Goal: Task Accomplishment & Management: Use online tool/utility

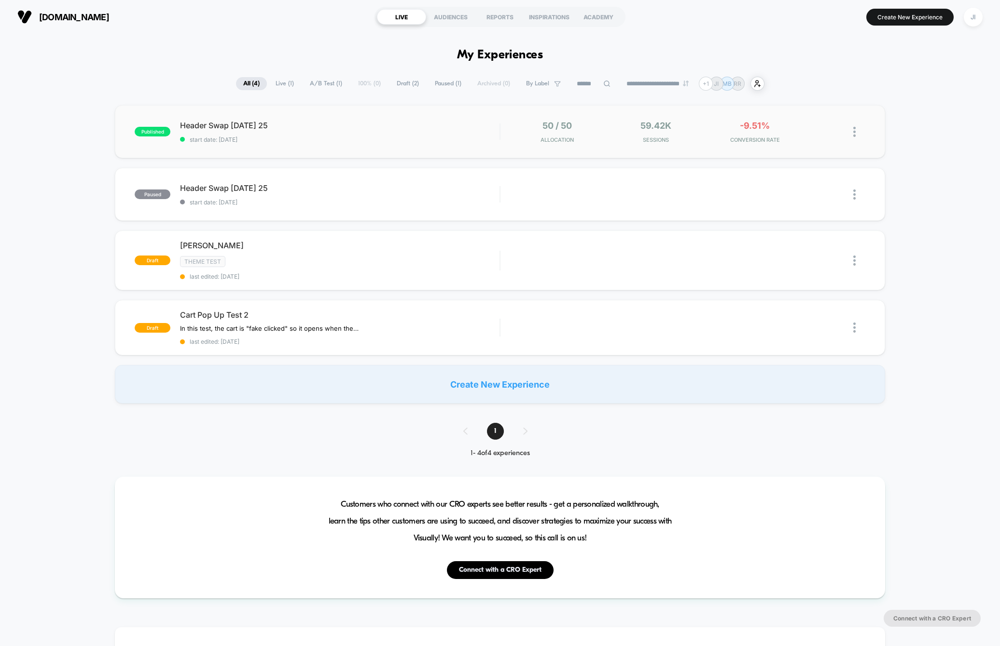
click at [853, 135] on img at bounding box center [854, 132] width 2 height 10
click at [803, 123] on div "Pause" at bounding box center [804, 121] width 87 height 22
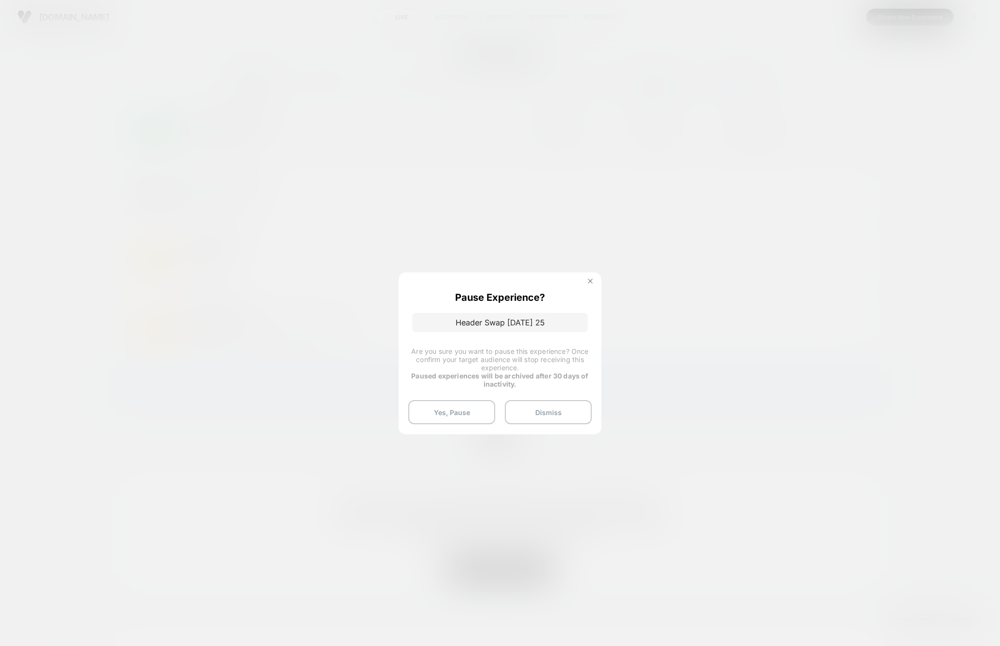
click at [589, 279] on img at bounding box center [590, 281] width 5 height 5
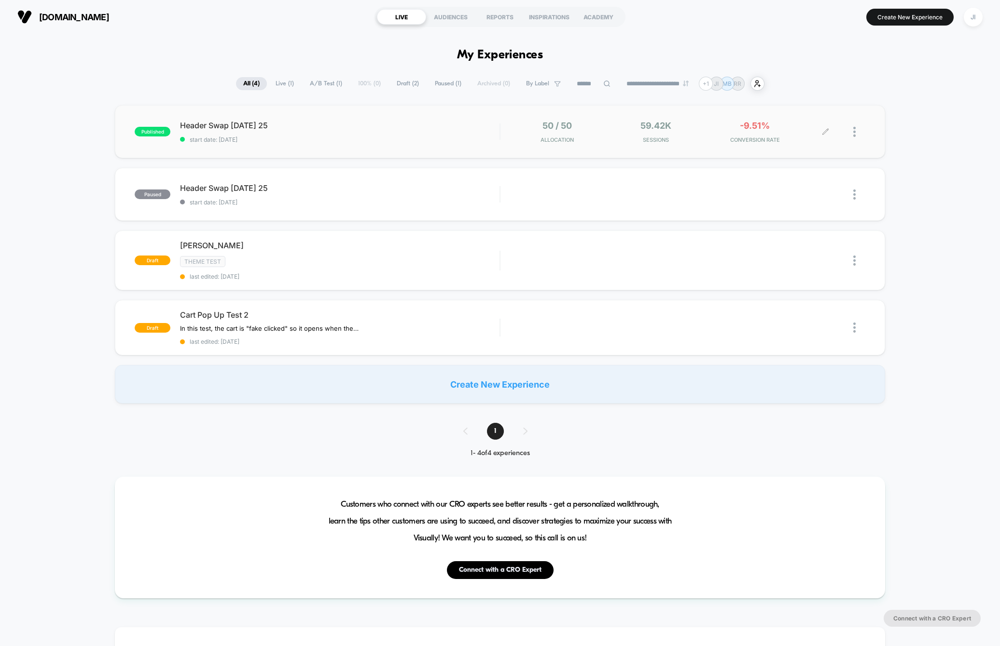
click at [853, 137] on div at bounding box center [859, 132] width 12 height 23
click at [940, 133] on div "published Header Swap 2 - Sept 20 25 start date: 9/20/2025 50 / 50 Allocation 5…" at bounding box center [500, 254] width 1000 height 299
click at [853, 134] on img at bounding box center [854, 132] width 2 height 10
click at [808, 124] on div "Pause" at bounding box center [804, 121] width 87 height 22
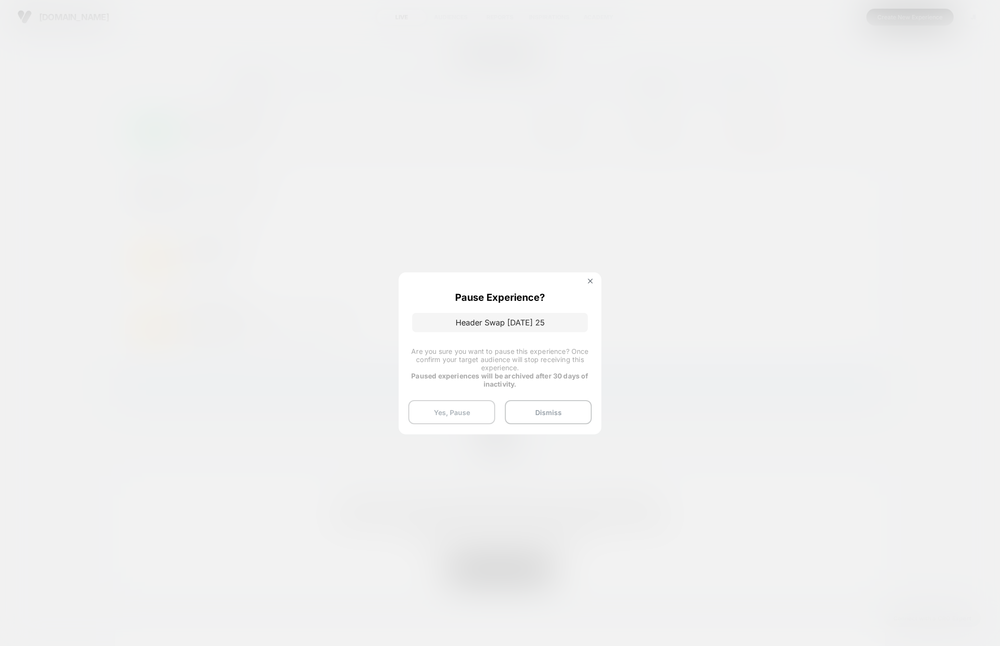
click at [473, 415] on button "Yes, Pause" at bounding box center [451, 412] width 87 height 24
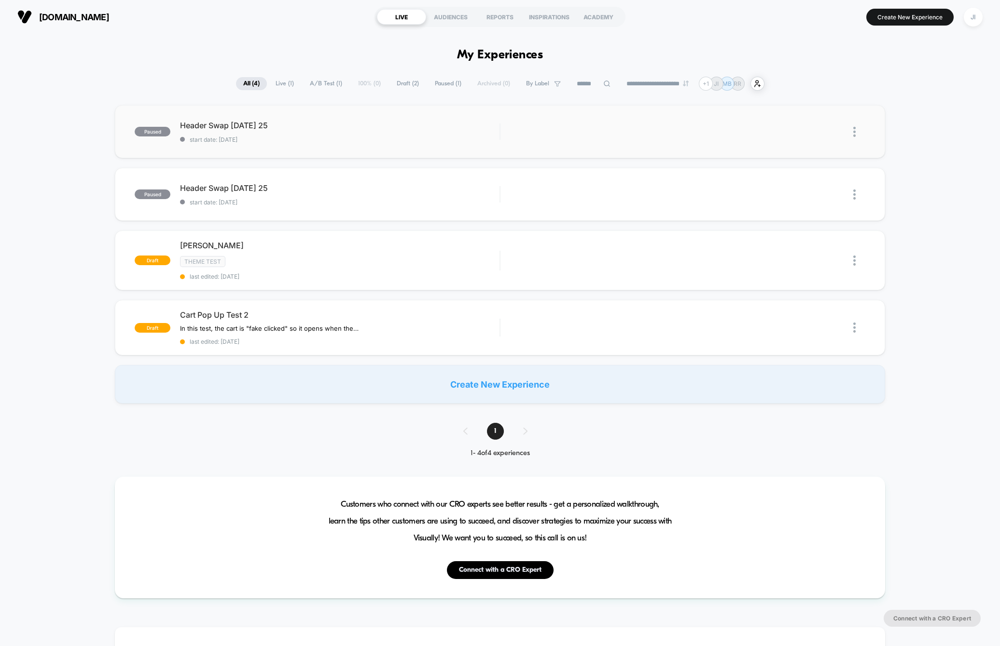
click at [853, 133] on img at bounding box center [854, 132] width 2 height 10
click at [823, 168] on div "Export Data" at bounding box center [804, 166] width 87 height 22
click at [512, 381] on div "Create New Experience" at bounding box center [499, 384] width 769 height 39
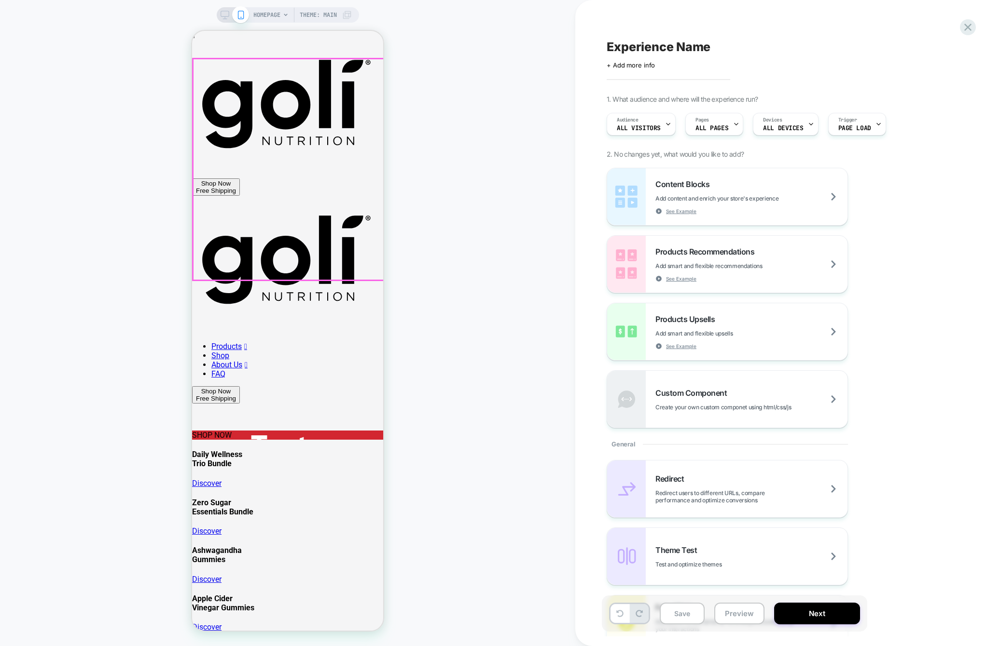
click at [335, 431] on div "SHOP NOW" at bounding box center [287, 435] width 191 height 9
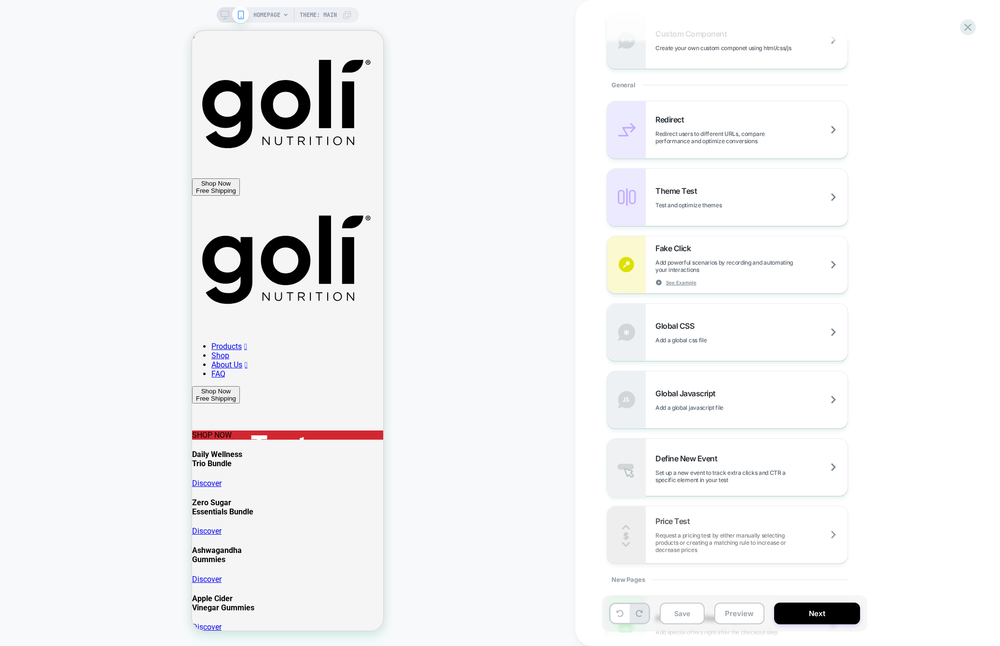
scroll to position [362, 0]
click at [734, 200] on span "Test and optimize themes" at bounding box center [712, 202] width 114 height 7
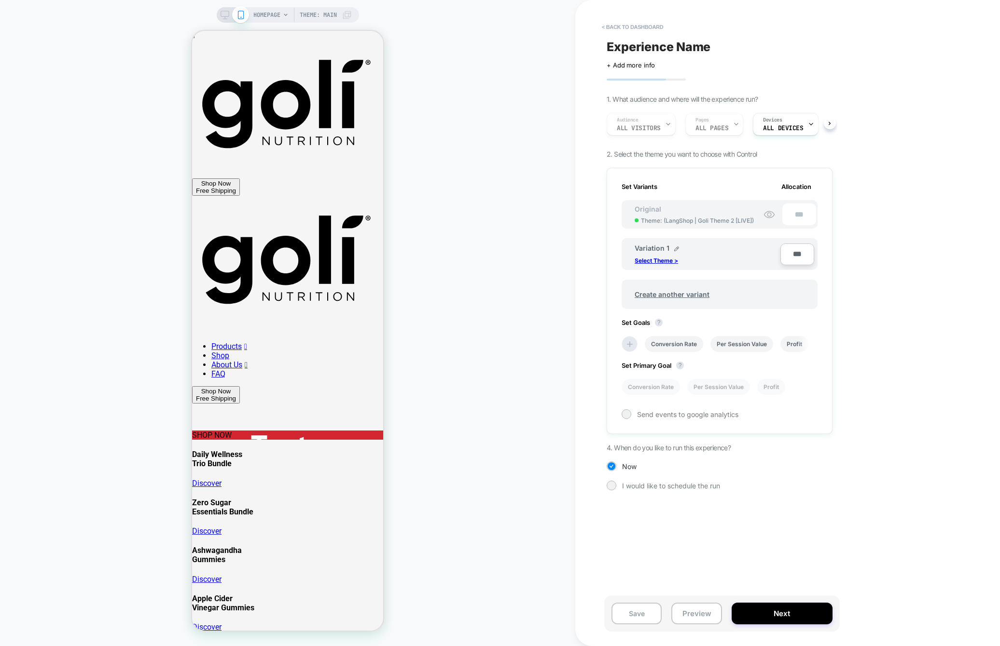
scroll to position [0, 1]
click at [623, 27] on button "< back to dashboard" at bounding box center [632, 26] width 71 height 15
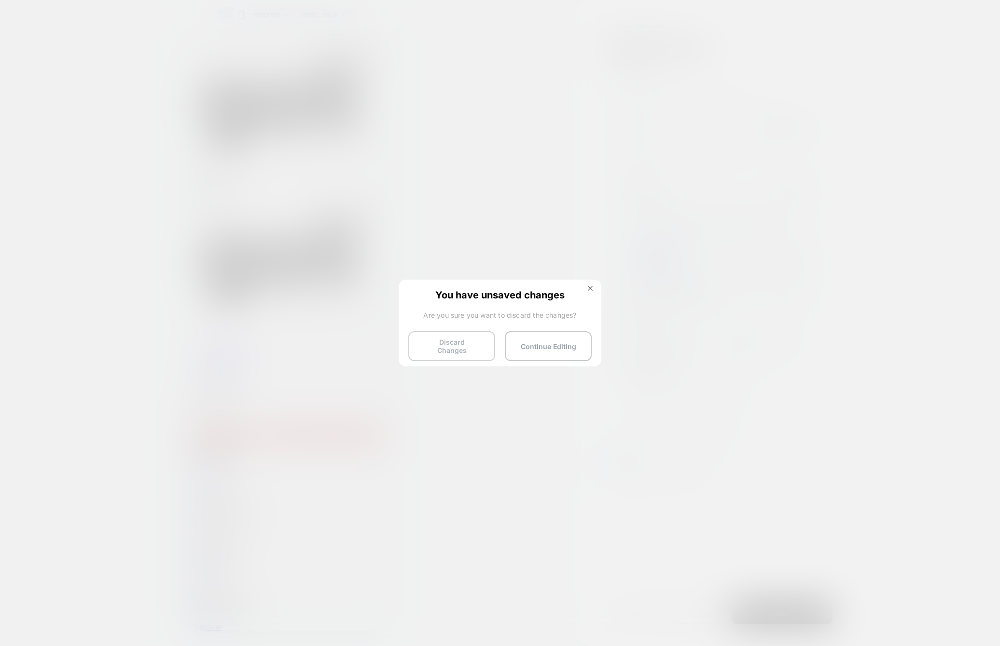
click at [480, 337] on button "Discard Changes" at bounding box center [451, 346] width 87 height 30
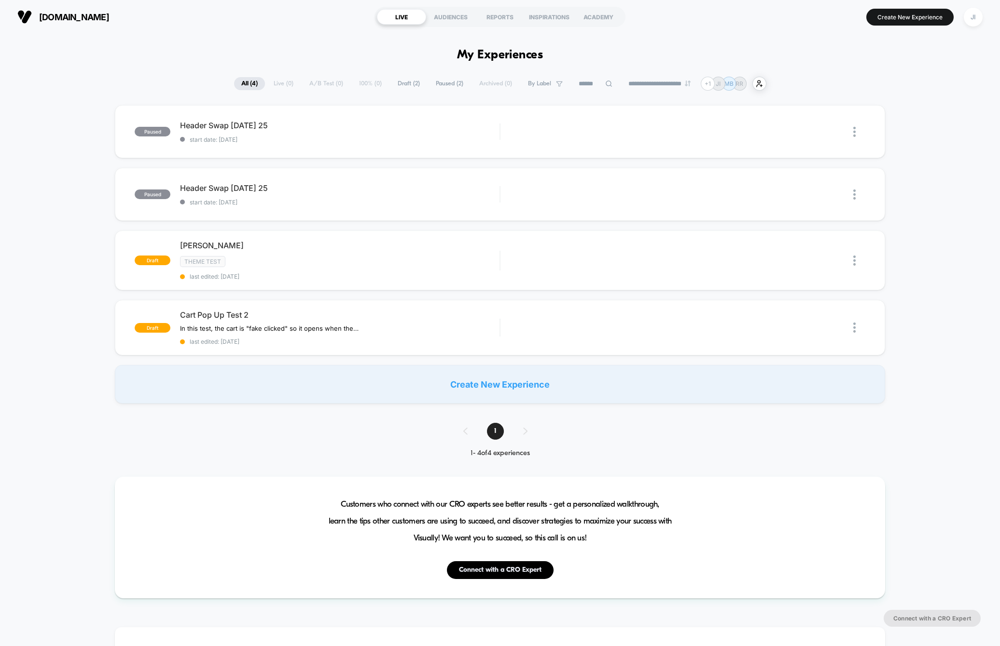
click at [459, 393] on div "Create New Experience" at bounding box center [499, 384] width 769 height 39
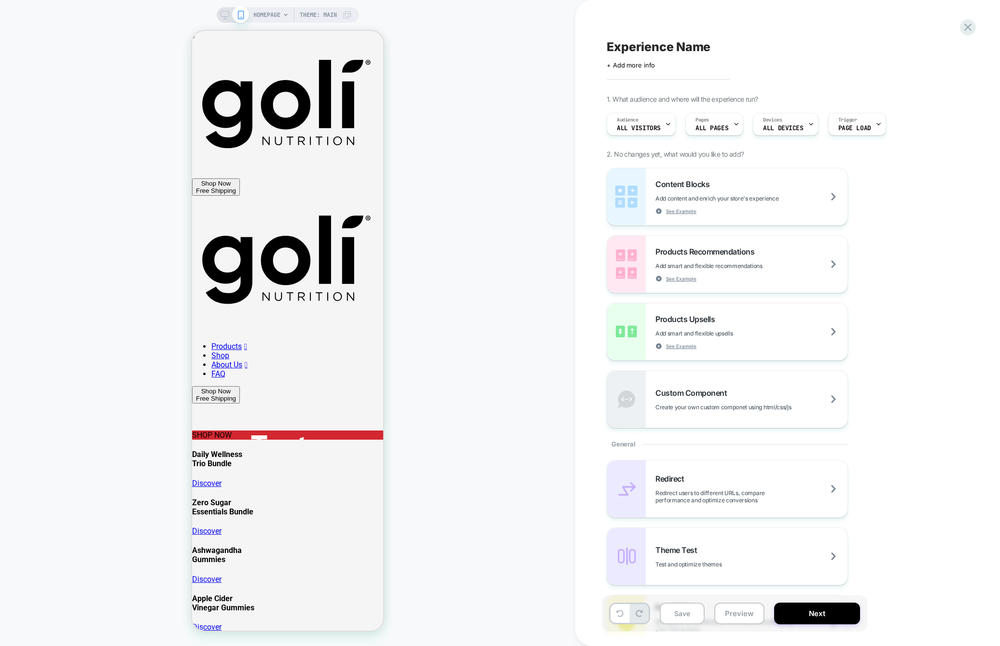
click at [331, 14] on span "Theme: MAIN" at bounding box center [318, 14] width 37 height 15
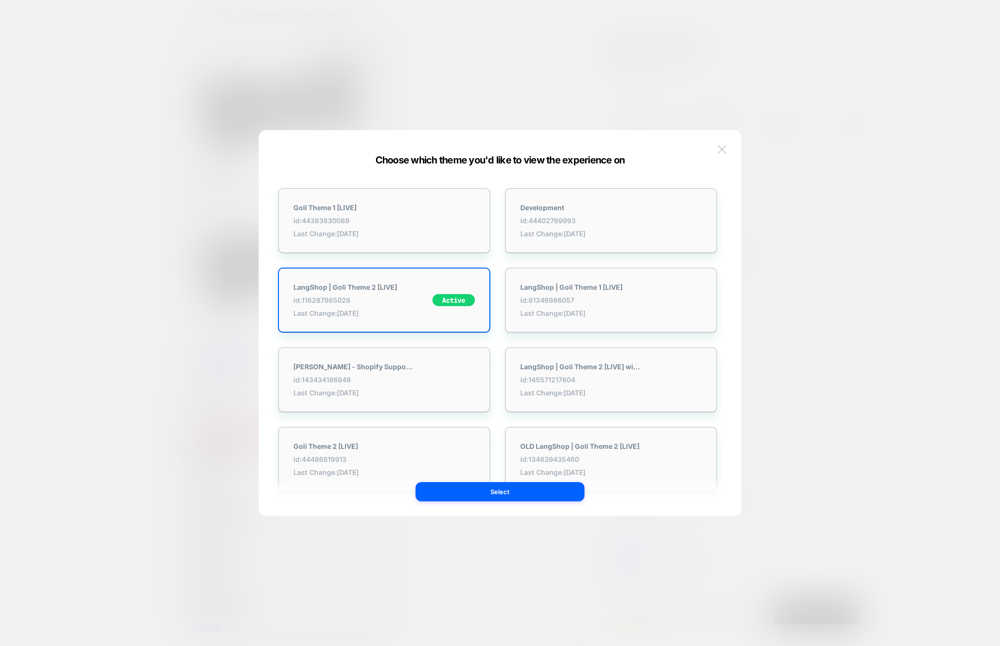
click at [721, 151] on img at bounding box center [721, 149] width 9 height 8
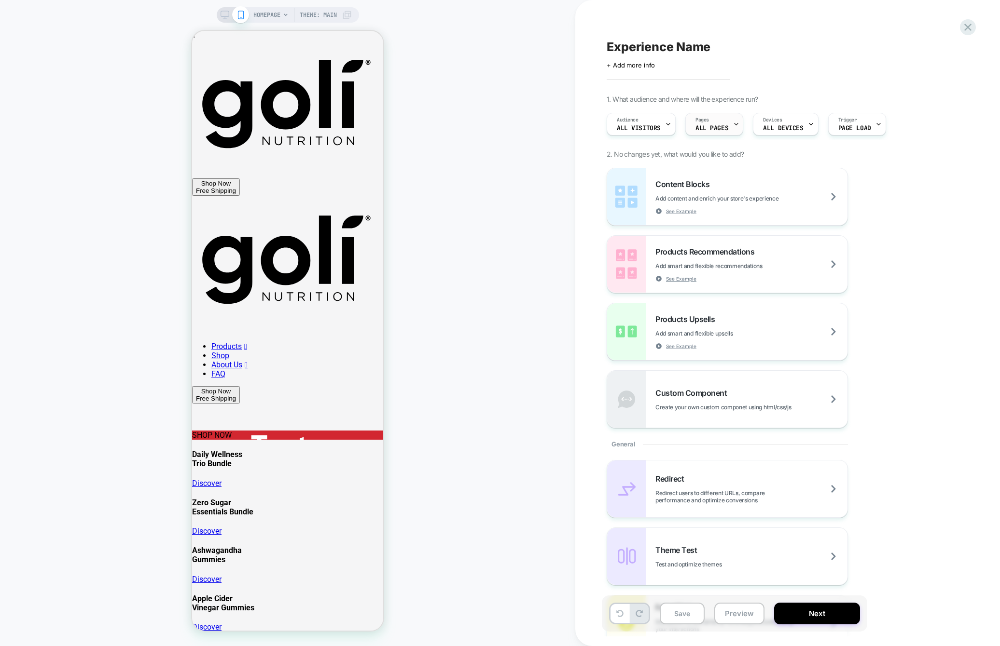
click at [724, 127] on span "ALL PAGES" at bounding box center [711, 128] width 33 height 7
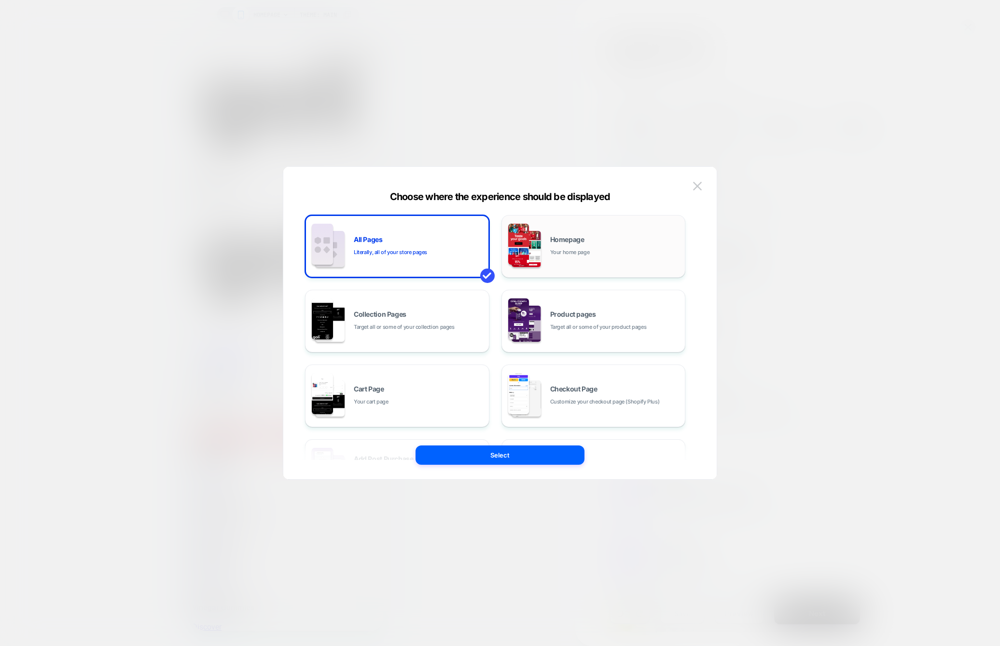
click at [634, 253] on div "Homepage Your home page" at bounding box center [615, 246] width 130 height 21
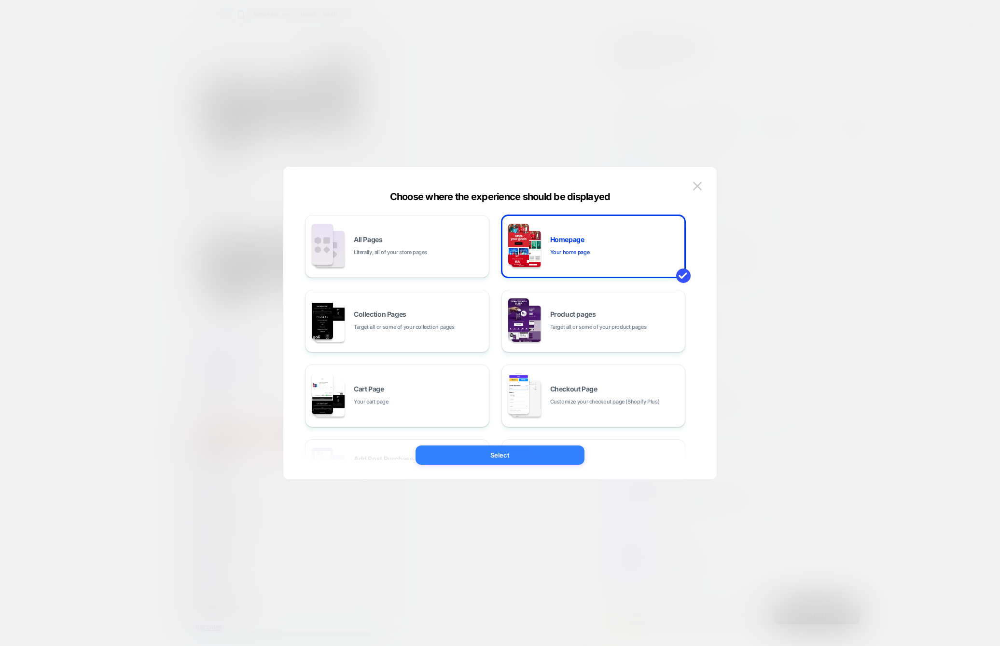
click at [493, 457] on button "Select" at bounding box center [499, 455] width 169 height 19
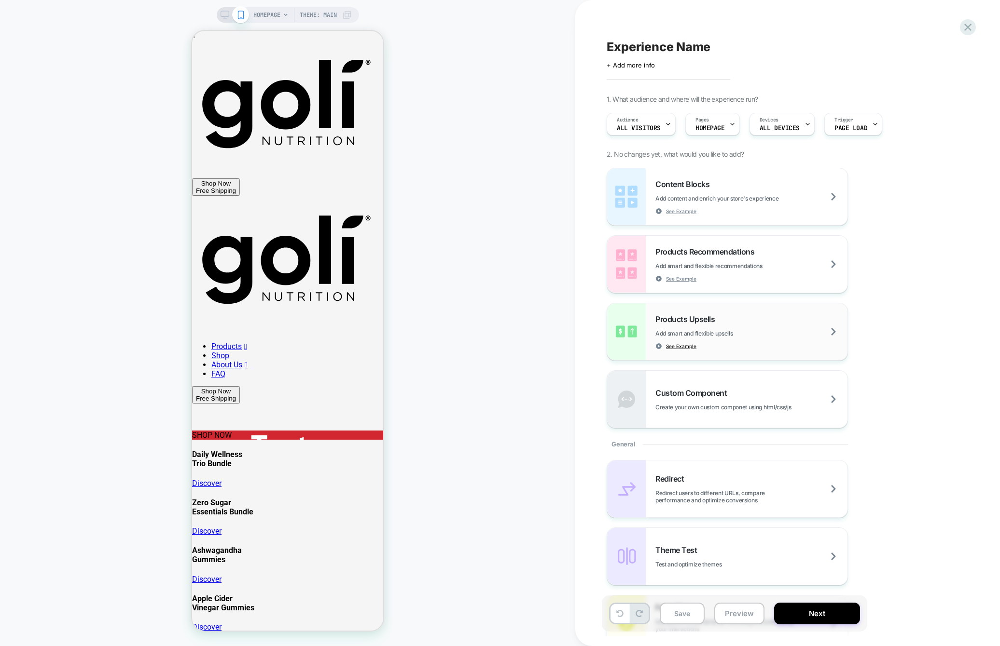
click at [680, 348] on span "See Example" at bounding box center [681, 346] width 30 height 7
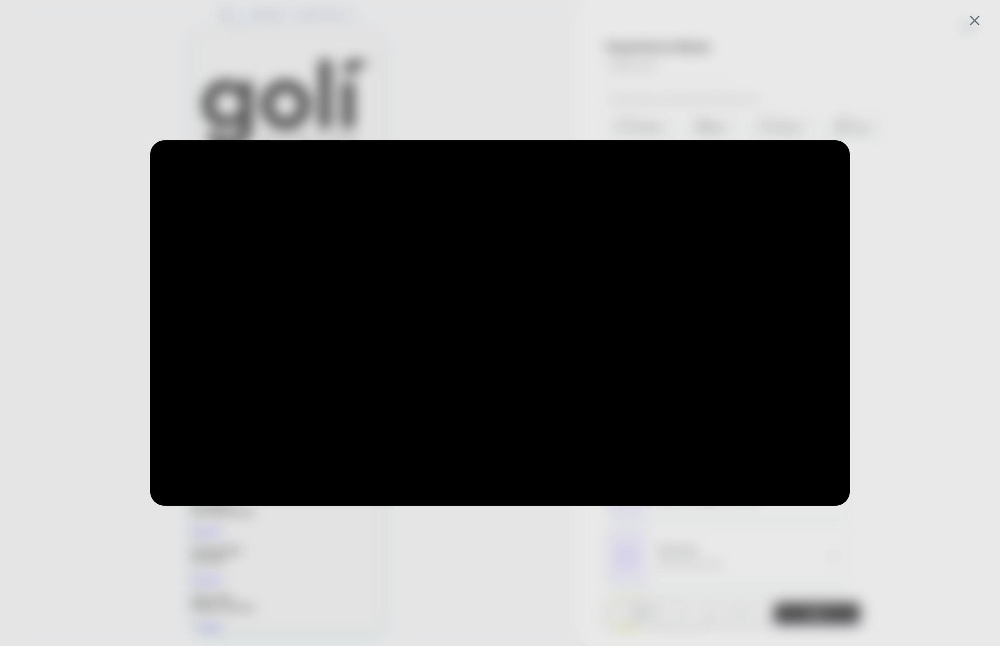
click at [77, 204] on div at bounding box center [500, 323] width 1000 height 646
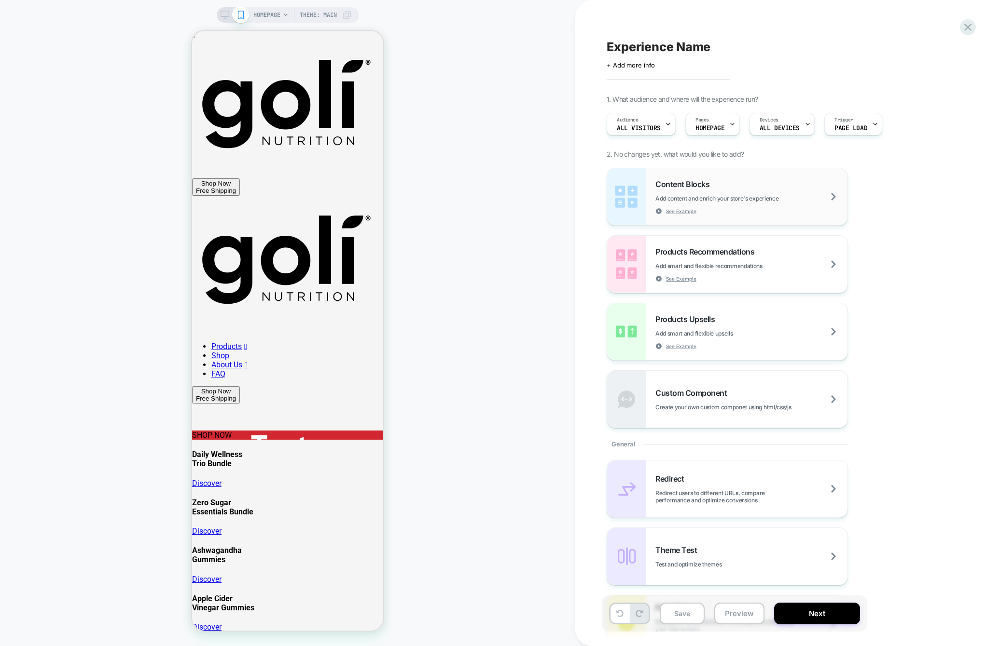
click at [783, 195] on span "Add content and enrich your store's experience" at bounding box center [740, 198] width 171 height 7
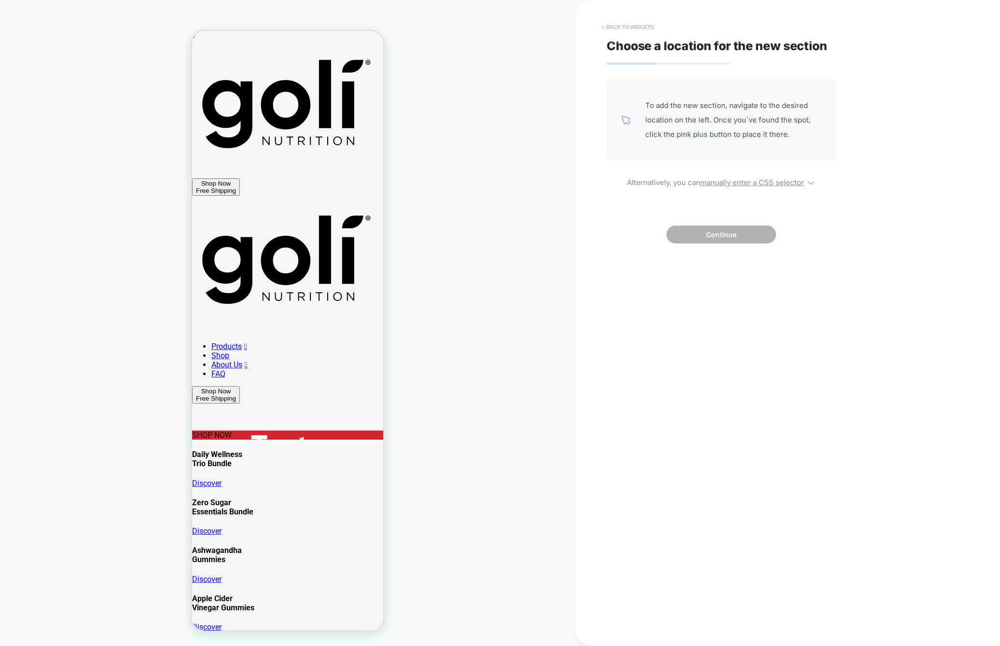
click at [620, 33] on button "< Back to widgets" at bounding box center [628, 26] width 62 height 15
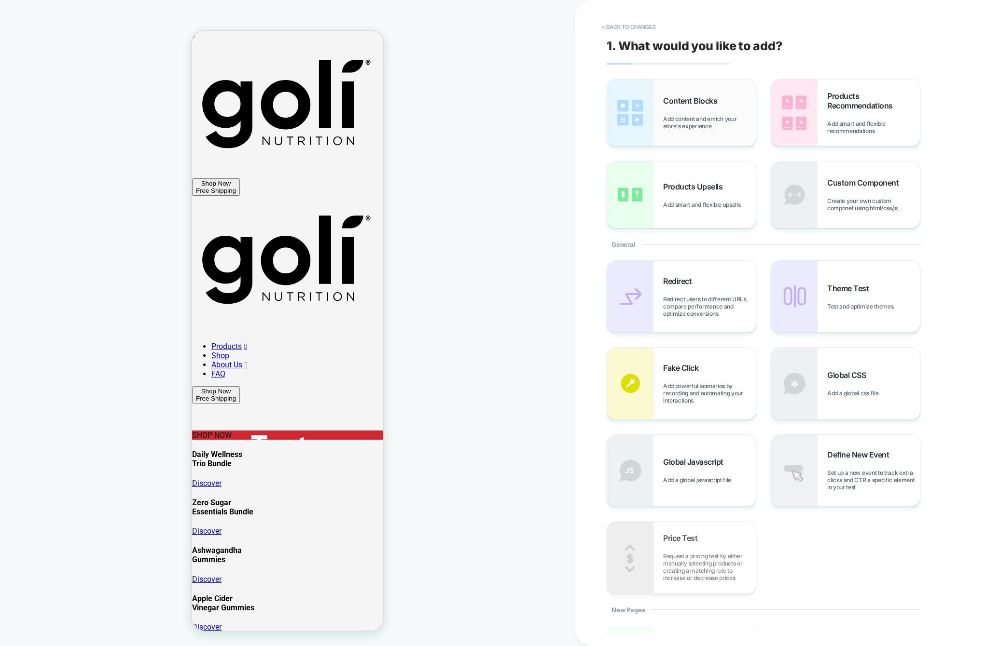
click at [662, 100] on div "Content Blocks Add content and enrich your store's experience" at bounding box center [681, 113] width 149 height 67
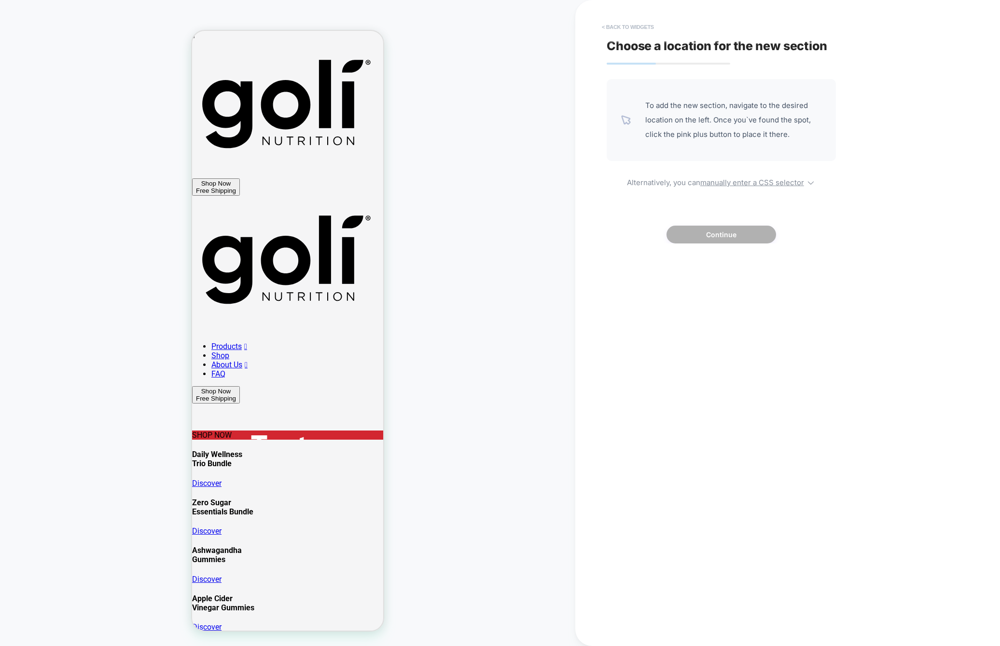
click at [621, 27] on button "< Back to widgets" at bounding box center [628, 26] width 62 height 15
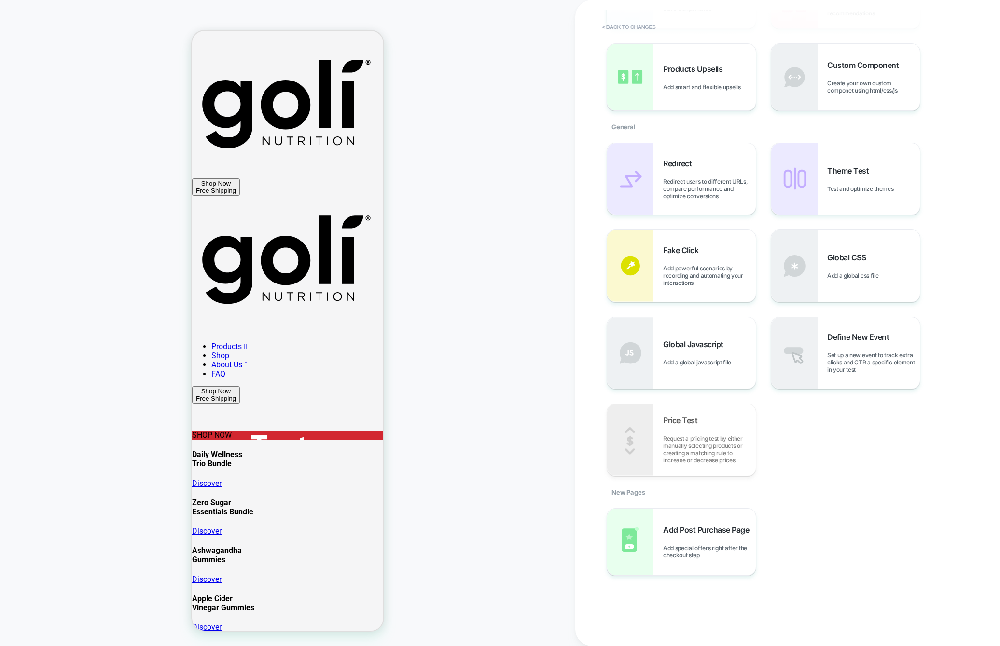
scroll to position [134, 0]
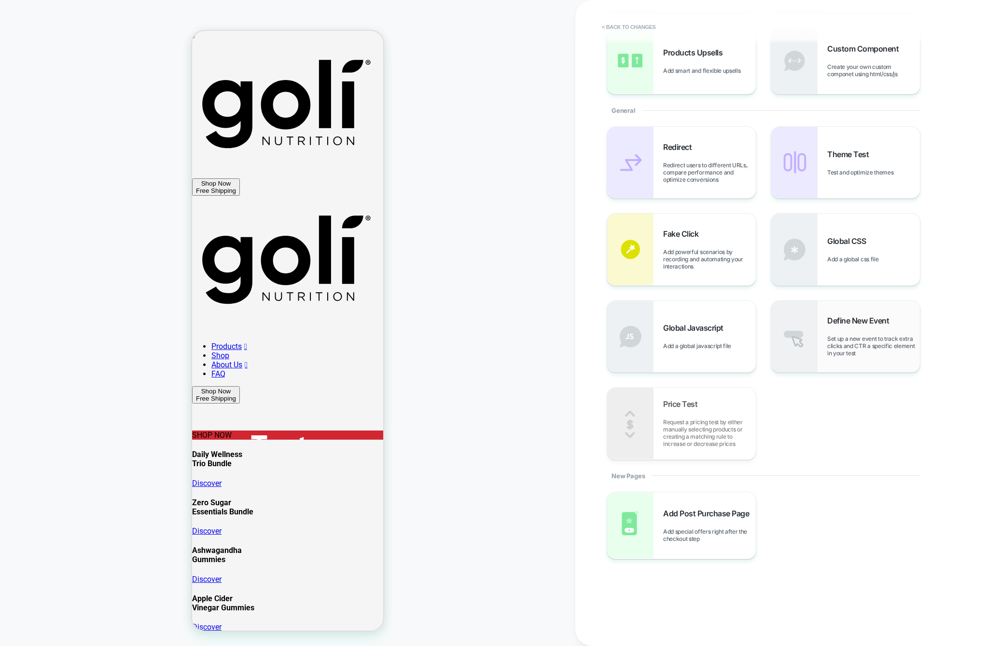
click at [860, 363] on div "Define New Event Set up a new event to track extra clicks and CTR a specific el…" at bounding box center [845, 336] width 149 height 71
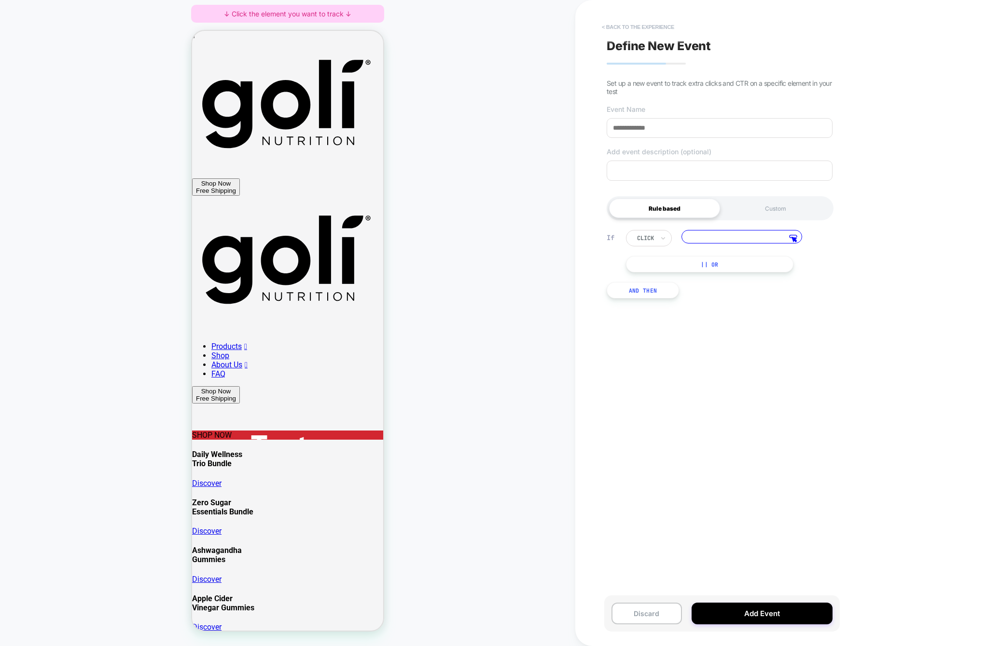
click at [614, 31] on button "< back to the experience" at bounding box center [638, 26] width 82 height 15
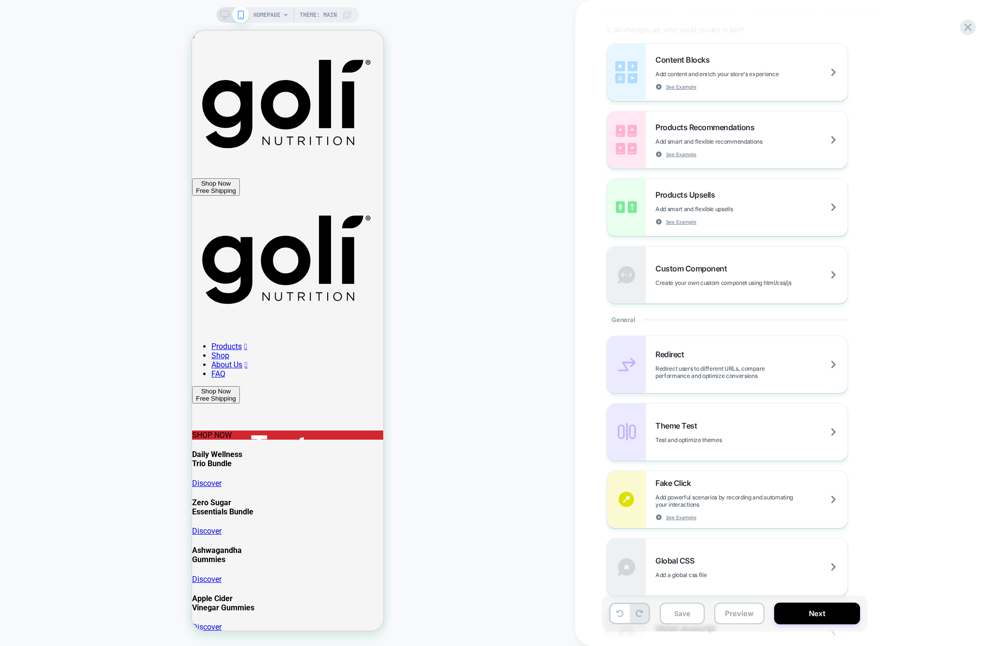
scroll to position [0, 0]
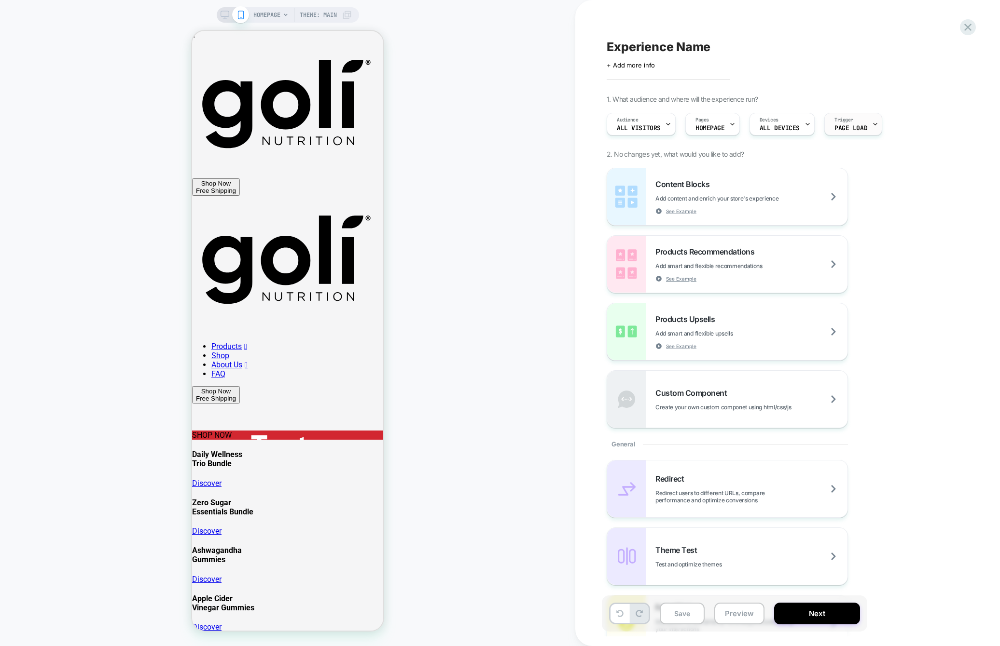
click at [858, 130] on span "Page Load" at bounding box center [850, 128] width 33 height 7
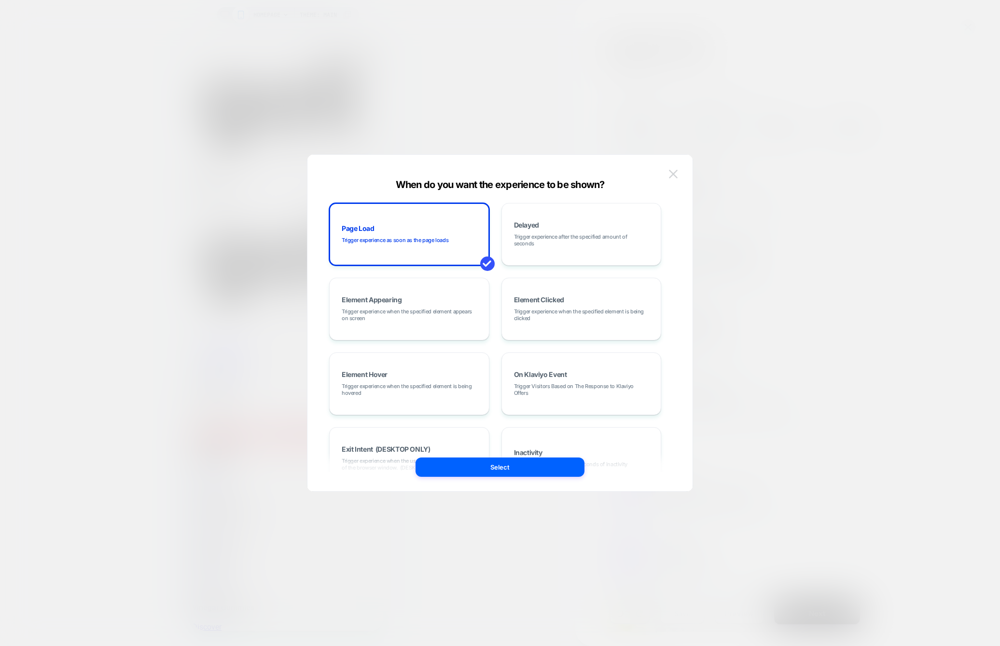
click at [670, 173] on img at bounding box center [673, 174] width 9 height 8
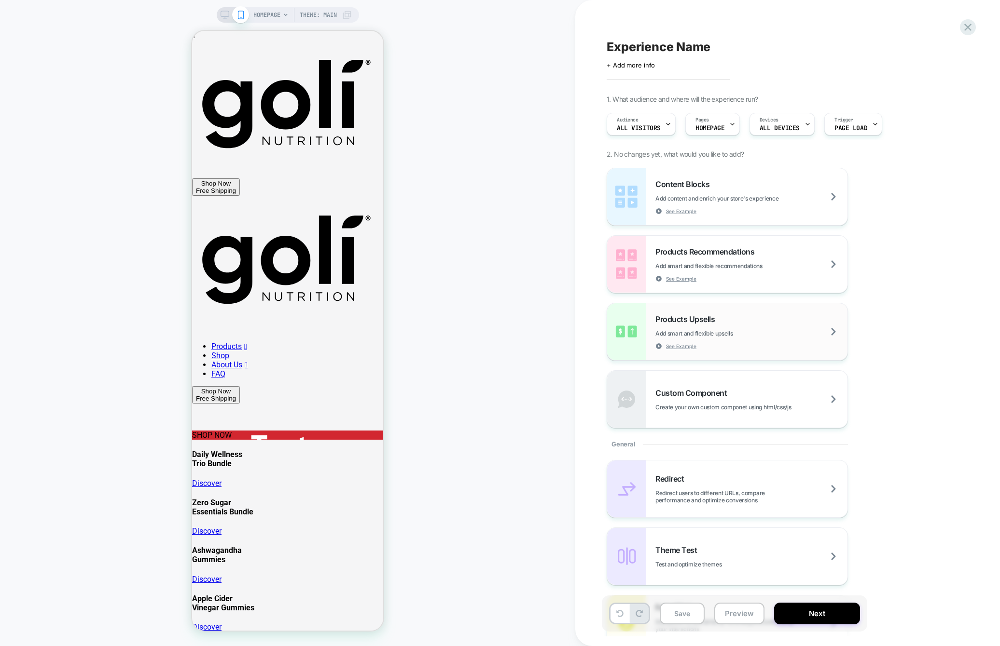
click at [779, 335] on span "Add smart and flexible upsells" at bounding box center [717, 333] width 125 height 7
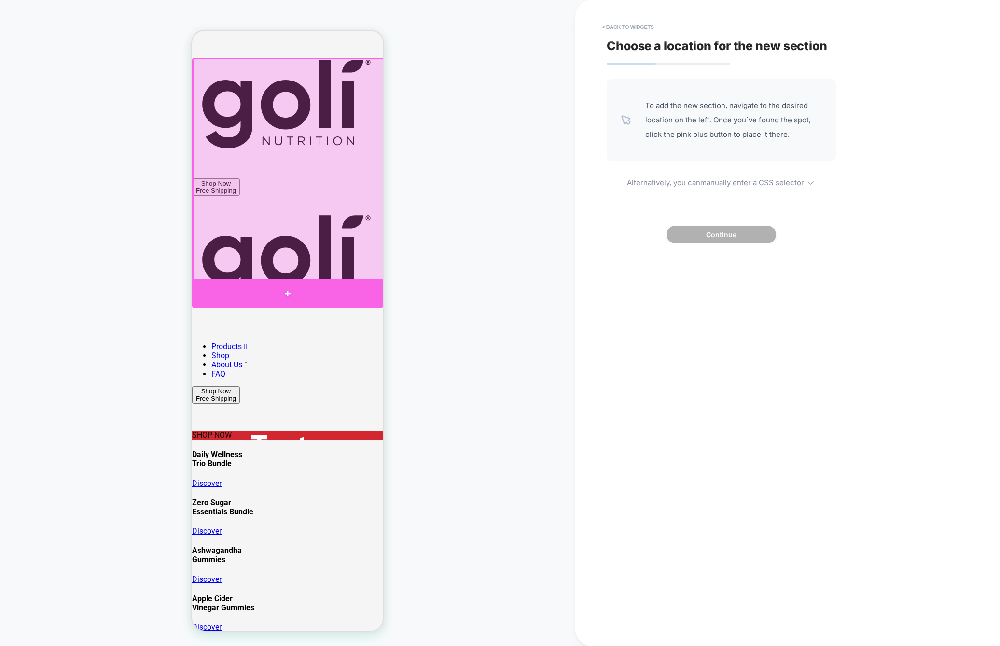
click at [293, 294] on div at bounding box center [287, 293] width 191 height 29
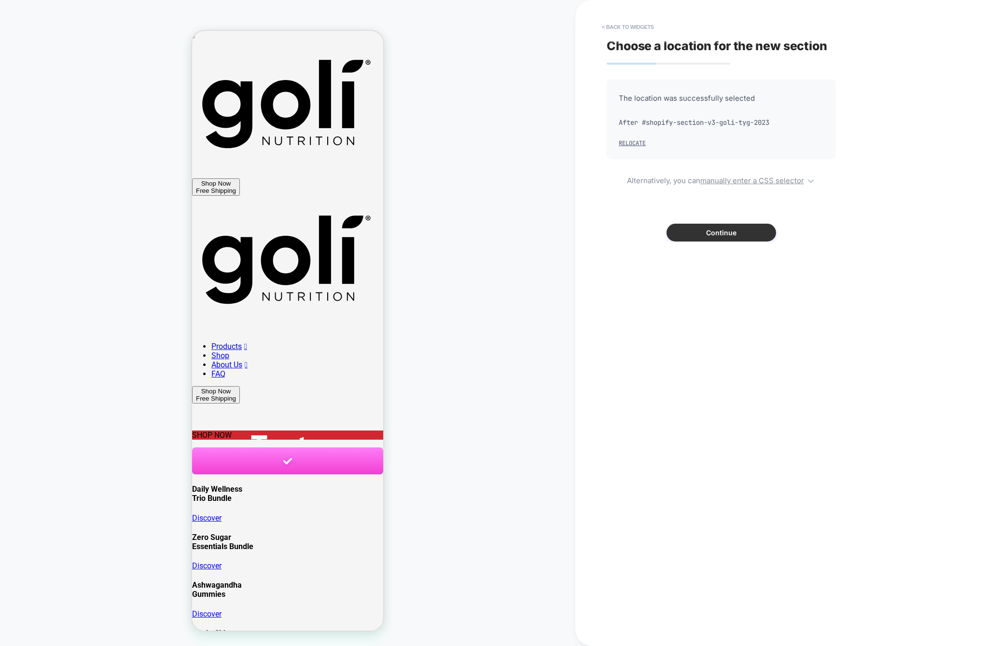
click at [713, 232] on button "Continue" at bounding box center [721, 233] width 110 height 18
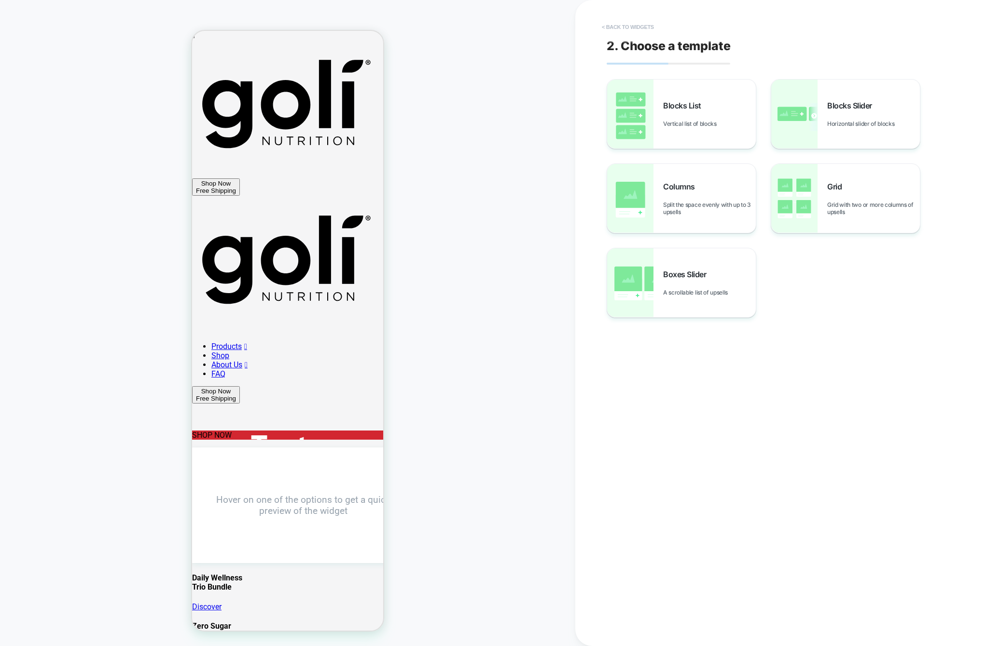
click at [632, 27] on button "< Back to widgets" at bounding box center [628, 26] width 62 height 15
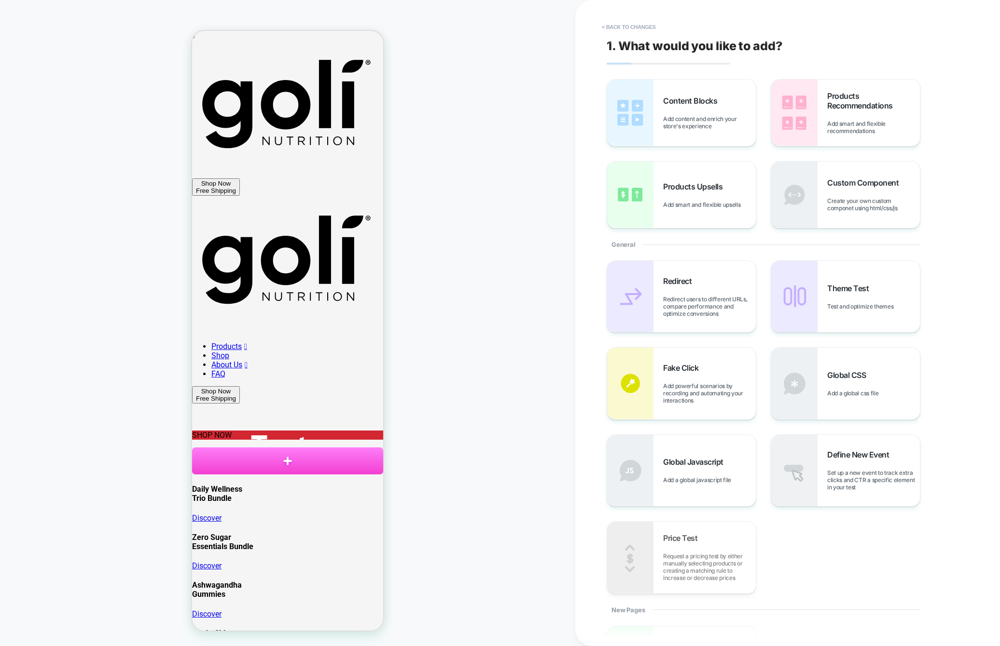
click at [632, 27] on button "< Back to changes" at bounding box center [629, 26] width 64 height 15
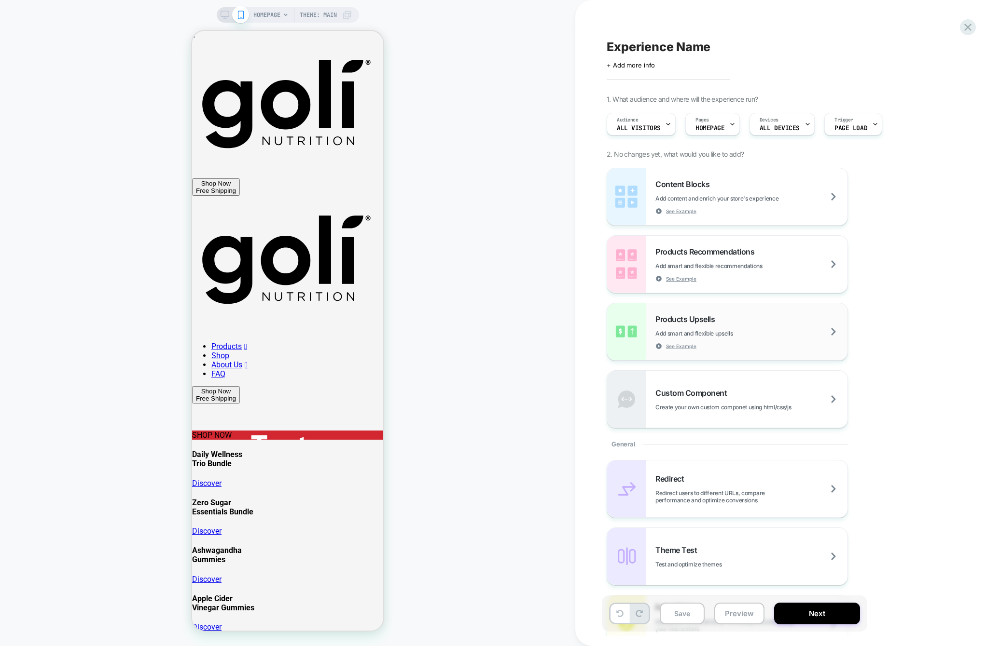
click at [742, 330] on span "Add smart and flexible upsells" at bounding box center [717, 333] width 125 height 7
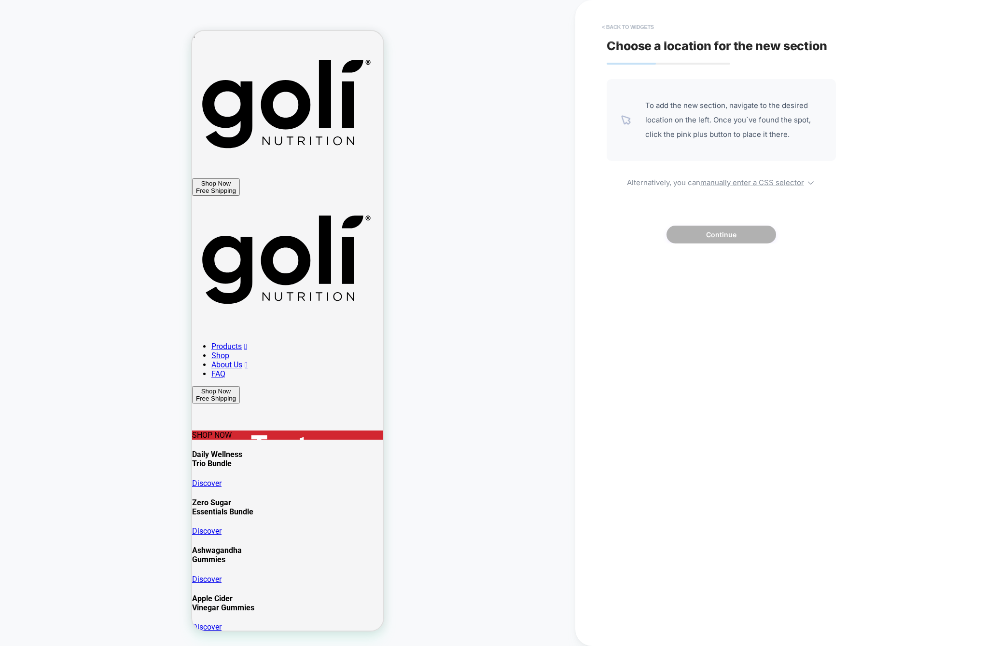
click at [615, 28] on button "< Back to widgets" at bounding box center [628, 26] width 62 height 15
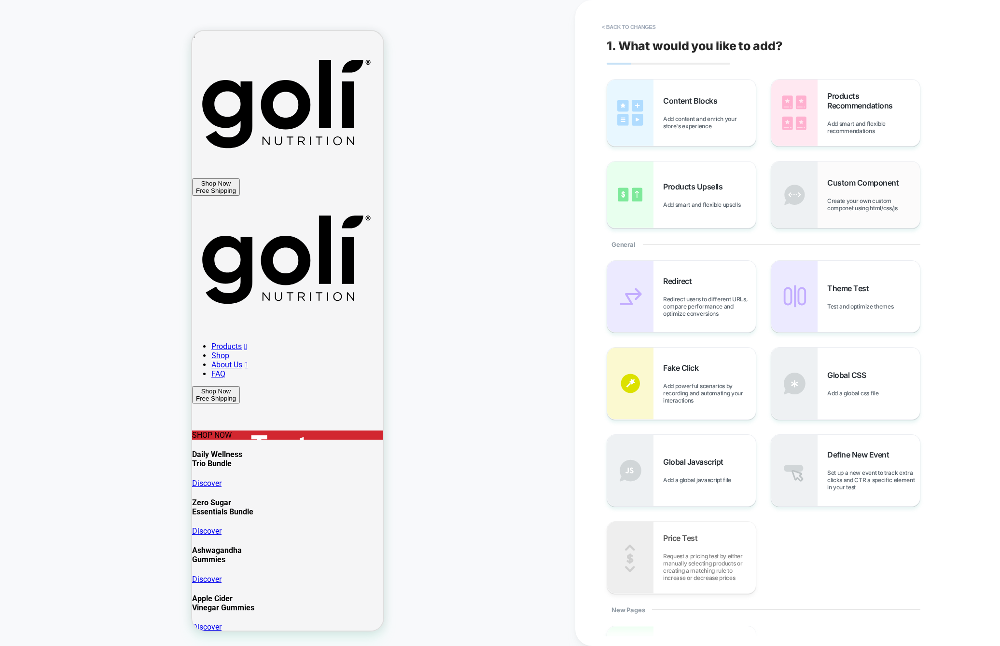
click at [843, 199] on span "Create your own custom componet using html/css/js" at bounding box center [873, 204] width 93 height 14
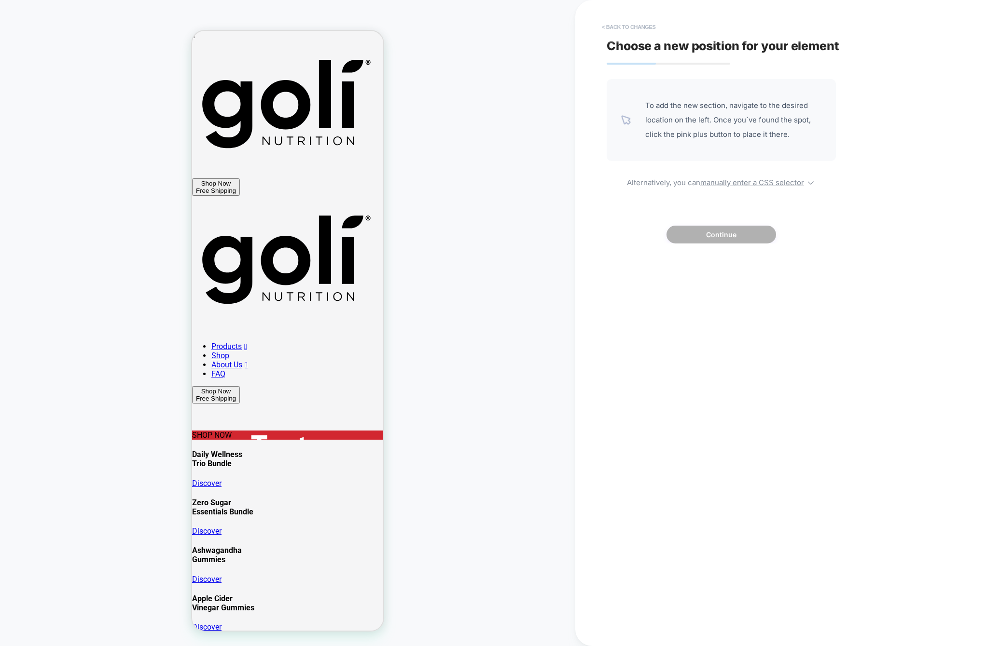
click at [624, 26] on button "< Back to changes" at bounding box center [629, 26] width 64 height 15
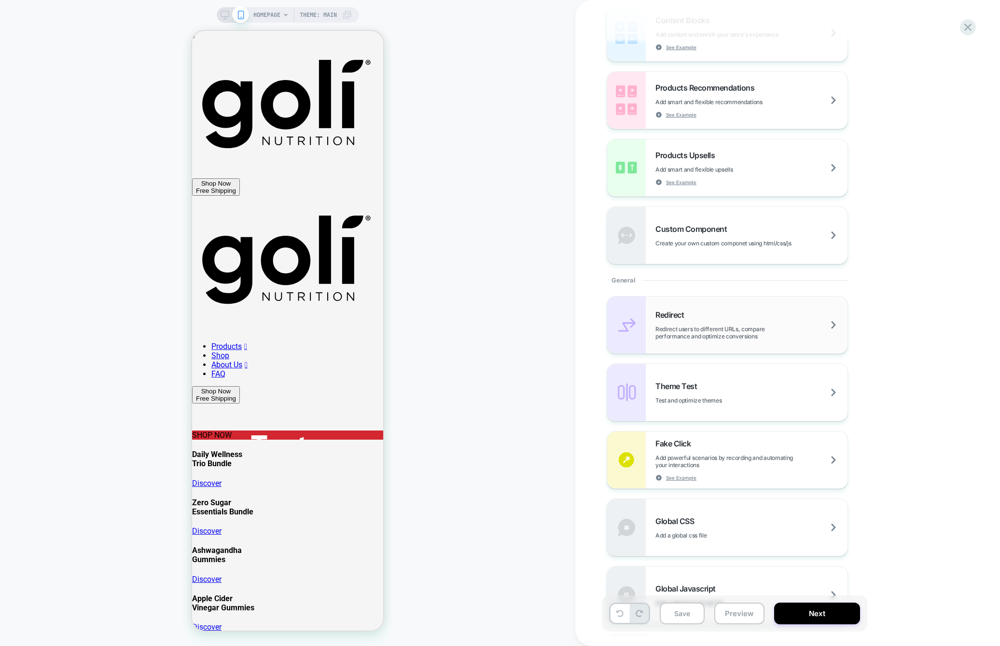
scroll to position [170, 0]
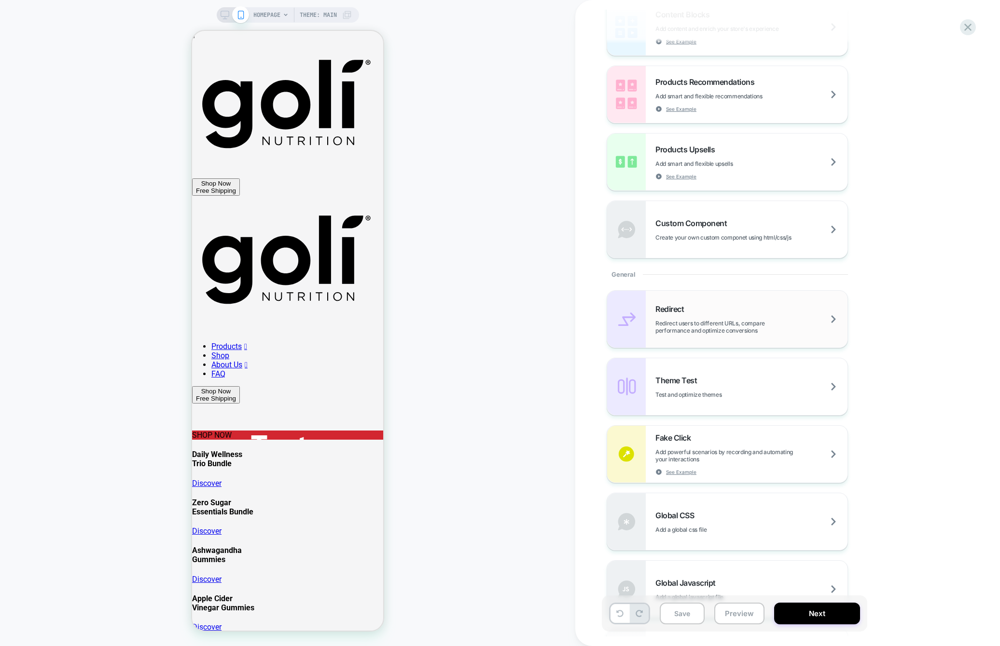
click at [727, 327] on span "Redirect users to different URLs, compare performance and optimize conversions" at bounding box center [751, 327] width 192 height 14
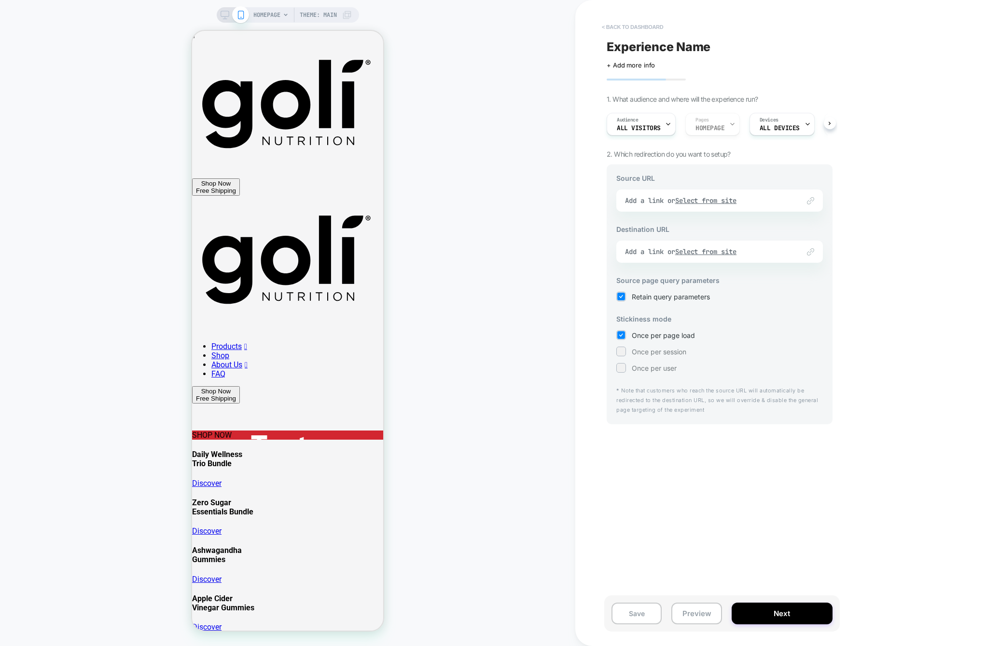
click at [624, 29] on button "< back to dashboard" at bounding box center [632, 26] width 71 height 15
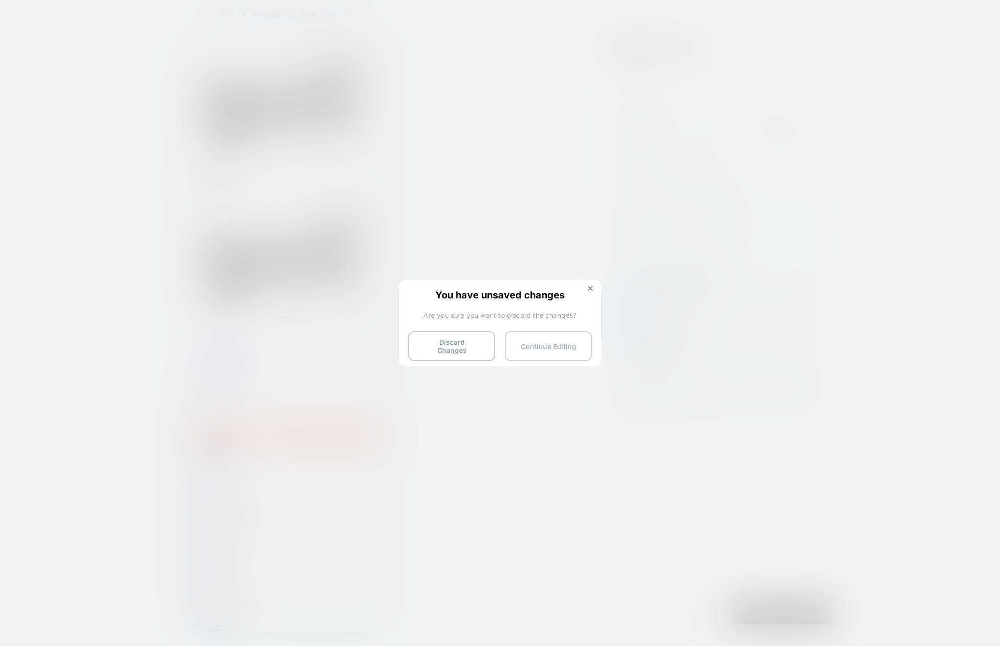
click at [525, 340] on button "Continue Editing" at bounding box center [548, 346] width 87 height 30
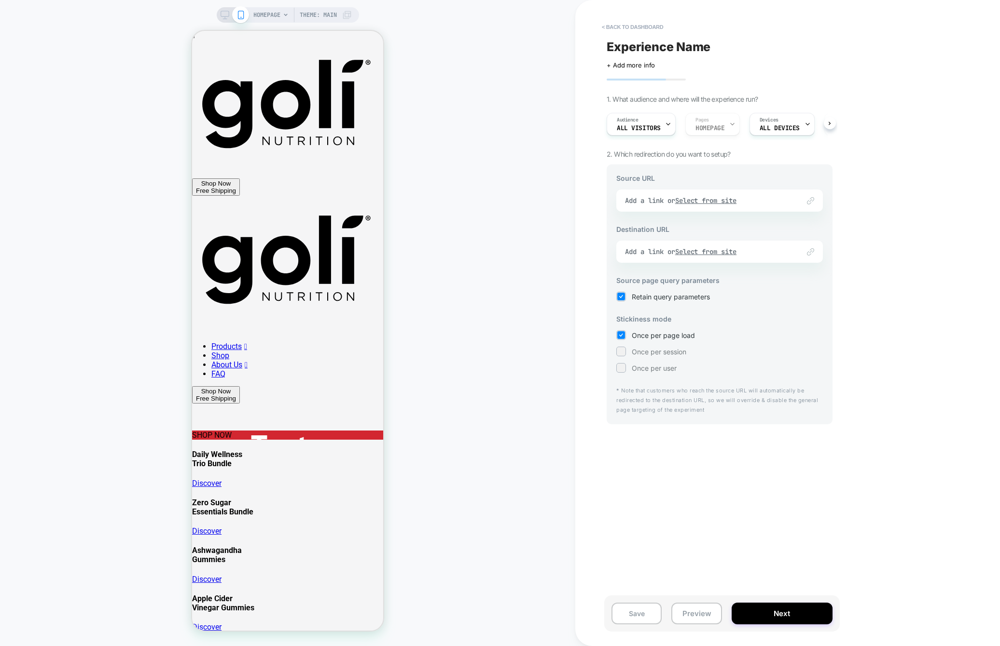
click at [336, 431] on div "SHOP NOW" at bounding box center [287, 435] width 191 height 9
click at [626, 24] on button "< back to dashboard" at bounding box center [632, 26] width 71 height 15
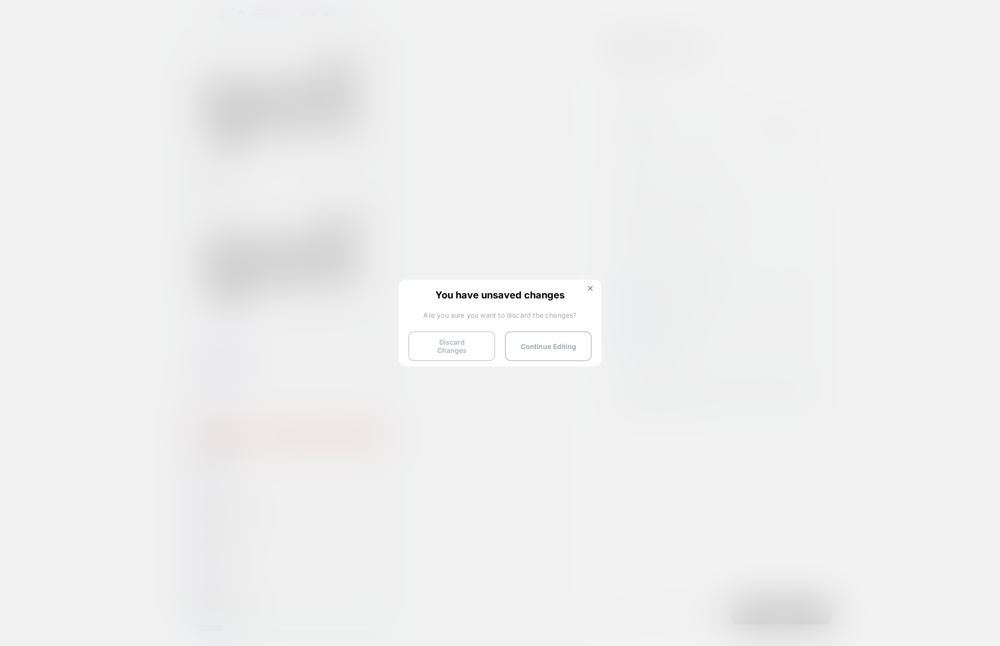
click at [465, 341] on button "Discard Changes" at bounding box center [451, 346] width 87 height 30
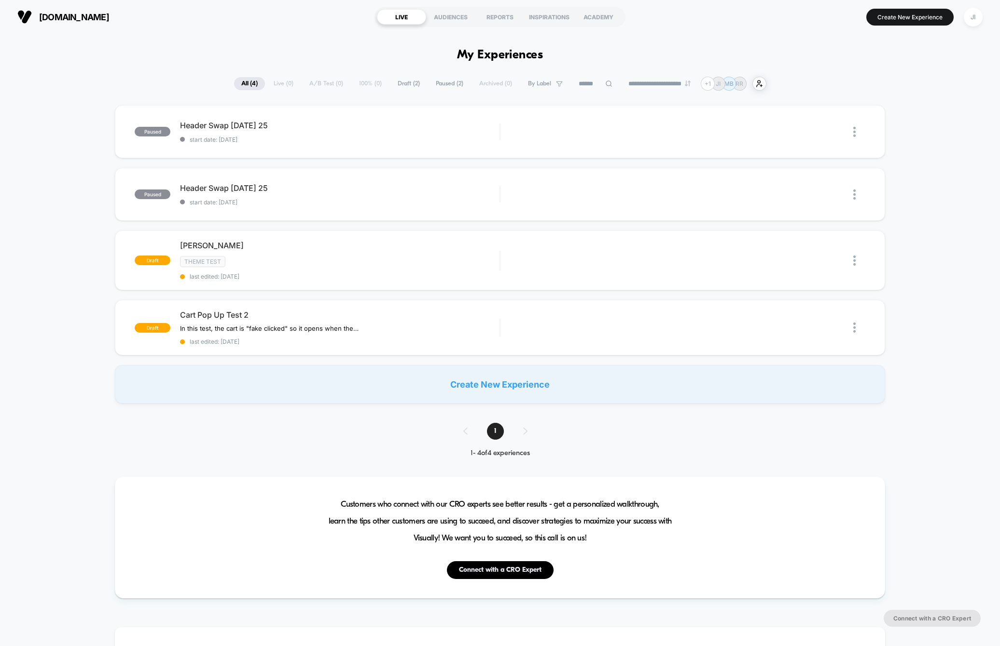
click at [393, 380] on div "Create New Experience" at bounding box center [499, 384] width 769 height 39
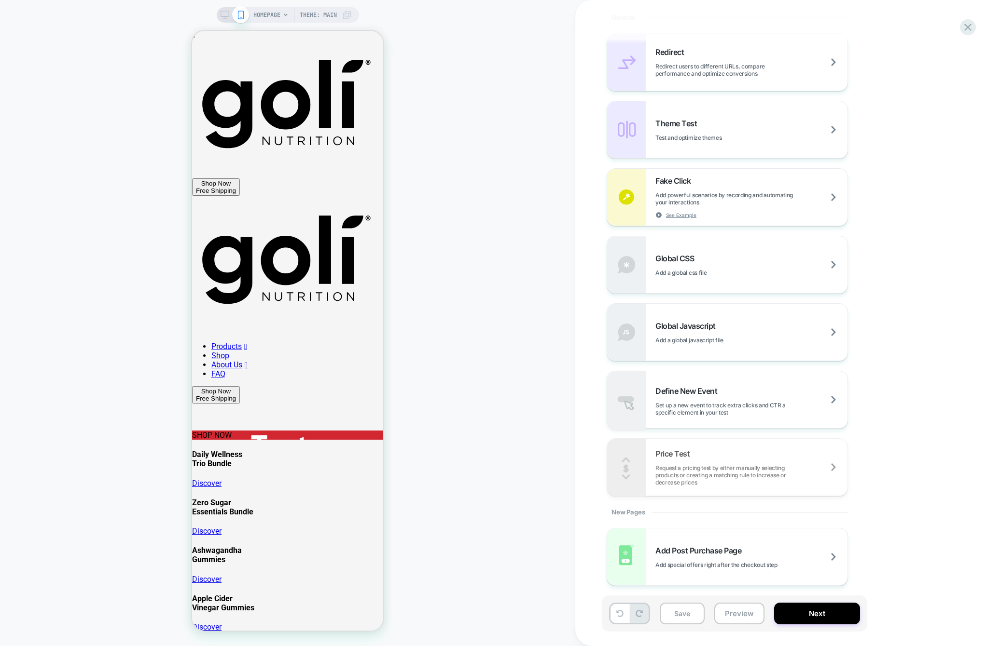
scroll to position [428, 0]
click at [734, 405] on span "Set up a new event to track extra clicks and CTR a specific element in your test" at bounding box center [751, 407] width 192 height 14
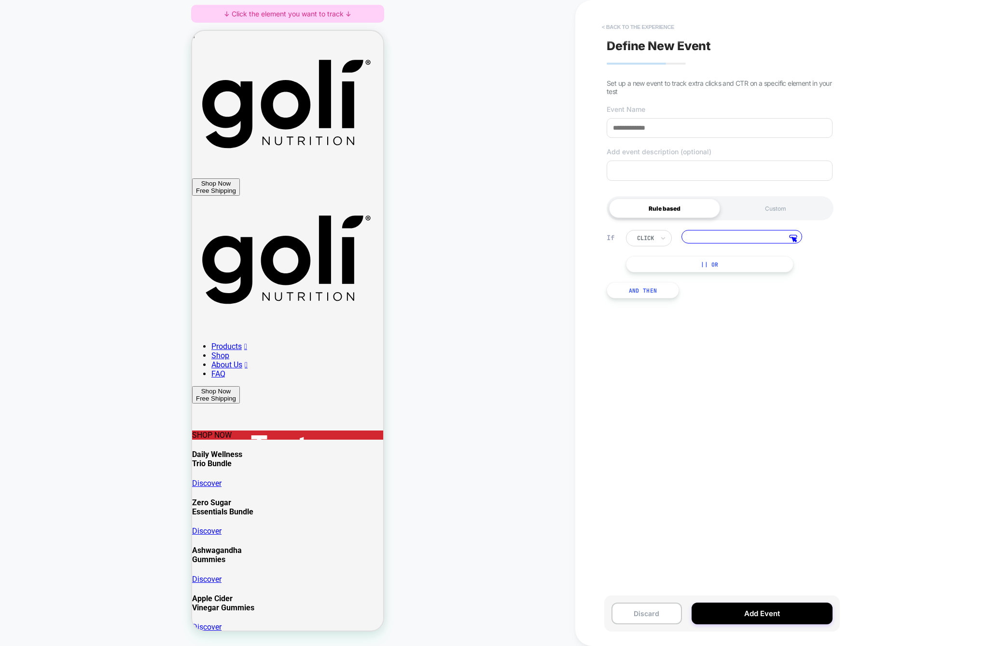
click at [615, 27] on button "< back to the experience" at bounding box center [638, 26] width 82 height 15
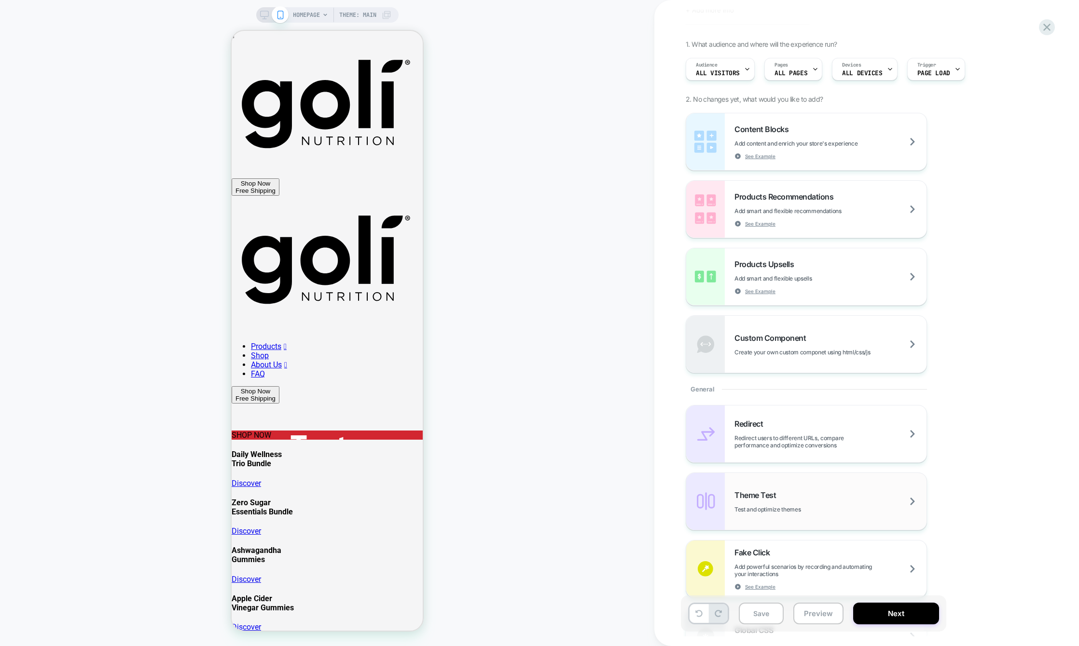
scroll to position [0, 0]
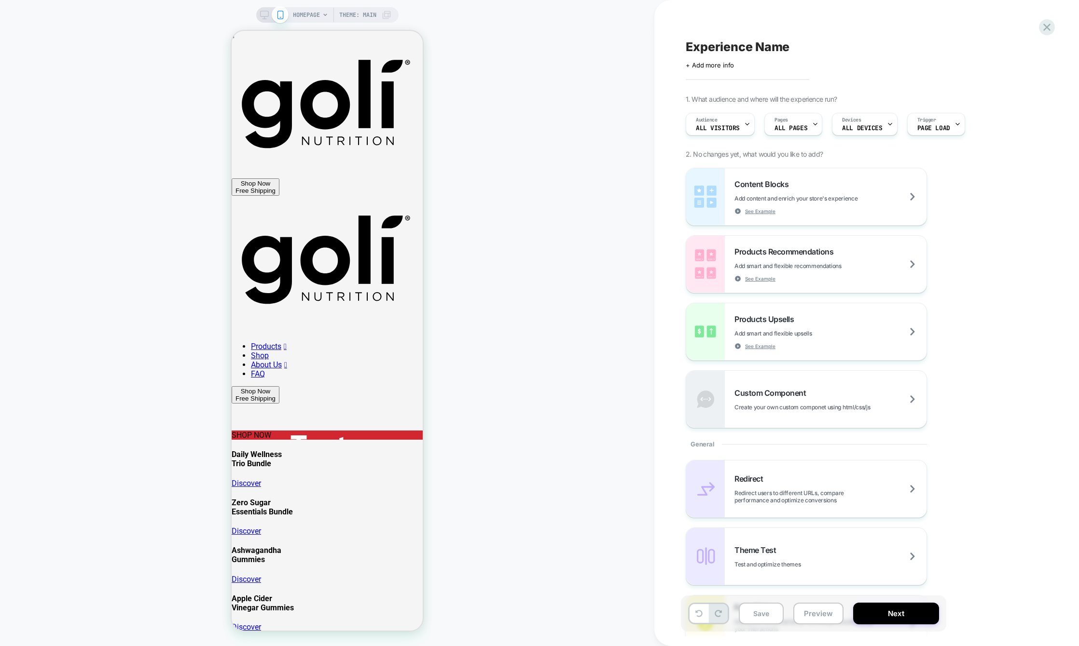
click at [803, 229] on div "Content Blocks Add content and enrich your store's experience See Example Produ…" at bounding box center [862, 298] width 352 height 261
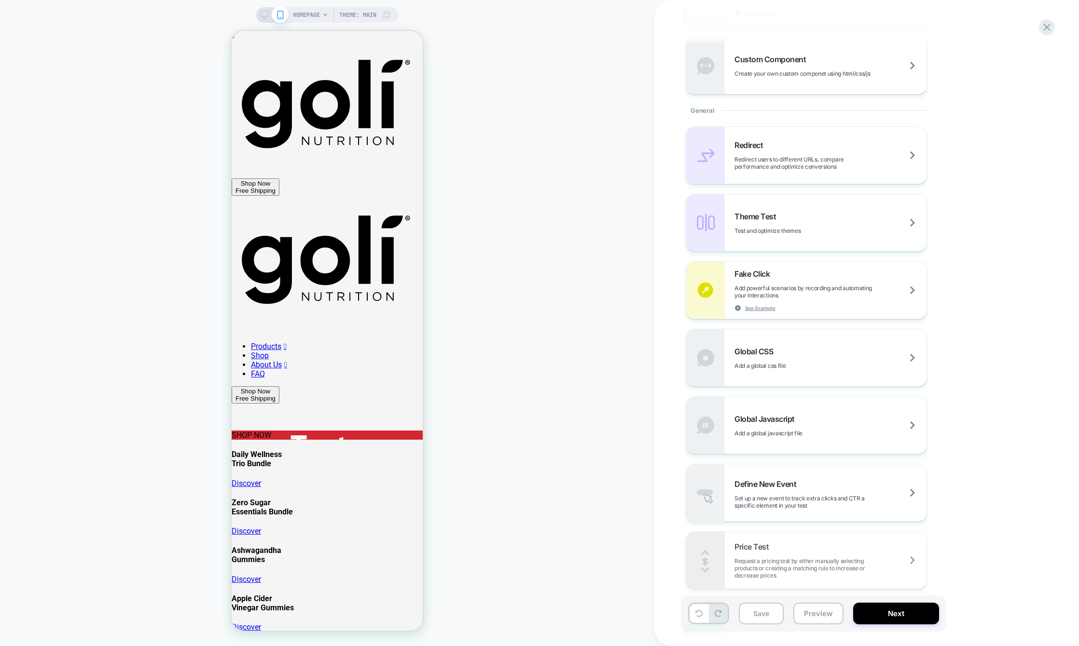
scroll to position [334, 0]
click at [999, 28] on icon at bounding box center [1046, 27] width 7 height 7
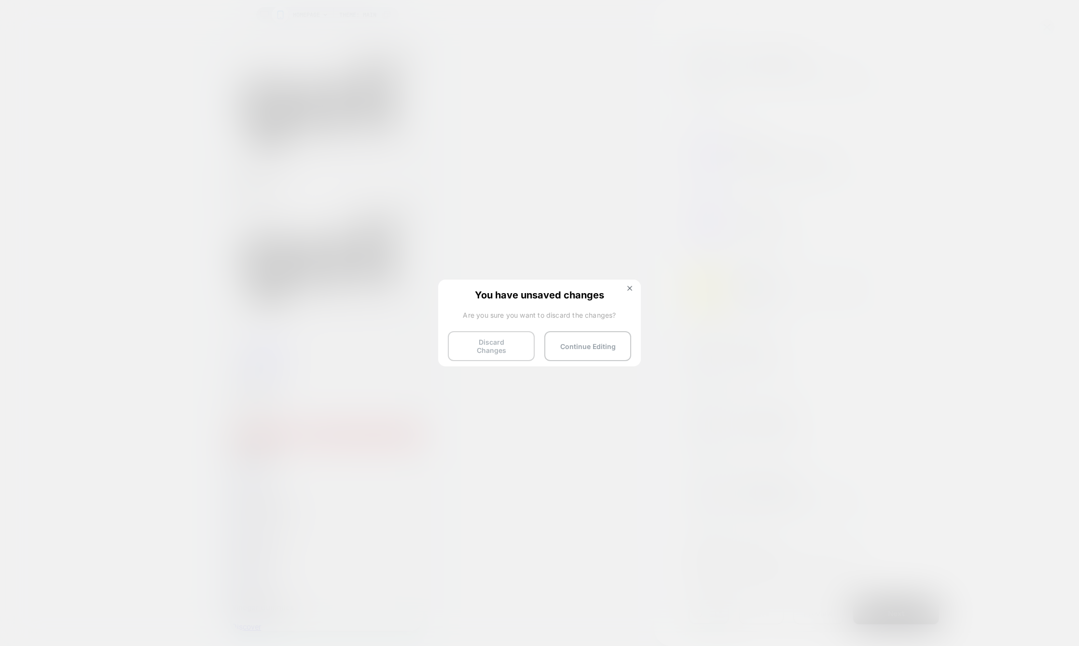
click at [501, 340] on button "Discard Changes" at bounding box center [491, 346] width 87 height 30
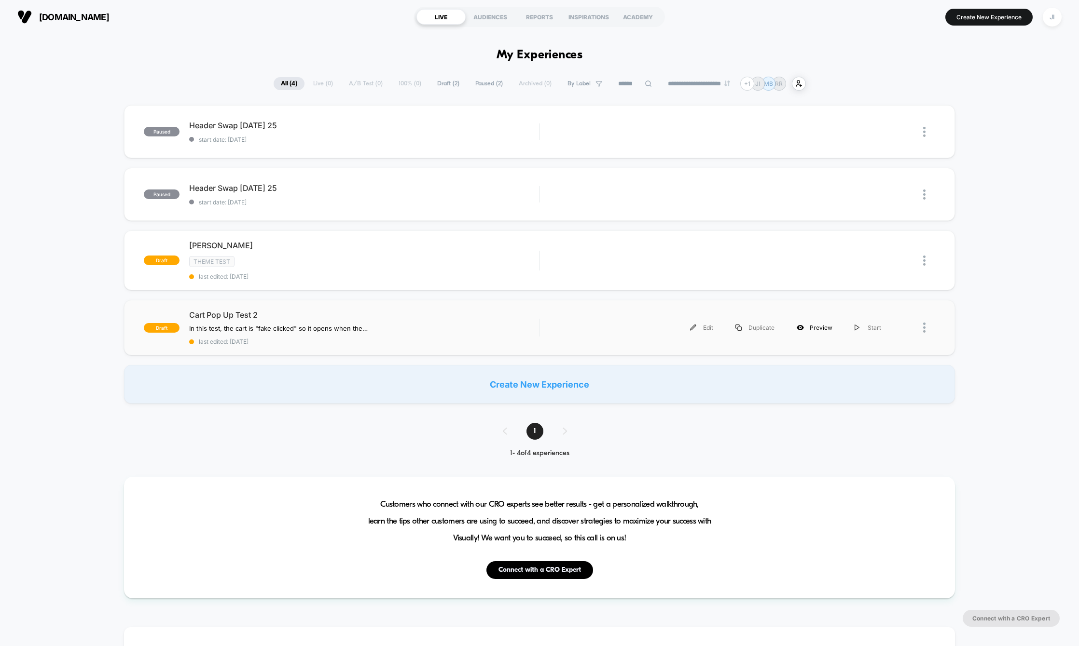
click at [819, 328] on div "Preview" at bounding box center [814, 328] width 58 height 22
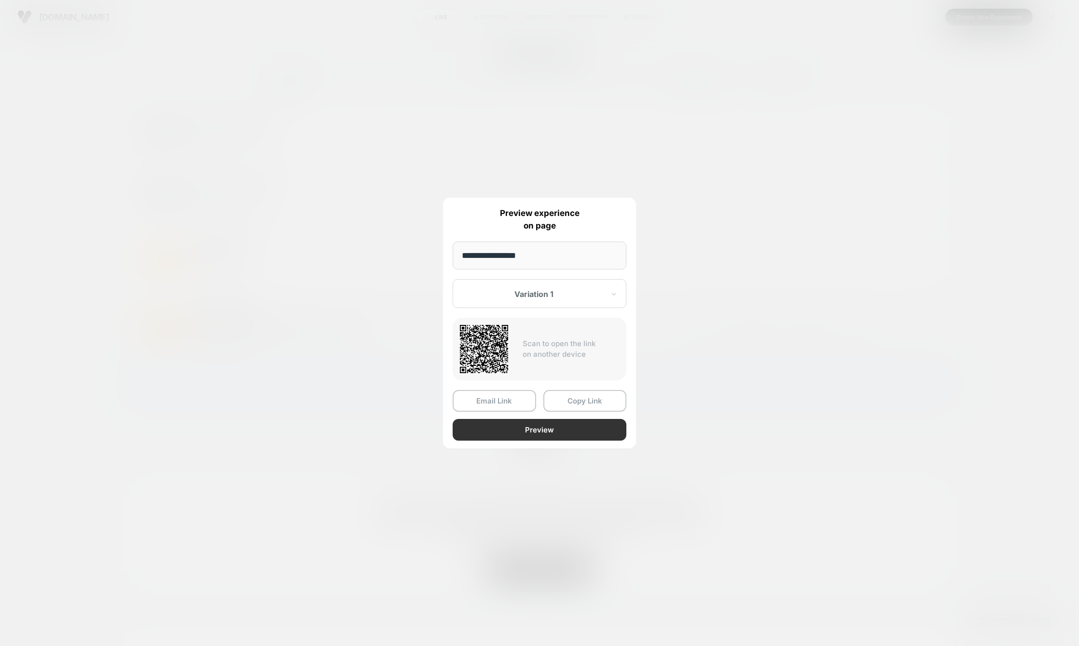
click at [553, 424] on button "Preview" at bounding box center [540, 430] width 174 height 22
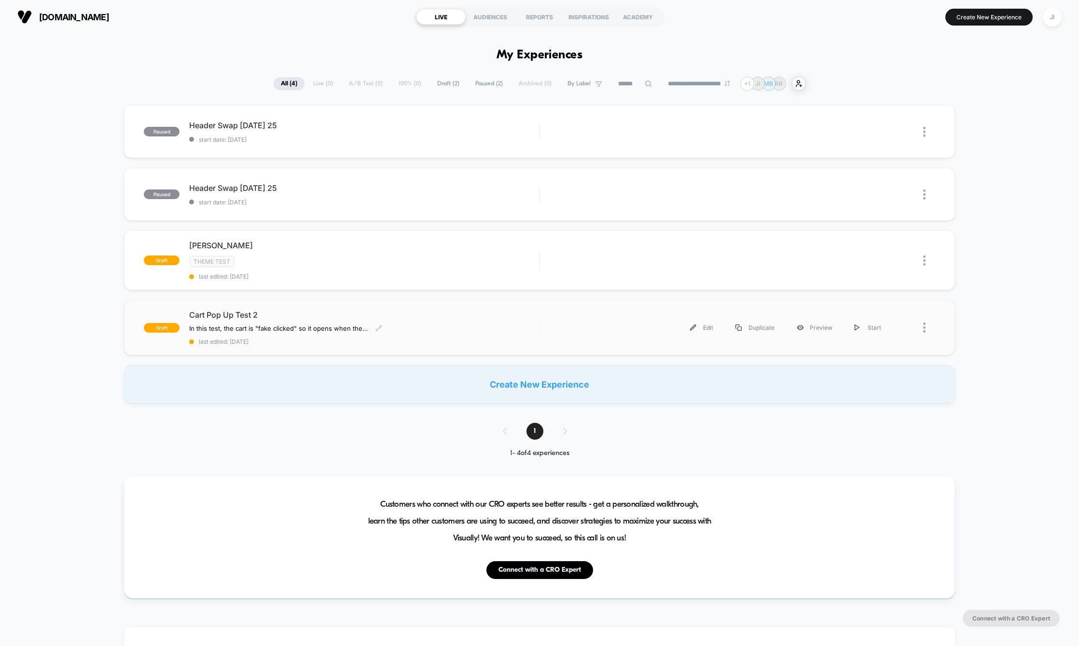
click at [235, 313] on span "Cart Pop Up Test 2" at bounding box center [364, 315] width 350 height 10
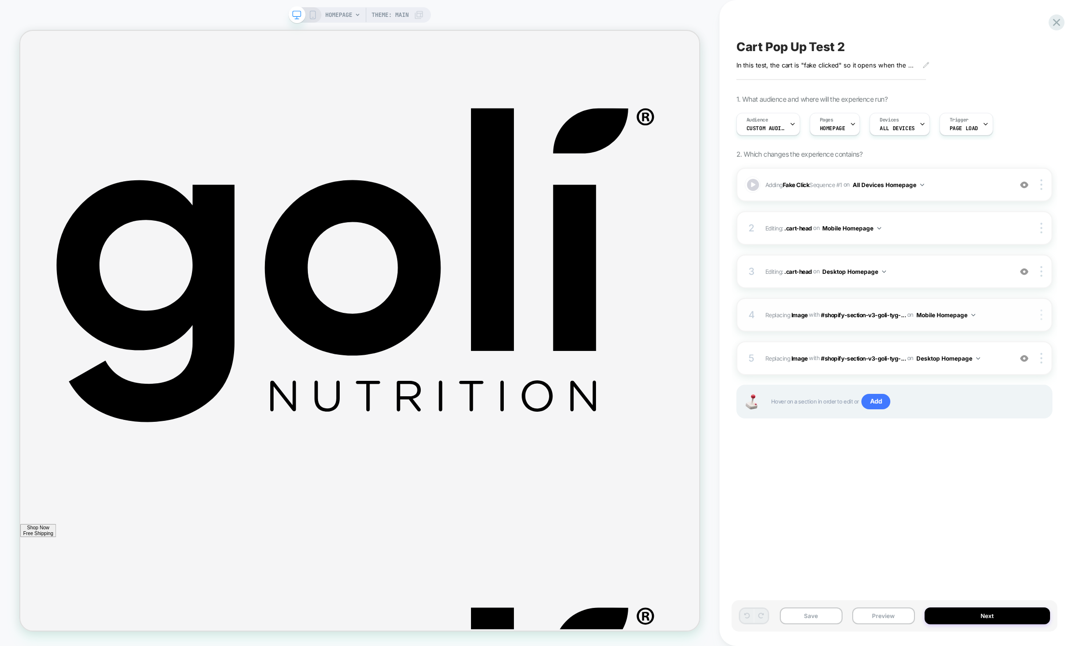
click at [1043, 315] on div at bounding box center [1042, 315] width 18 height 11
click at [963, 382] on div "Delete" at bounding box center [984, 382] width 86 height 26
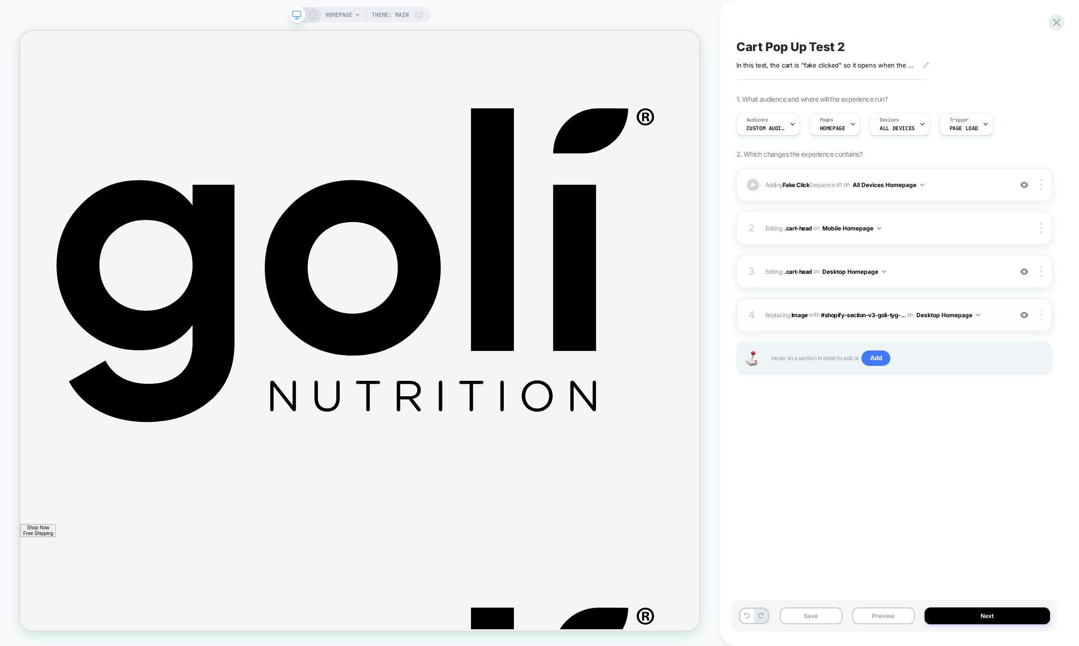
click at [1040, 316] on img at bounding box center [1041, 315] width 2 height 11
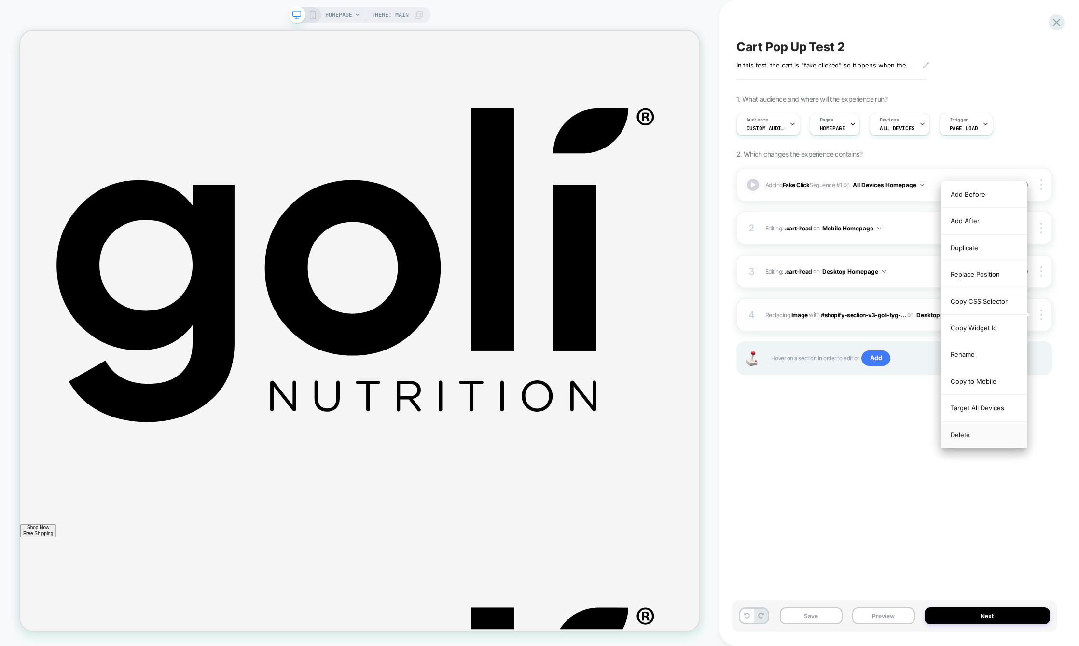
click at [973, 433] on div "Delete" at bounding box center [984, 435] width 86 height 26
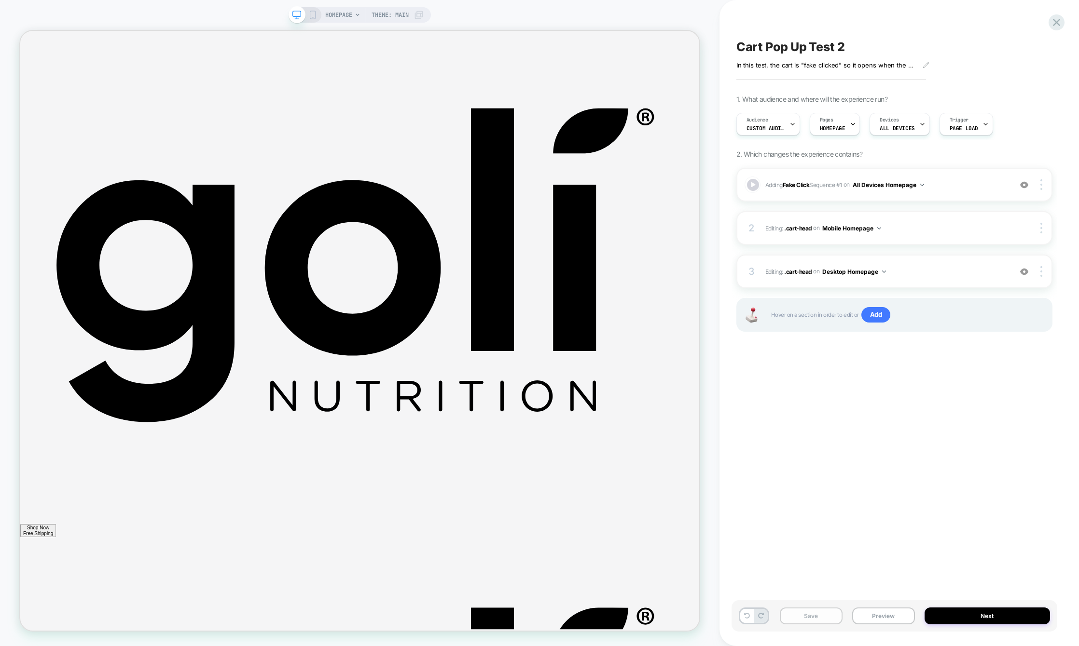
click at [814, 617] on button "Save" at bounding box center [811, 616] width 63 height 17
click at [887, 616] on button "Preview" at bounding box center [883, 616] width 63 height 17
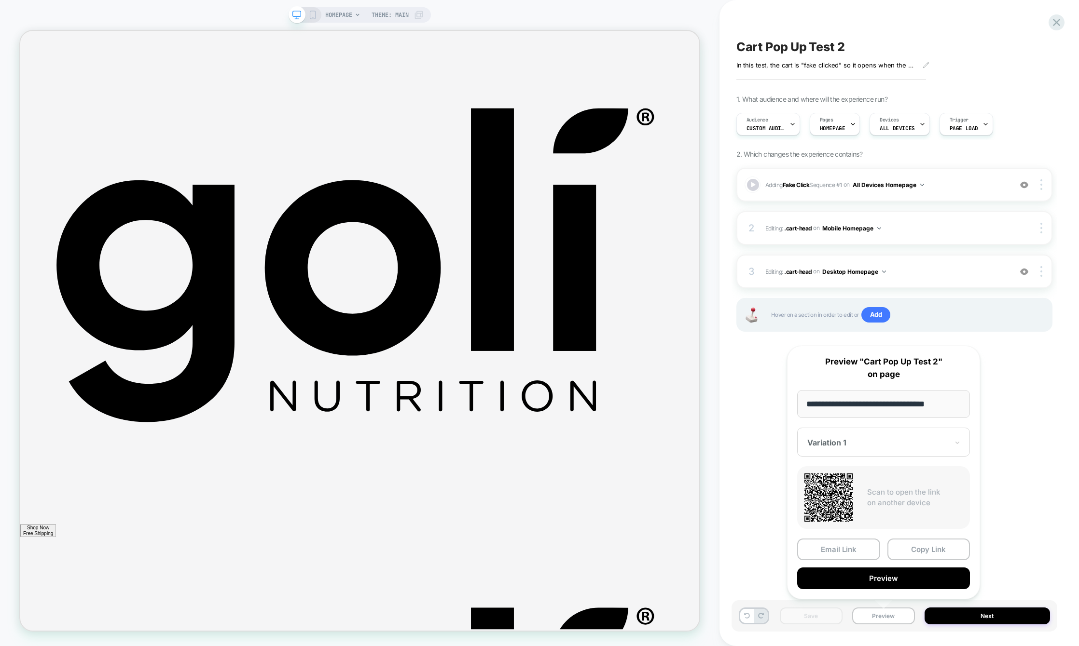
click at [868, 592] on div "**********" at bounding box center [883, 473] width 193 height 254
click at [888, 584] on button "Preview" at bounding box center [883, 579] width 173 height 22
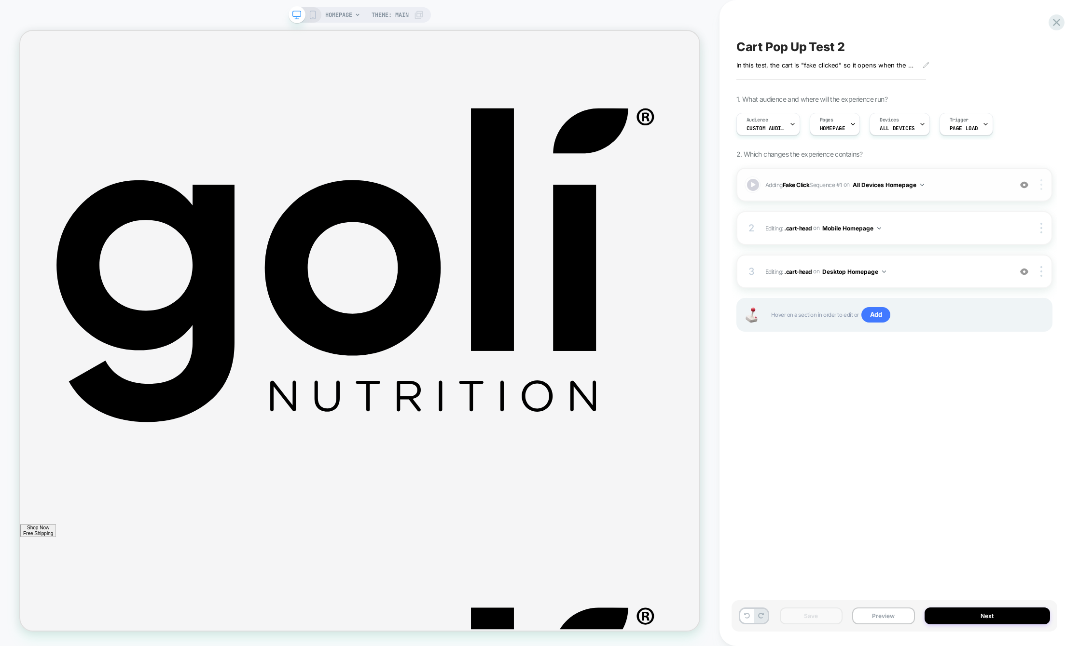
click at [1043, 185] on div at bounding box center [1042, 184] width 18 height 11
click at [907, 205] on div "Adding Fake Click Sequence # 1 on All Devices Homepage Add Before Add After Tar…" at bounding box center [894, 262] width 316 height 188
click at [967, 189] on span "Adding Fake Click Sequence # 1 on All Devices Homepage" at bounding box center [885, 185] width 241 height 12
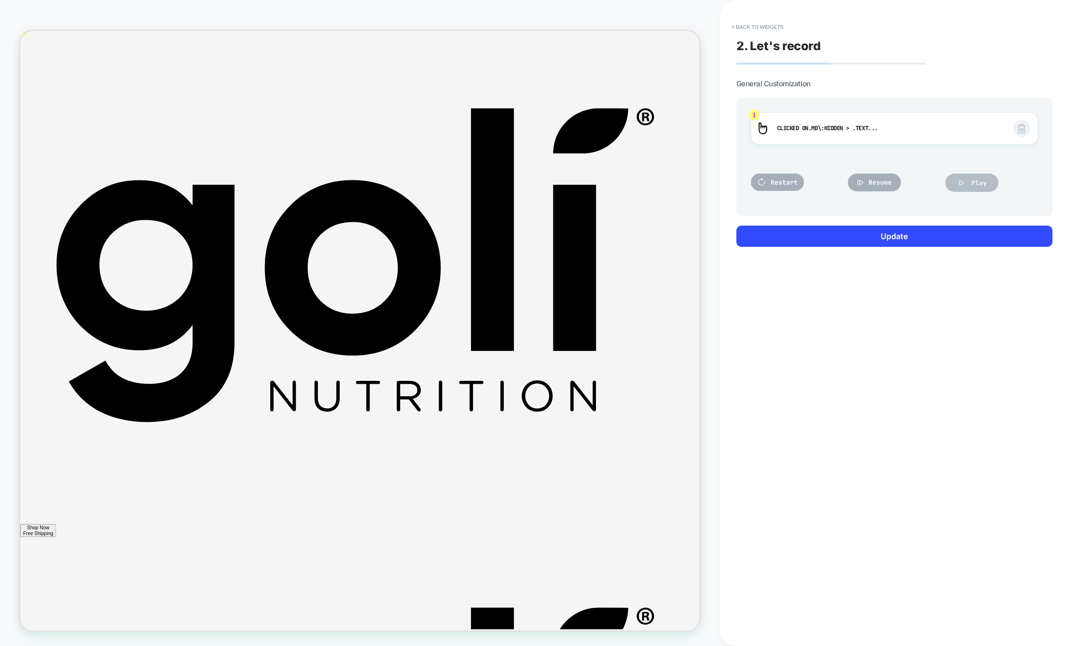
click at [987, 181] on button "Play" at bounding box center [971, 183] width 53 height 18
click at [797, 206] on div at bounding box center [810, 268] width 218 height 319
click at [746, 25] on button "< Back to widgets" at bounding box center [758, 26] width 62 height 15
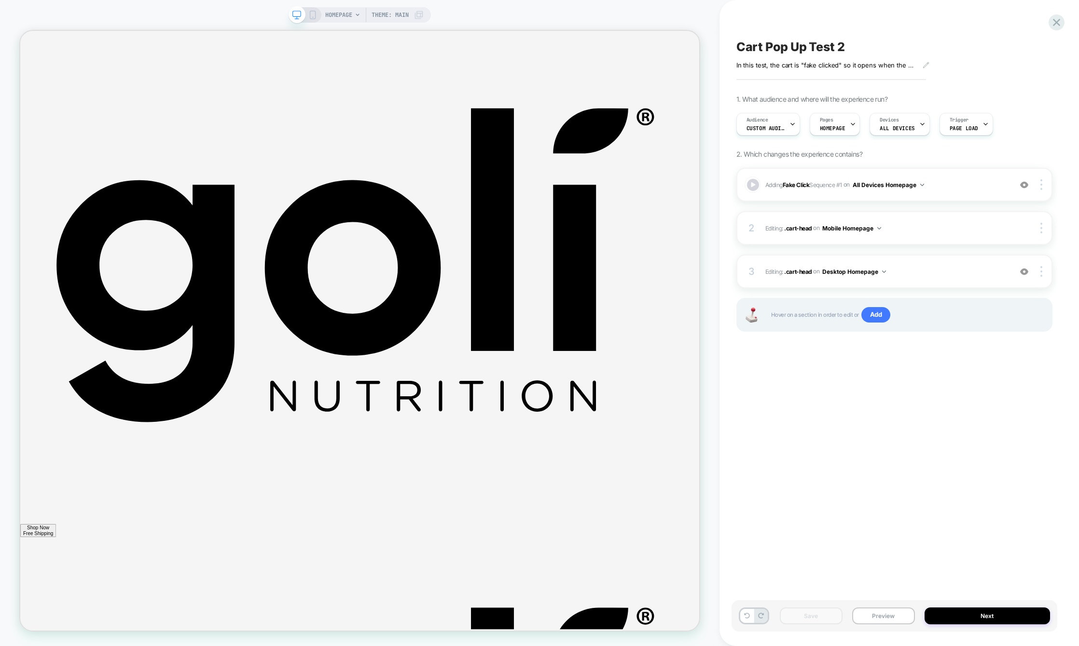
click at [314, 14] on rect at bounding box center [312, 15] width 5 height 8
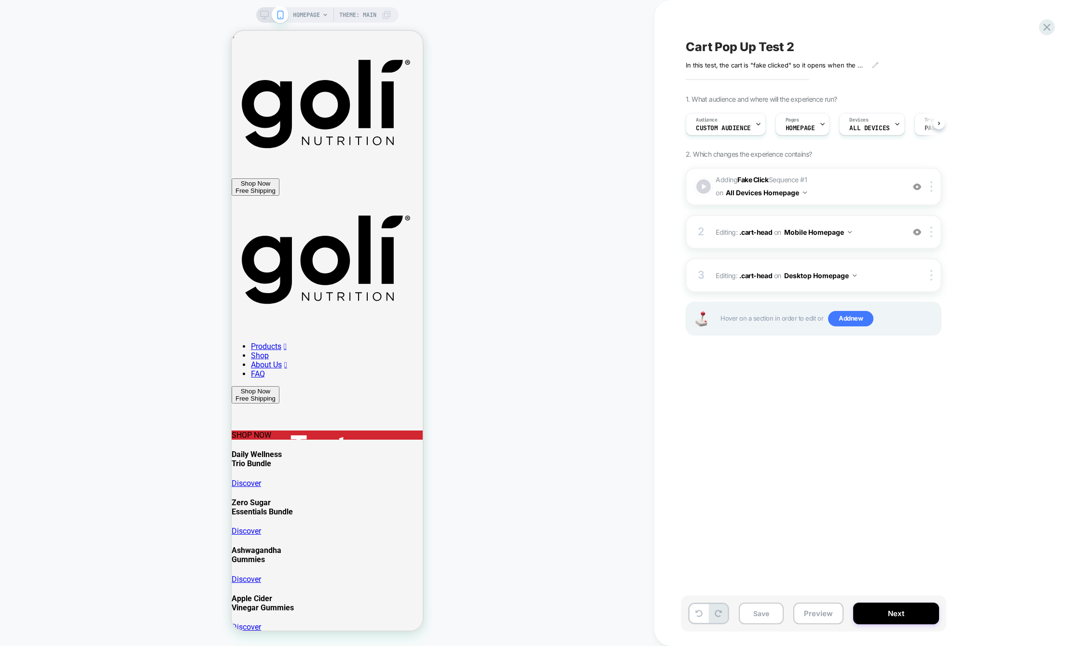
scroll to position [0, 0]
click at [704, 190] on div at bounding box center [703, 186] width 17 height 17
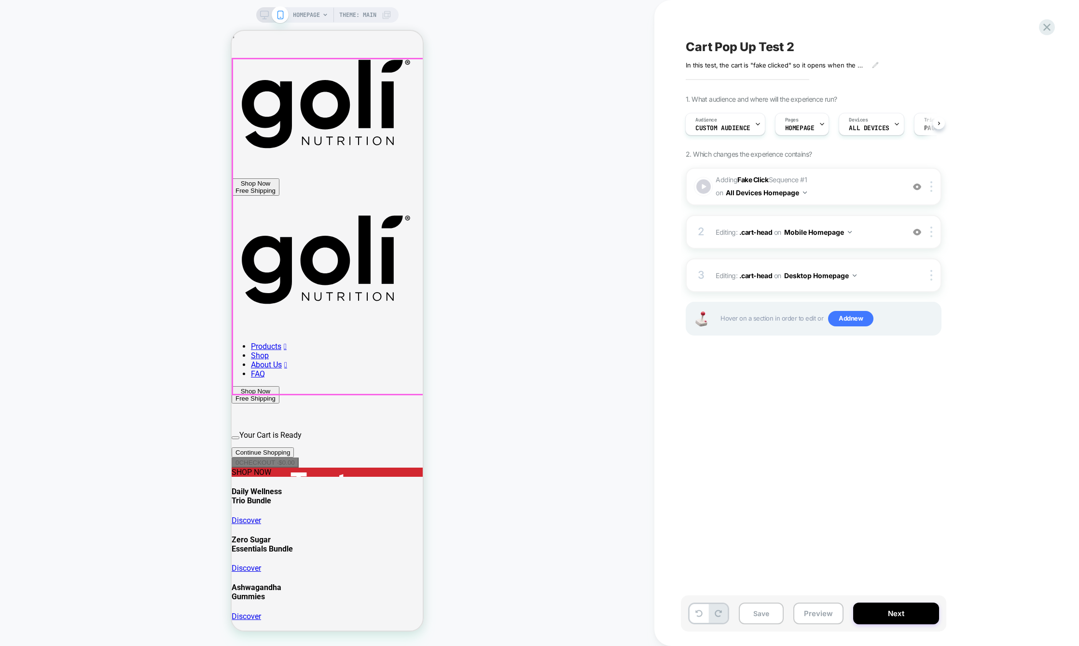
click at [349, 431] on div "Your Cart is Ready Continue Shopping 0 CHECKOUT · $0.00" at bounding box center [327, 449] width 191 height 37
click at [235, 431] on div "Your Cart is Ready Continue Shopping 0 CHECKOUT · $0.00" at bounding box center [327, 449] width 191 height 37
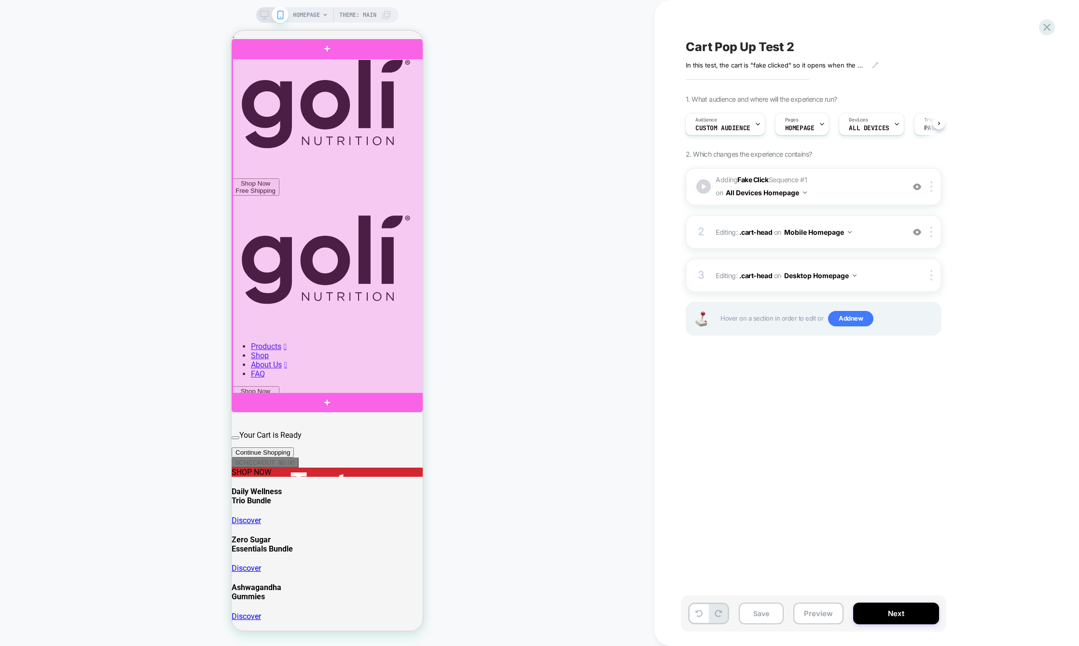
click at [248, 113] on div at bounding box center [328, 227] width 191 height 336
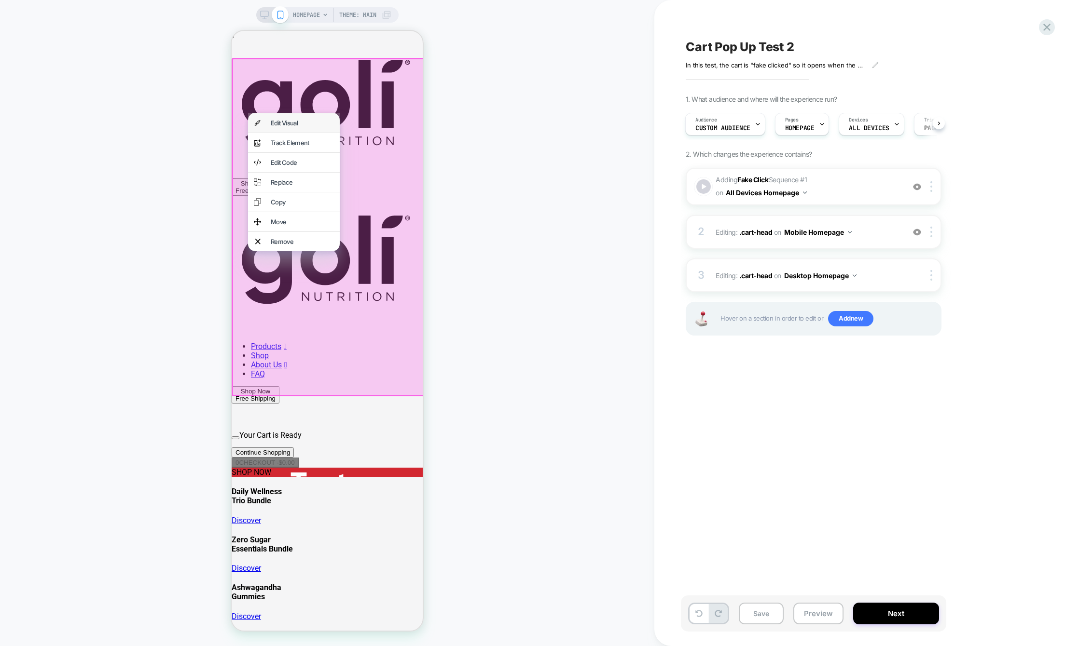
click at [280, 125] on div "Edit Visual" at bounding box center [302, 123] width 63 height 8
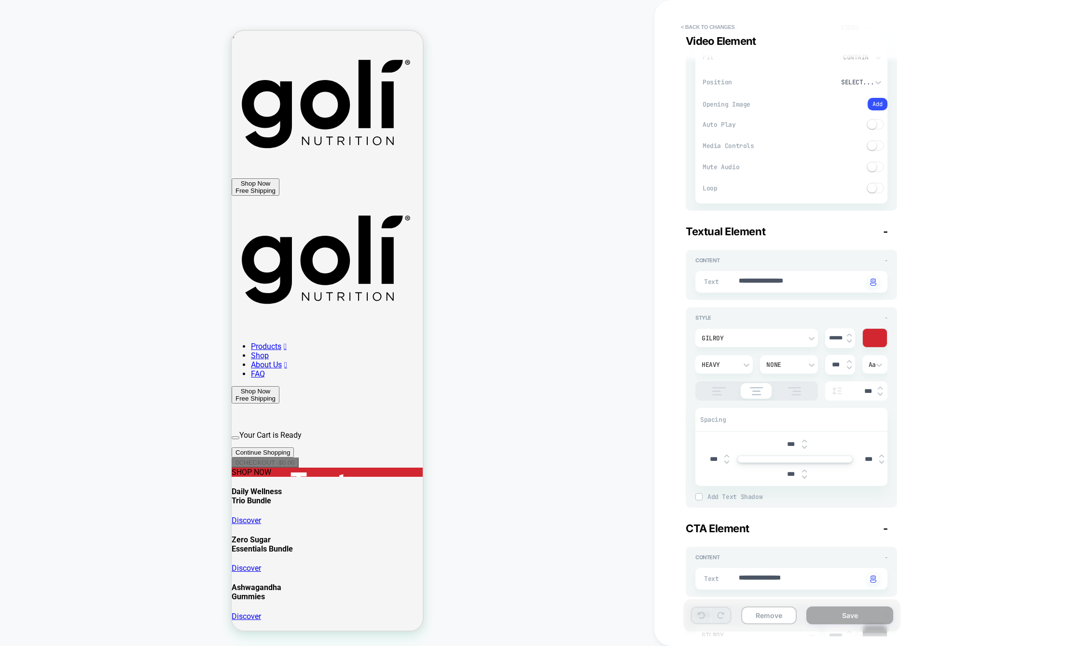
scroll to position [149, 0]
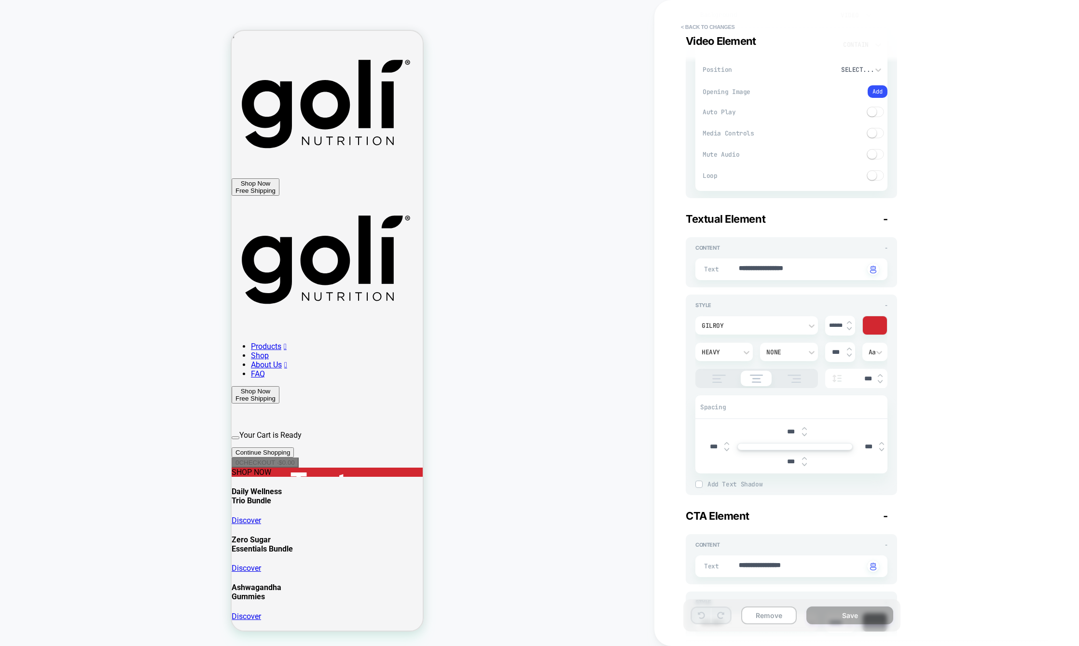
click at [805, 428] on img at bounding box center [804, 429] width 5 height 4
type textarea "*"
type input "***"
click at [805, 428] on img at bounding box center [804, 429] width 5 height 4
type textarea "*"
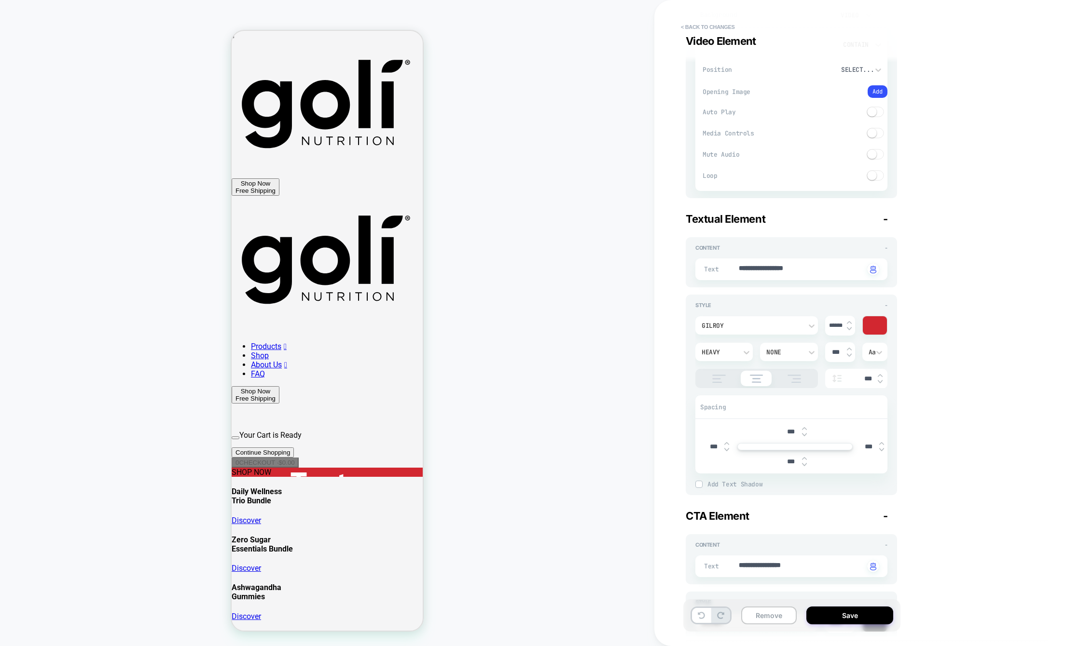
type input "***"
click at [805, 428] on img at bounding box center [804, 429] width 5 height 4
type textarea "*"
type input "***"
type textarea "*"
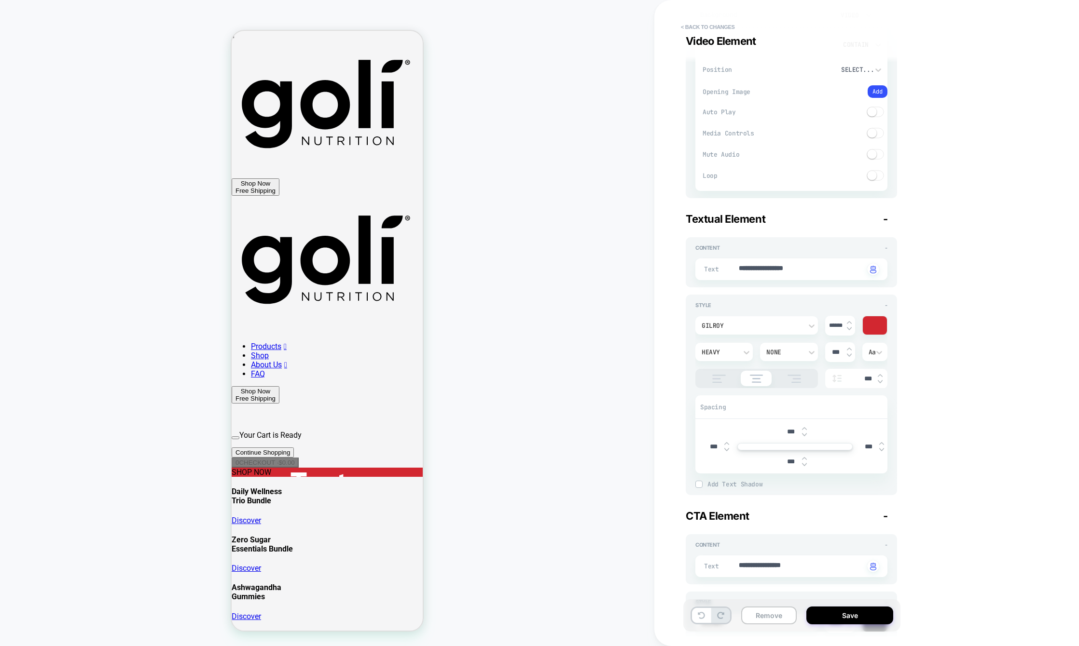
type input "***"
click at [805, 428] on img at bounding box center [804, 429] width 5 height 4
type textarea "*"
type input "***"
click at [805, 428] on img at bounding box center [804, 429] width 5 height 4
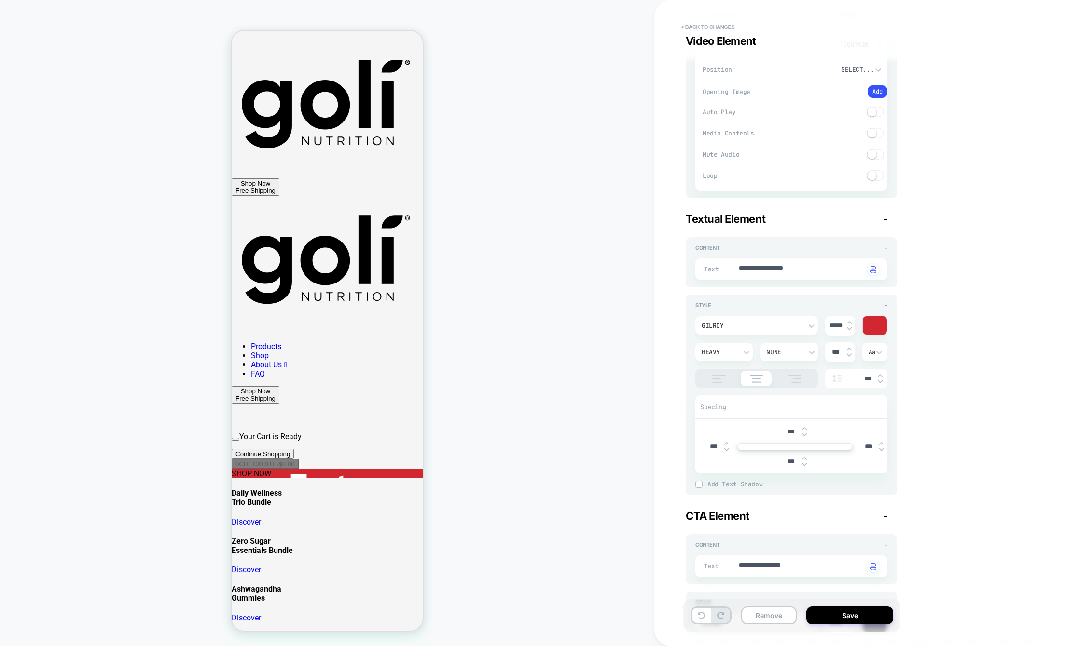
type textarea "*"
type input "****"
click at [805, 428] on img at bounding box center [804, 429] width 5 height 4
type textarea "*"
type input "****"
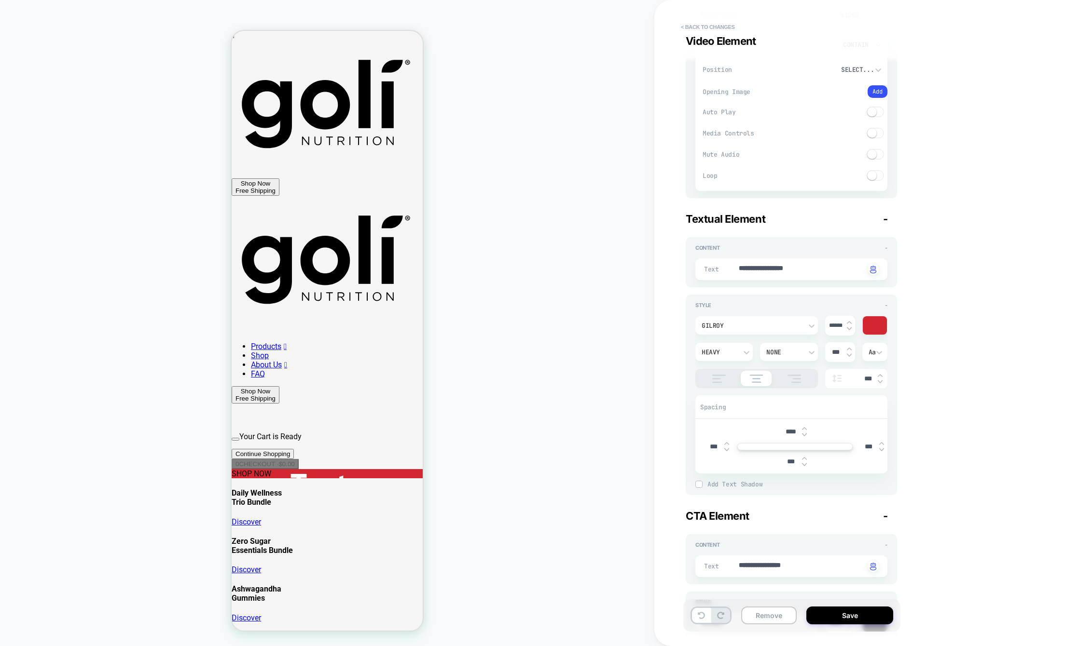
click at [805, 428] on img at bounding box center [804, 429] width 5 height 4
type textarea "*"
type input "****"
click at [805, 428] on img at bounding box center [804, 429] width 5 height 4
type textarea "*"
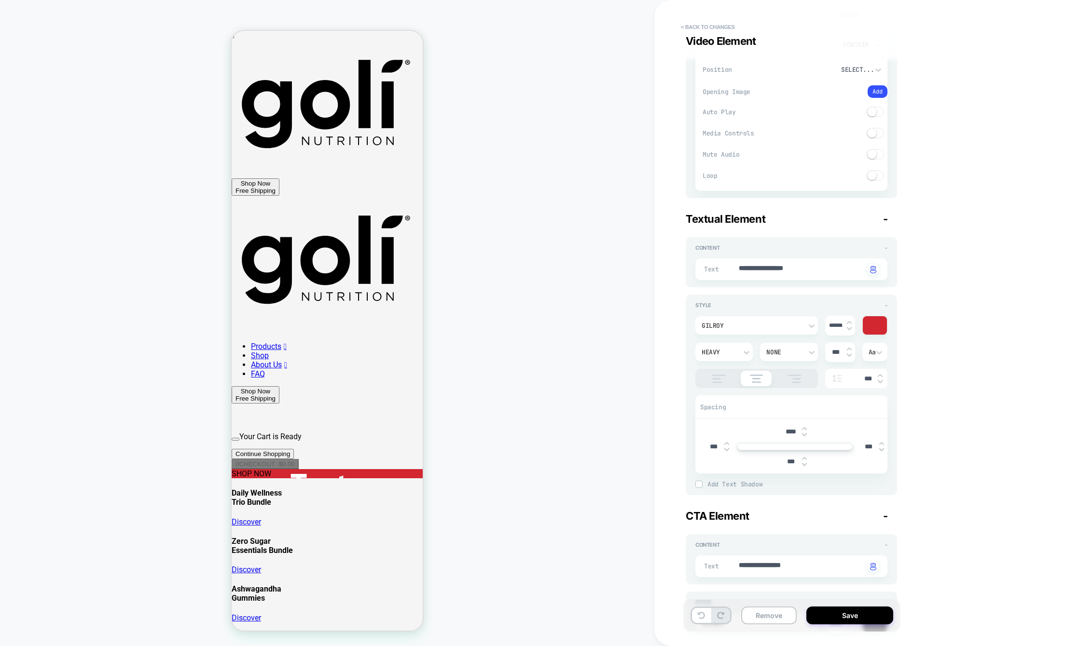
type input "****"
click at [805, 428] on img at bounding box center [804, 429] width 5 height 4
type textarea "*"
type input "****"
click at [805, 428] on img at bounding box center [804, 429] width 5 height 4
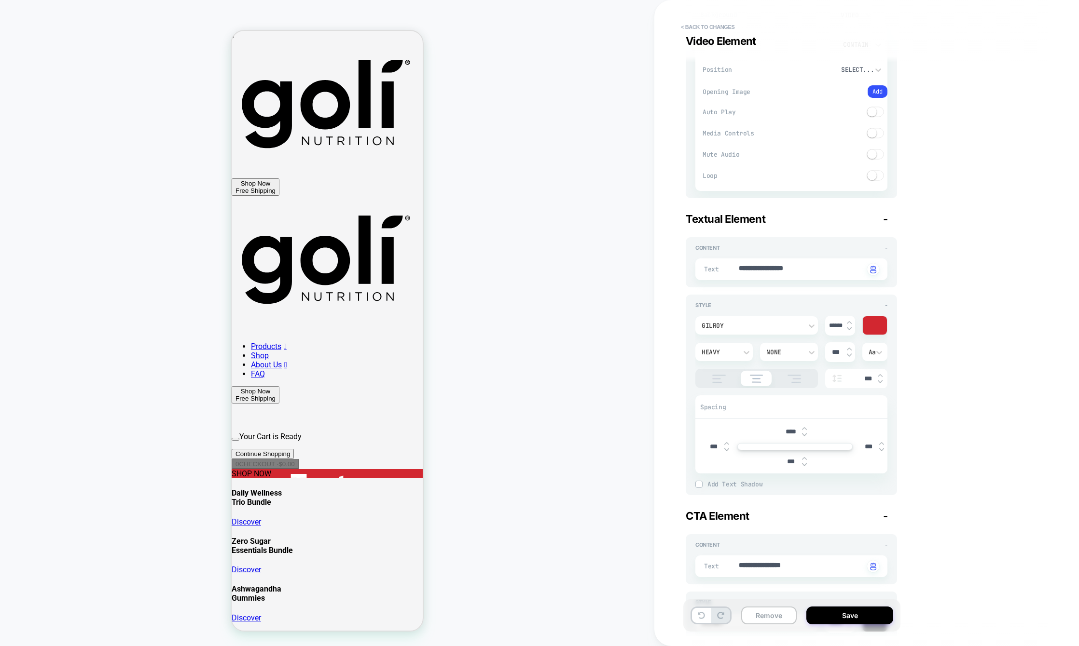
type textarea "*"
type input "****"
click at [805, 428] on img at bounding box center [804, 429] width 5 height 4
type textarea "*"
type input "****"
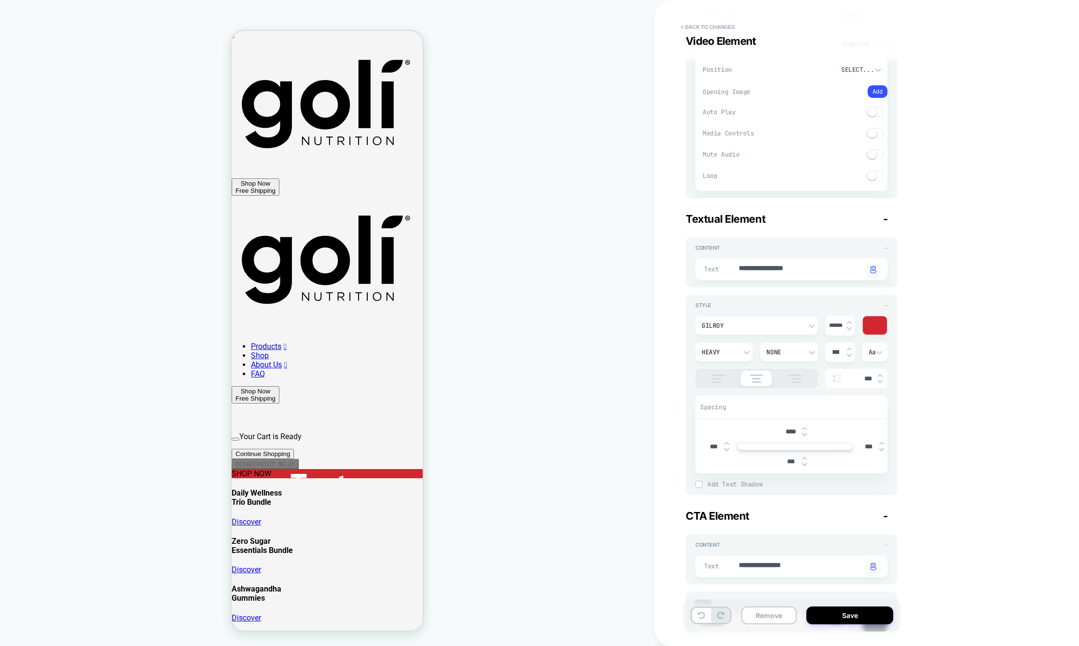
click at [805, 428] on img at bounding box center [804, 429] width 5 height 4
type textarea "*"
type input "****"
click at [805, 428] on img at bounding box center [804, 429] width 5 height 4
type textarea "*"
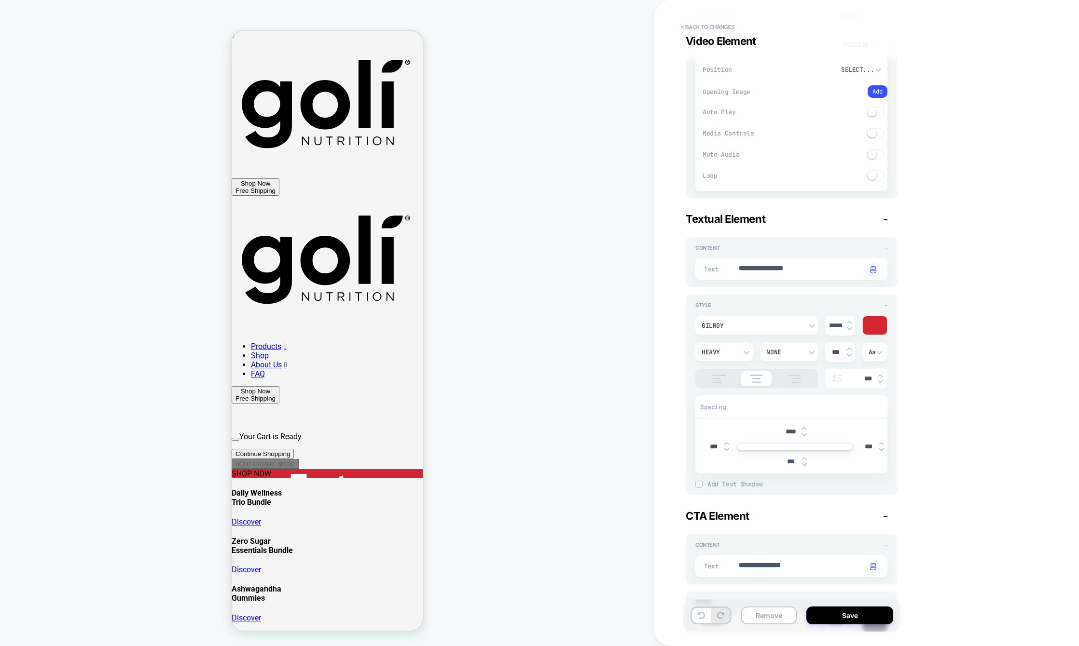
type input "****"
click at [805, 428] on img at bounding box center [804, 429] width 5 height 4
type textarea "*"
type input "****"
click at [805, 428] on img at bounding box center [804, 429] width 5 height 4
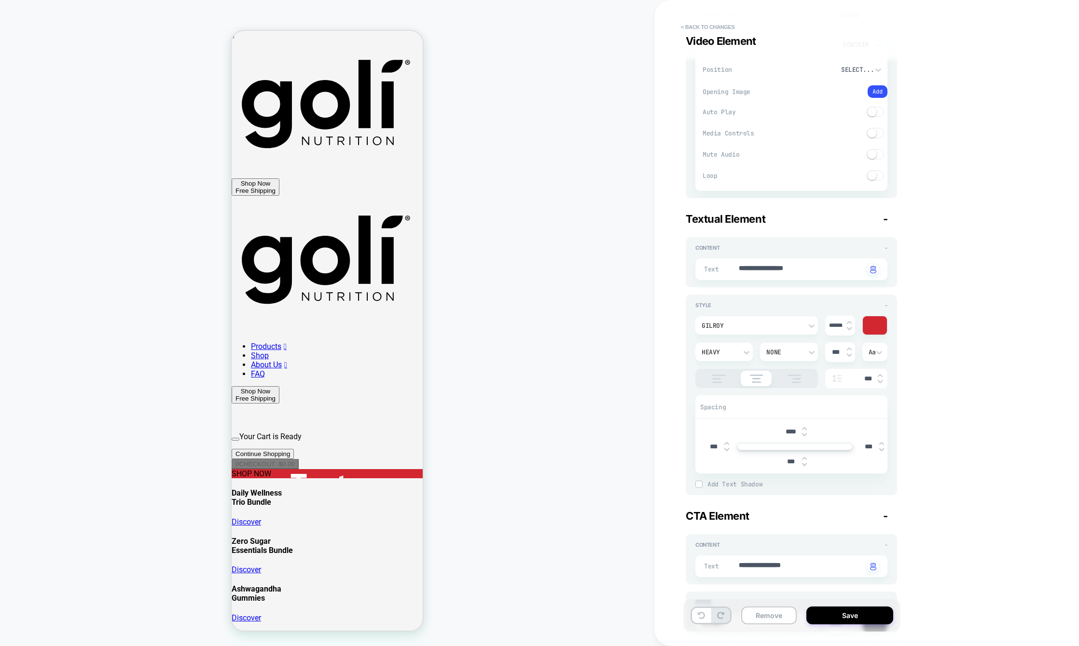
type textarea "*"
type input "****"
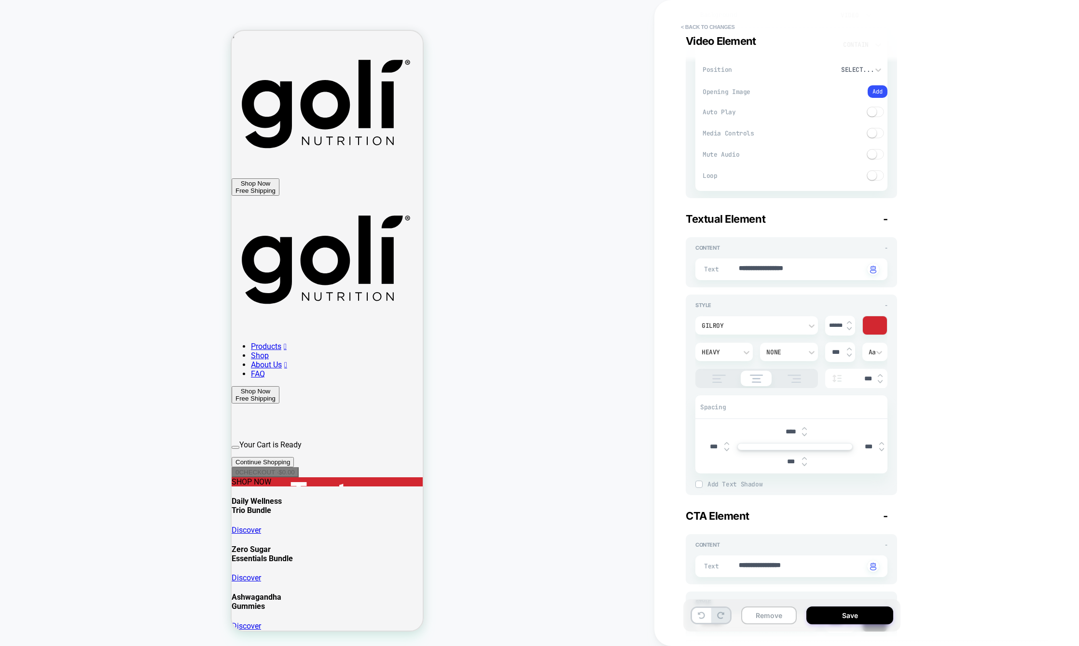
click at [805, 428] on img at bounding box center [804, 429] width 5 height 4
type textarea "*"
type input "****"
click at [805, 428] on img at bounding box center [804, 429] width 5 height 4
type textarea "*"
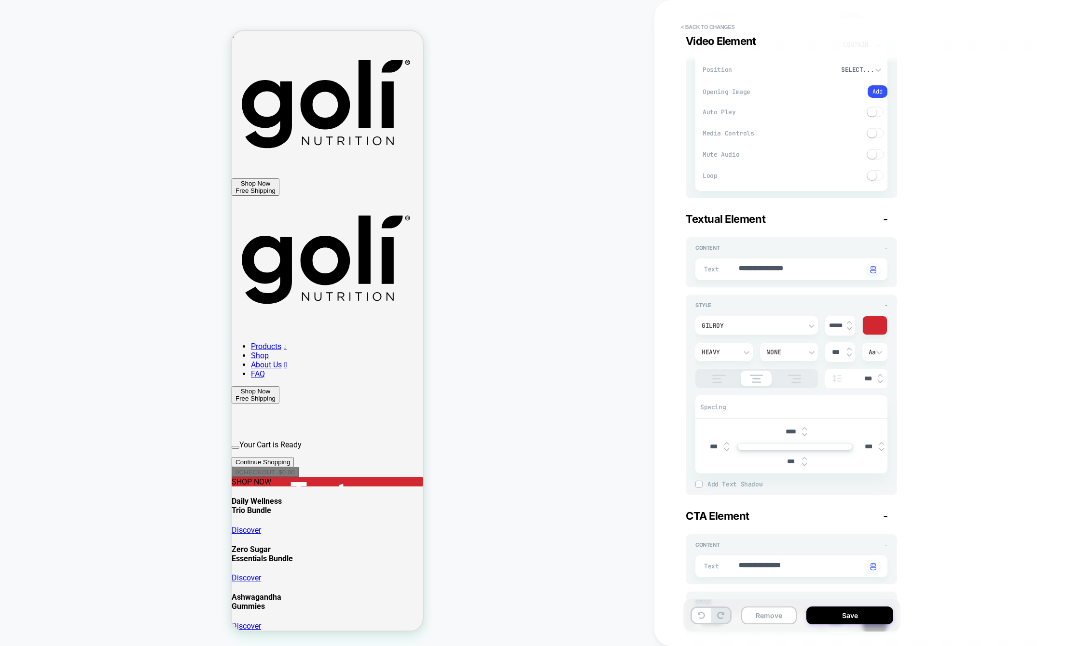
type input "****"
click at [805, 428] on img at bounding box center [804, 429] width 5 height 4
type textarea "*"
type input "****"
click at [805, 428] on img at bounding box center [804, 429] width 5 height 4
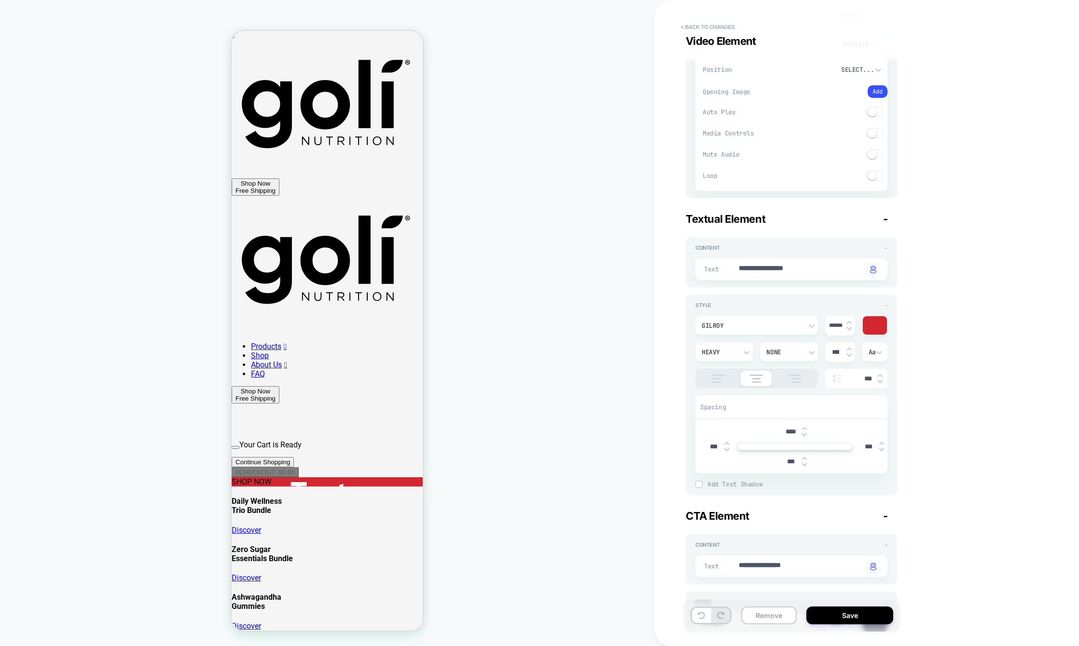
type textarea "*"
type input "****"
click at [805, 428] on img at bounding box center [804, 429] width 5 height 4
type textarea "*"
type input "****"
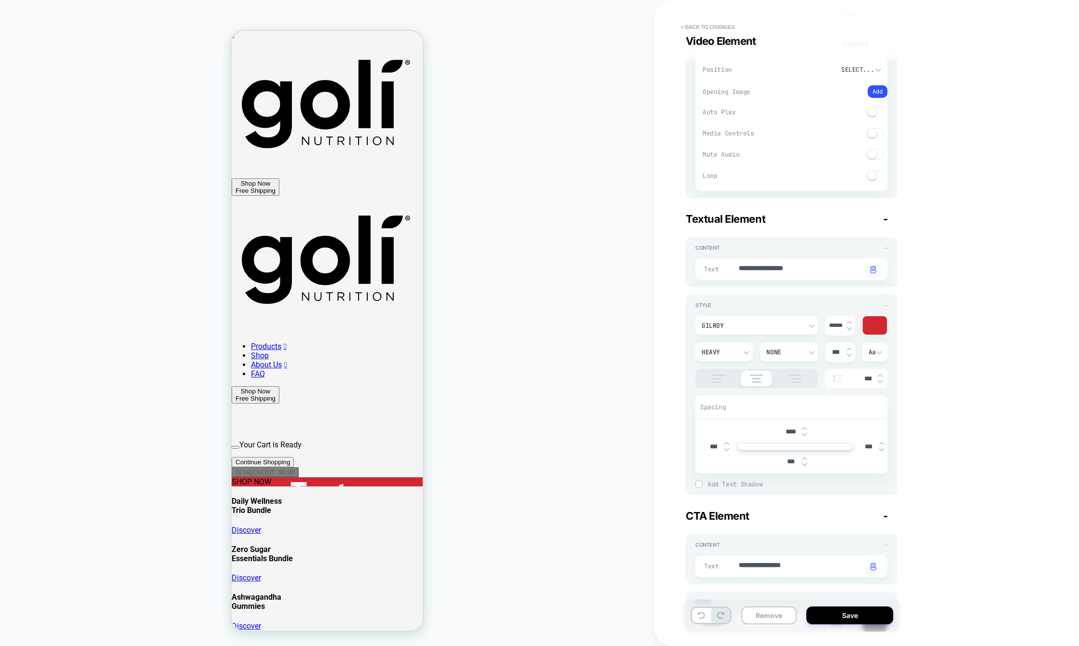
click at [805, 428] on img at bounding box center [804, 429] width 5 height 4
type textarea "*"
type input "****"
click at [805, 428] on img at bounding box center [804, 429] width 5 height 4
type textarea "*"
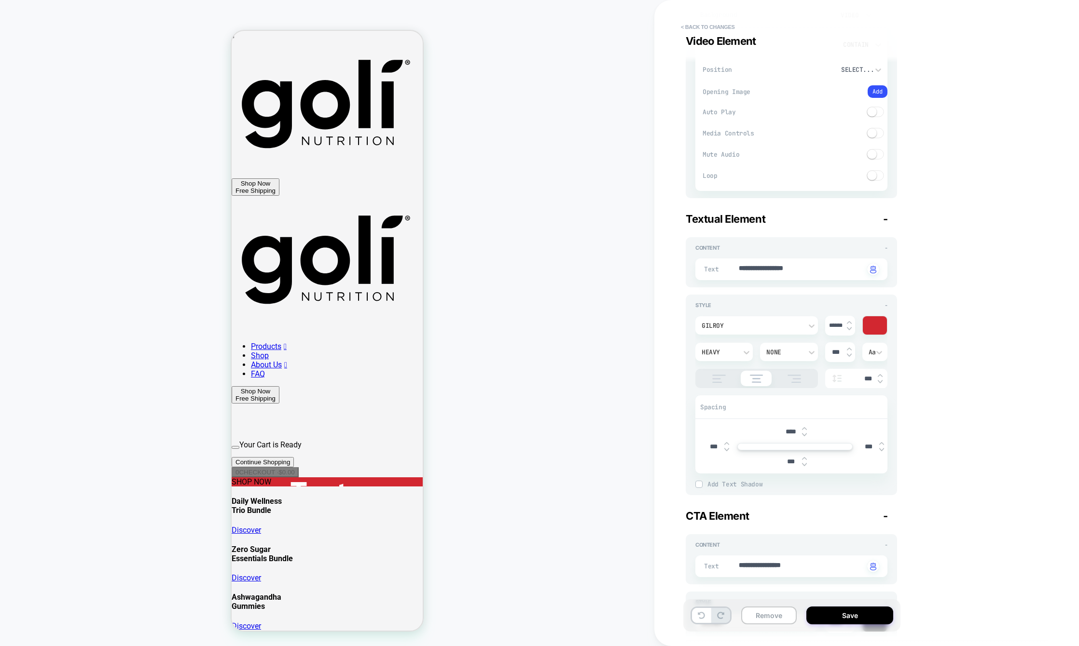
type input "****"
click at [805, 428] on img at bounding box center [804, 429] width 5 height 4
type textarea "*"
type input "****"
click at [805, 428] on img at bounding box center [804, 429] width 5 height 4
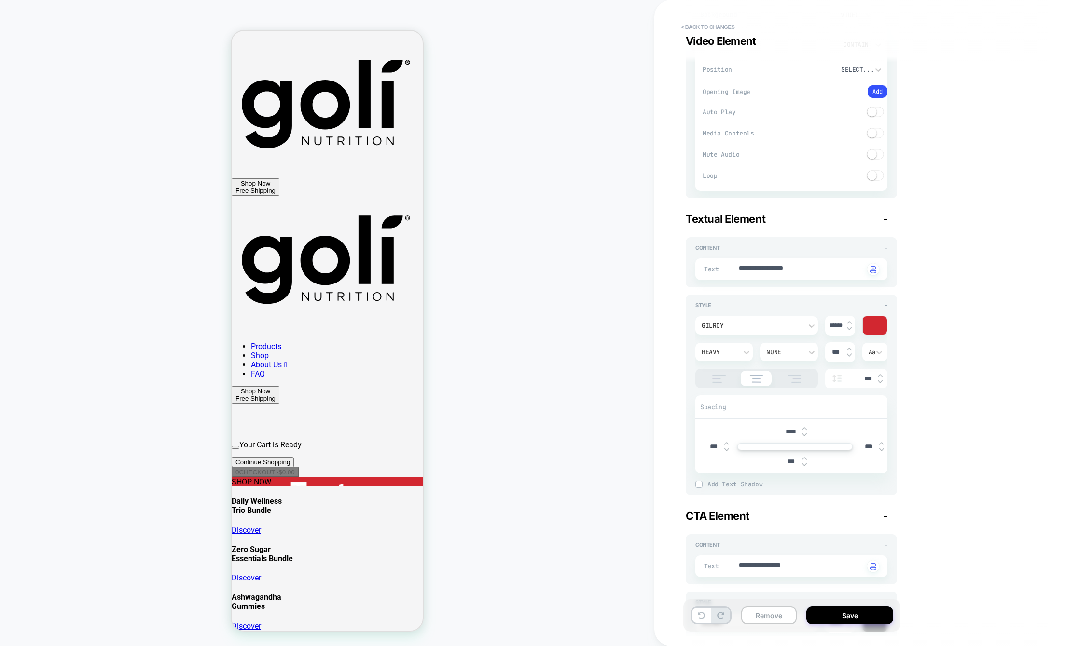
type textarea "*"
type input "****"
click at [805, 428] on img at bounding box center [804, 429] width 5 height 4
type textarea "*"
type input "****"
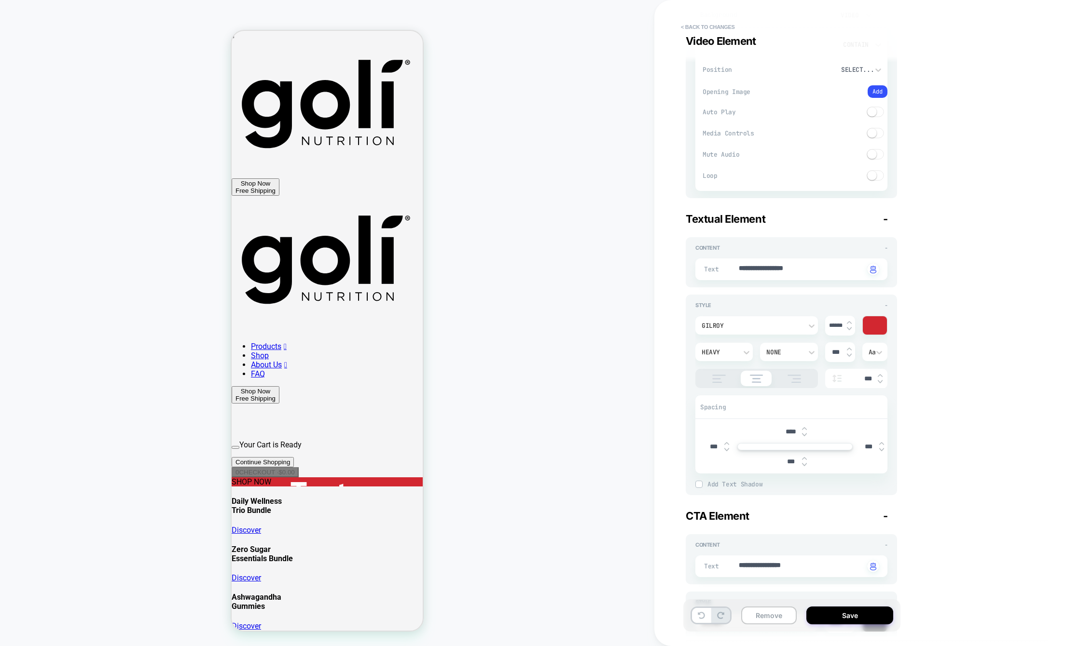
scroll to position [0, 0]
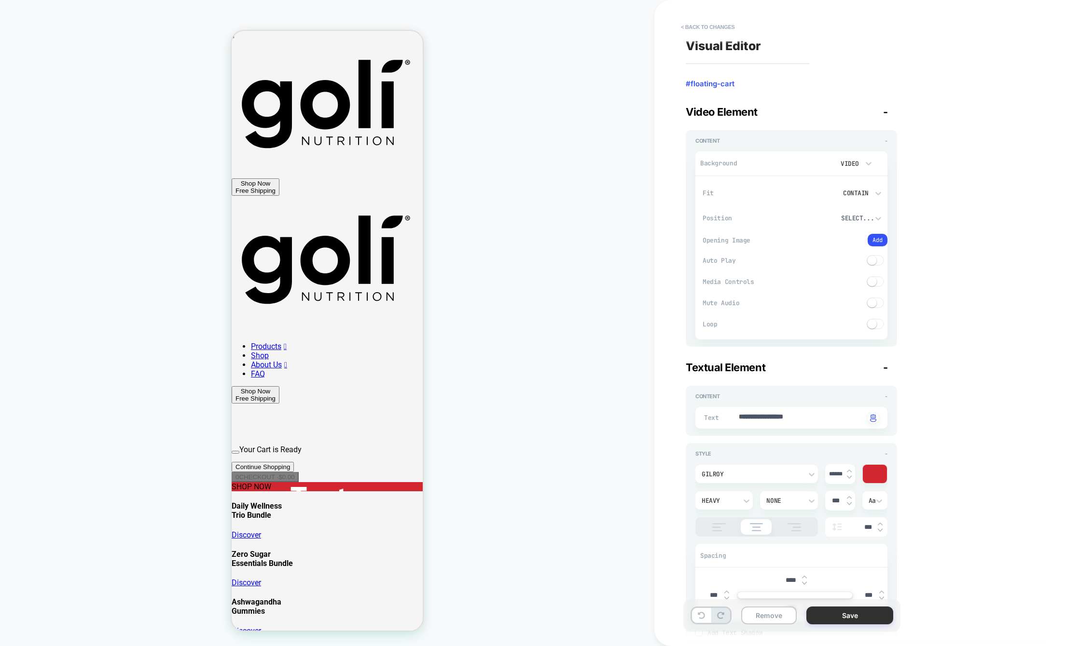
click at [830, 610] on button "Save" at bounding box center [849, 616] width 87 height 18
type textarea "*"
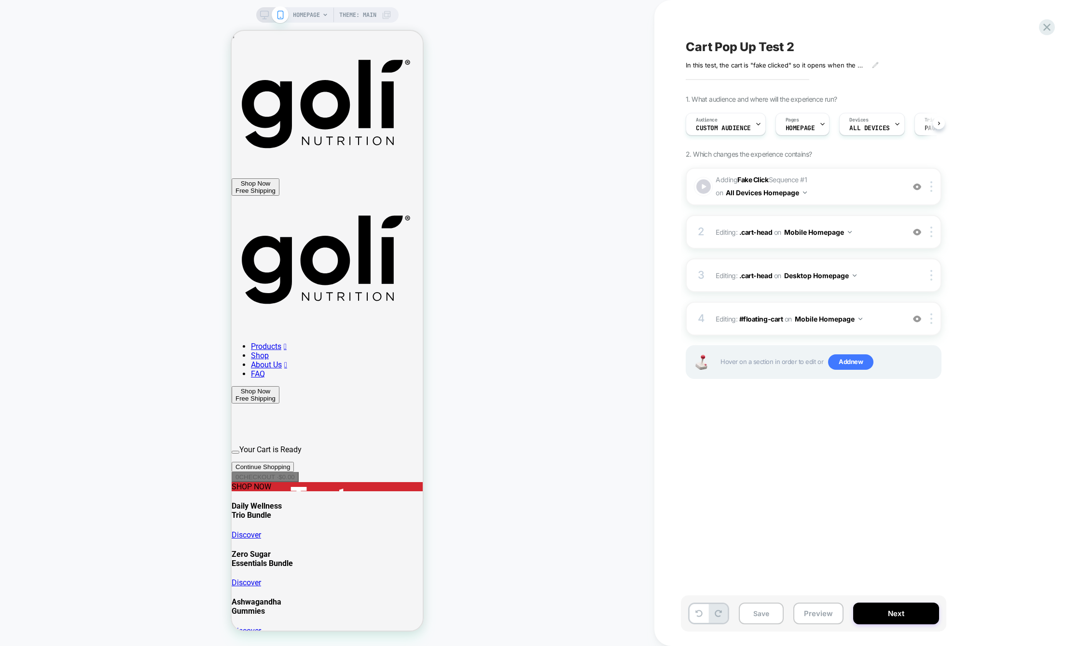
scroll to position [0, 0]
click at [708, 180] on div at bounding box center [703, 186] width 17 height 17
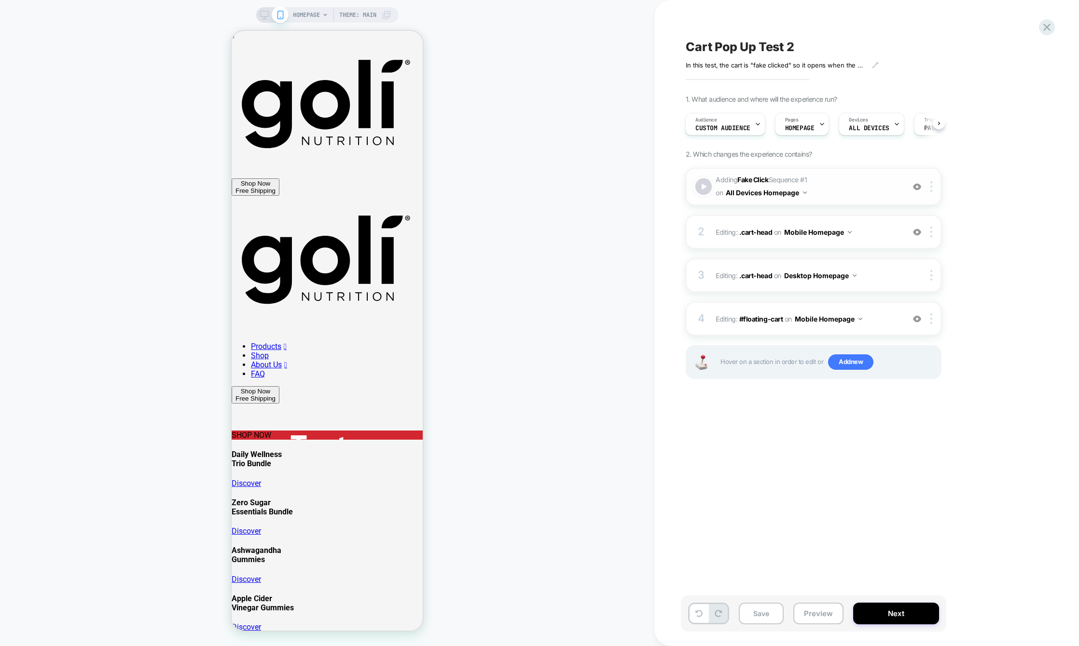
click at [708, 180] on div at bounding box center [703, 186] width 17 height 17
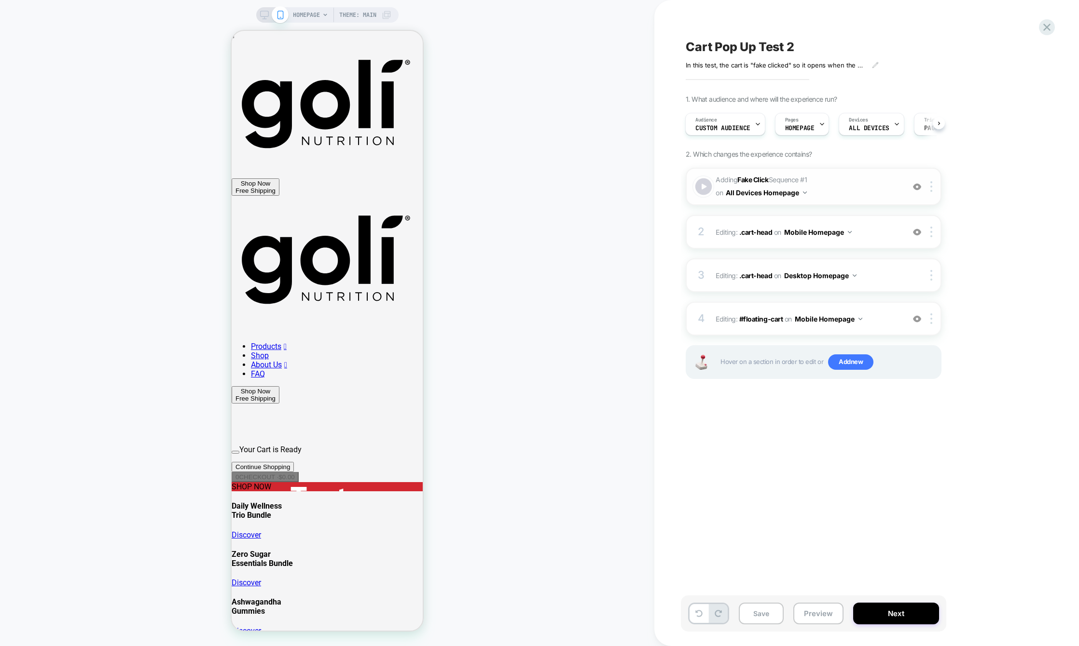
click at [708, 180] on div at bounding box center [703, 186] width 17 height 17
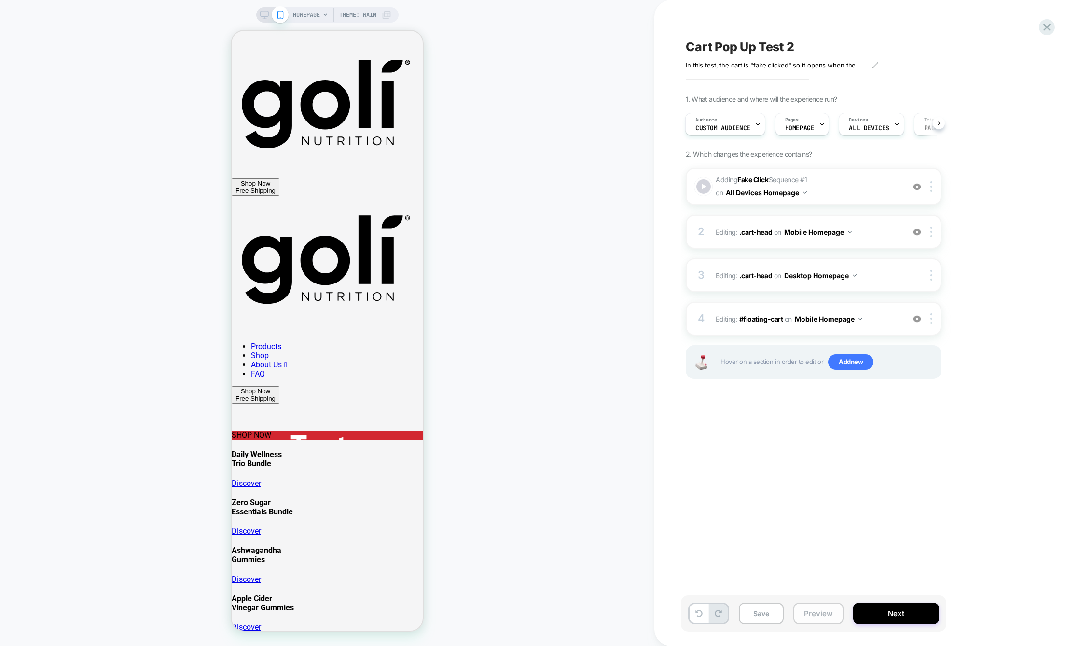
click at [810, 608] on button "Preview" at bounding box center [818, 614] width 50 height 22
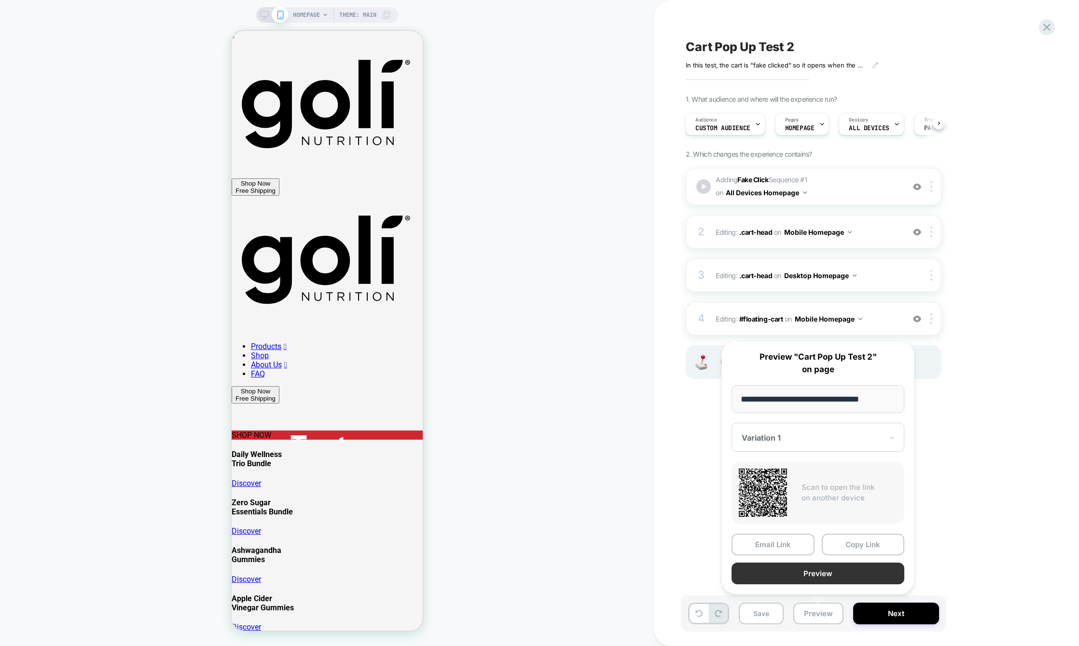
click at [812, 569] on button "Preview" at bounding box center [817, 574] width 173 height 22
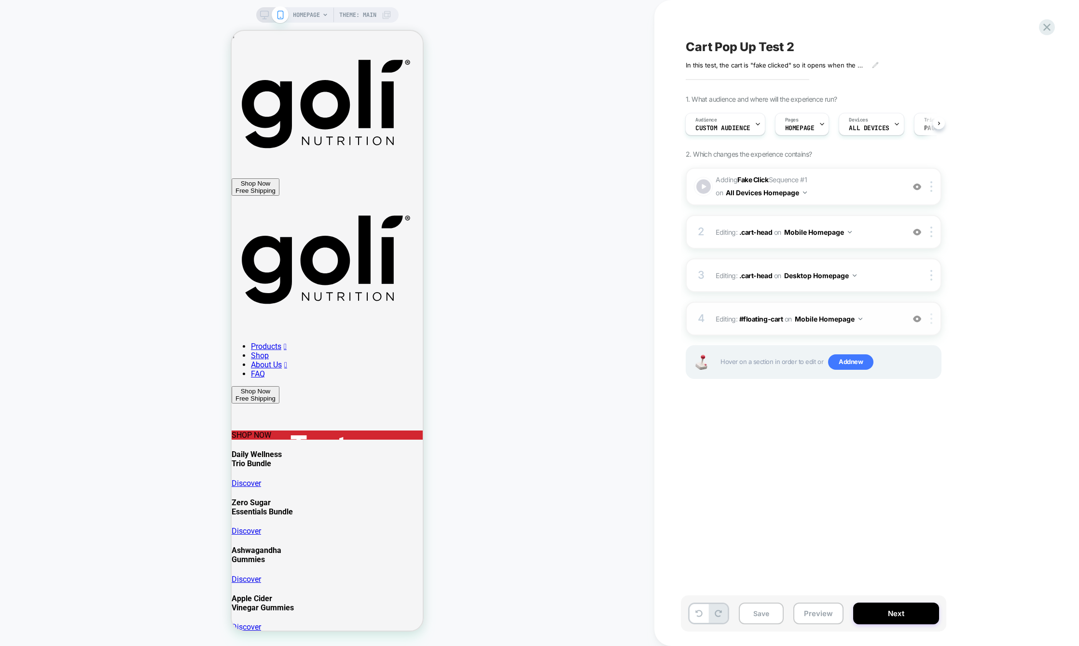
click at [934, 321] on div at bounding box center [933, 319] width 16 height 11
click at [920, 398] on div "Delete" at bounding box center [932, 396] width 86 height 26
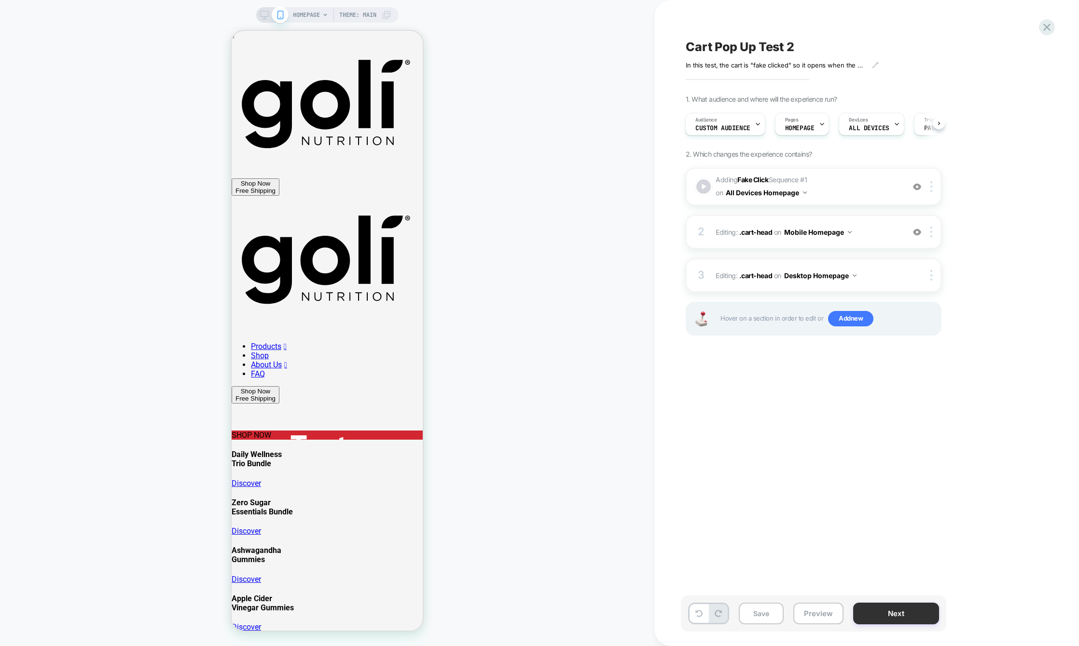
click at [878, 608] on button "Next" at bounding box center [896, 614] width 86 height 22
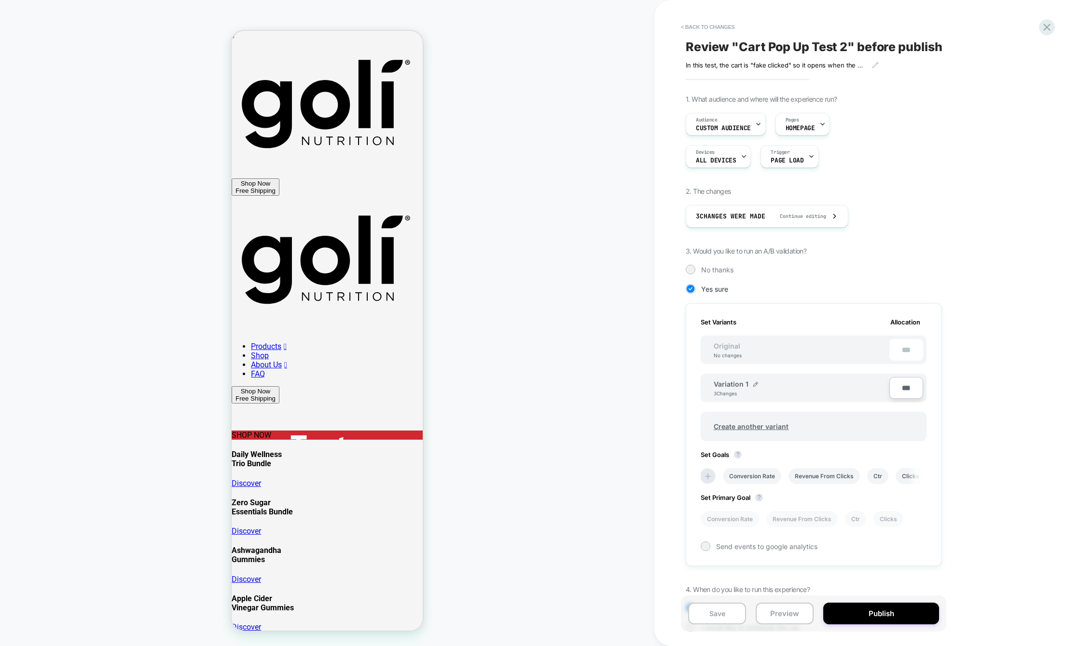
scroll to position [0, 1]
click at [739, 343] on span "Original" at bounding box center [727, 346] width 46 height 8
click at [757, 121] on icon at bounding box center [758, 124] width 6 height 6
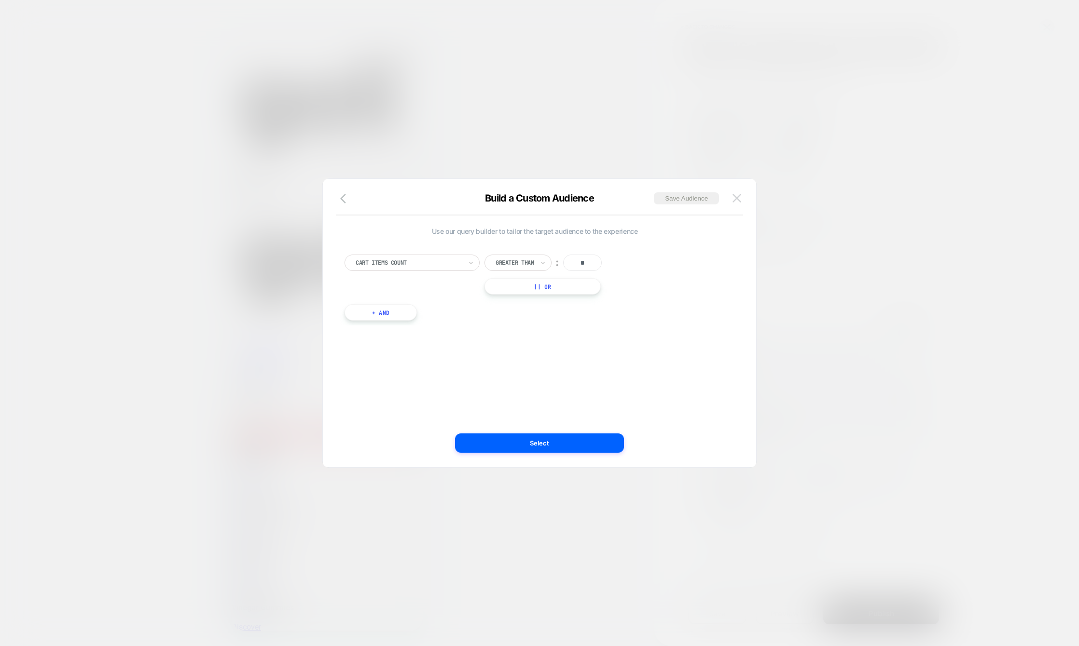
click at [732, 197] on button at bounding box center [736, 198] width 14 height 14
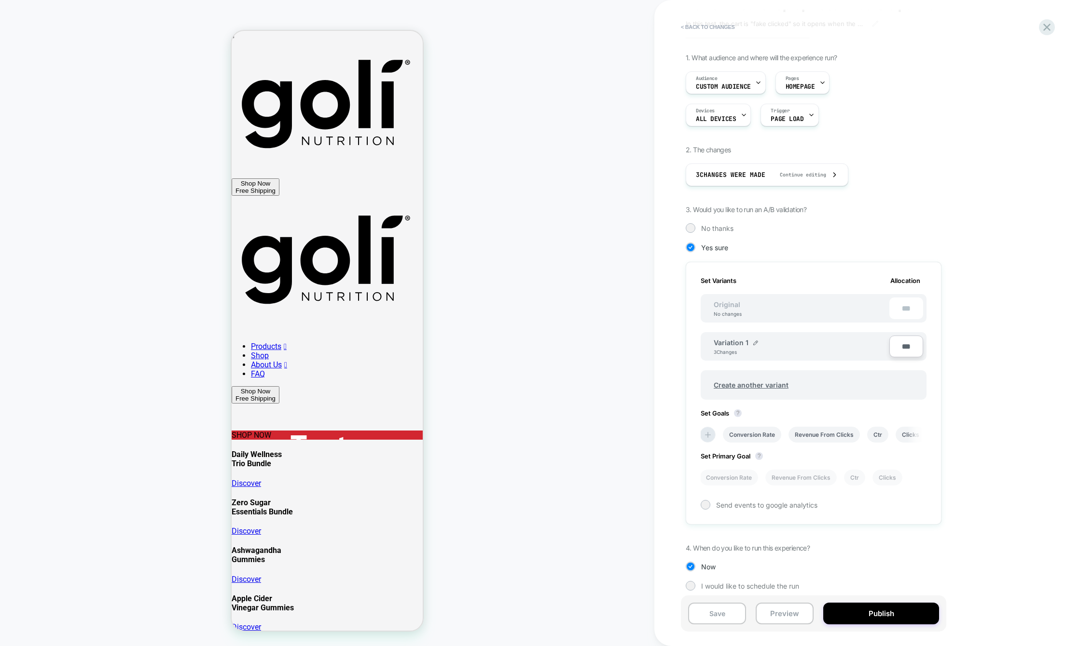
scroll to position [49, 0]
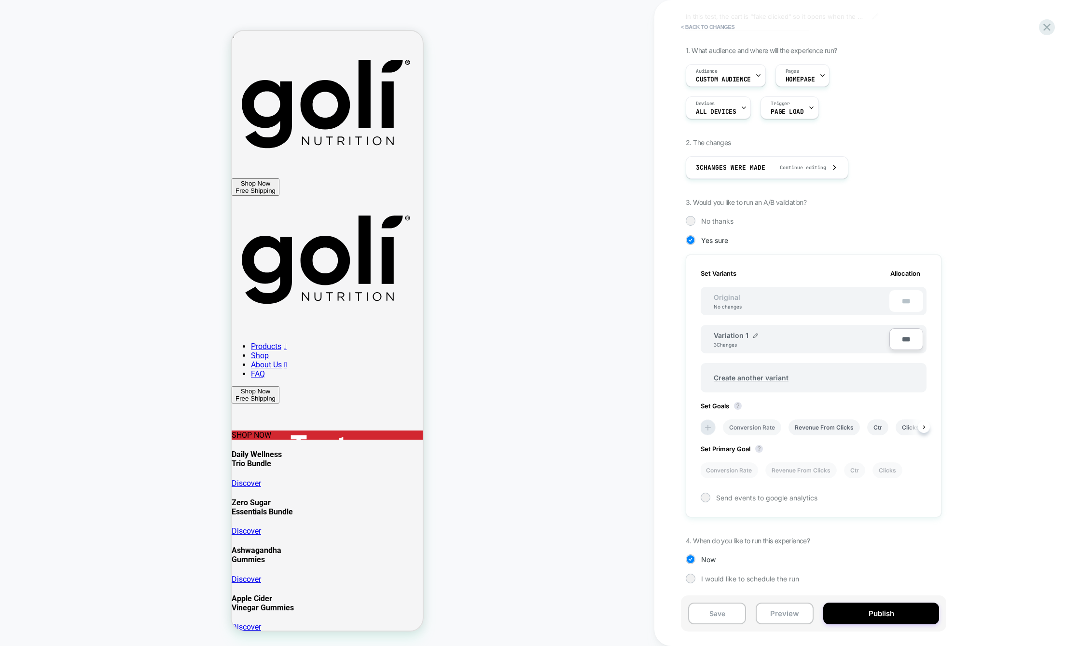
click at [763, 433] on li "Conversion Rate" at bounding box center [752, 428] width 58 height 16
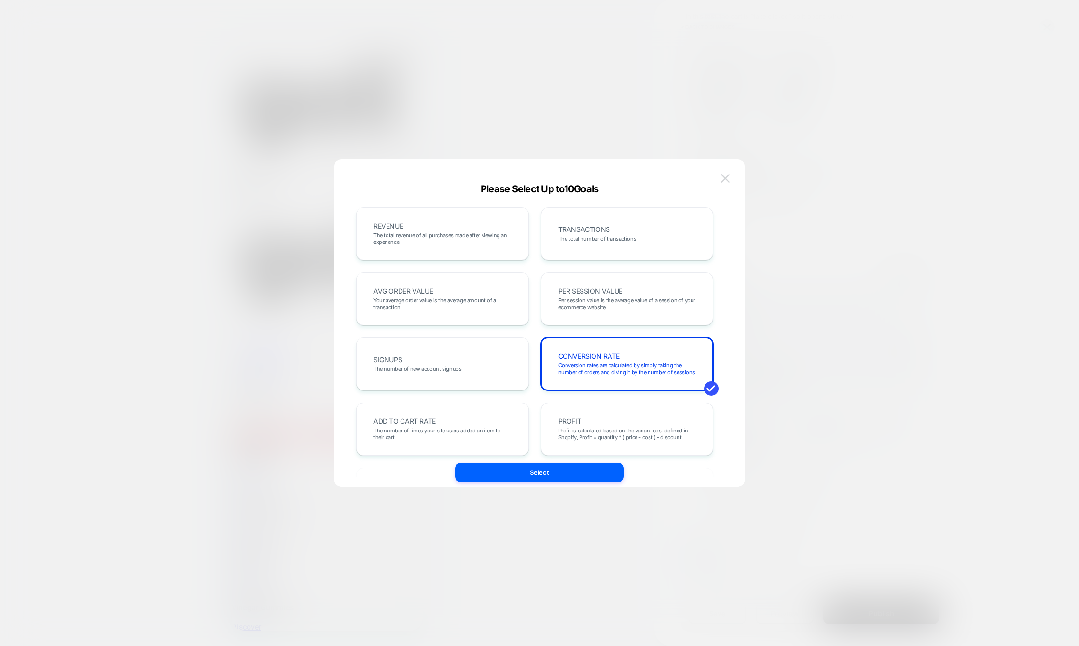
click at [727, 175] on img at bounding box center [725, 178] width 9 height 8
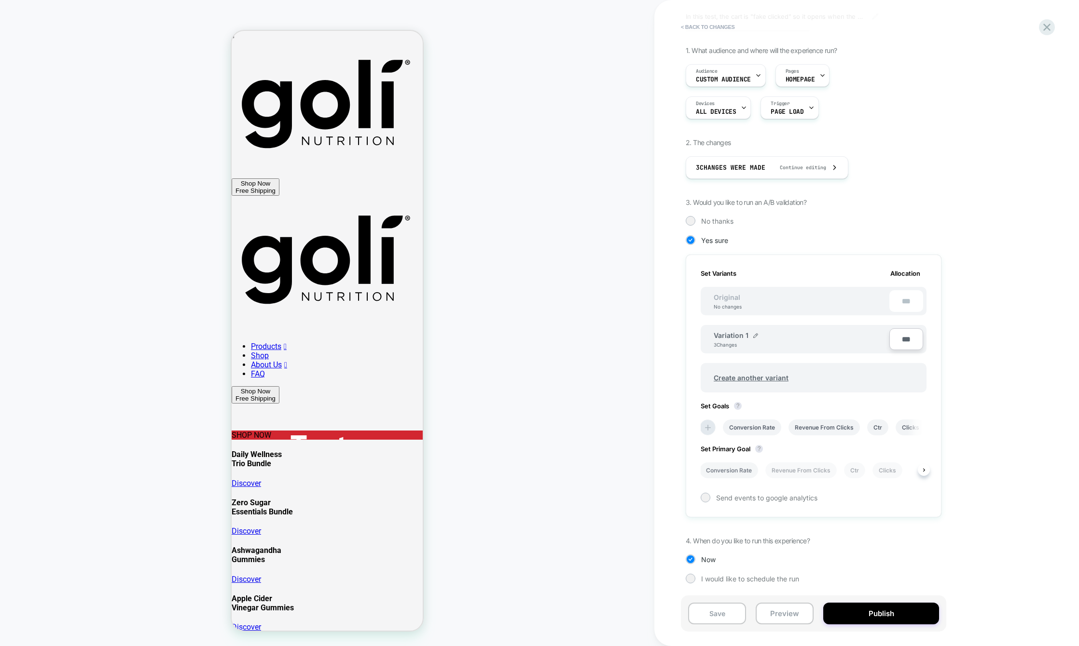
click at [732, 475] on li "Conversion Rate" at bounding box center [729, 471] width 58 height 16
click at [779, 616] on button "Preview" at bounding box center [784, 614] width 58 height 22
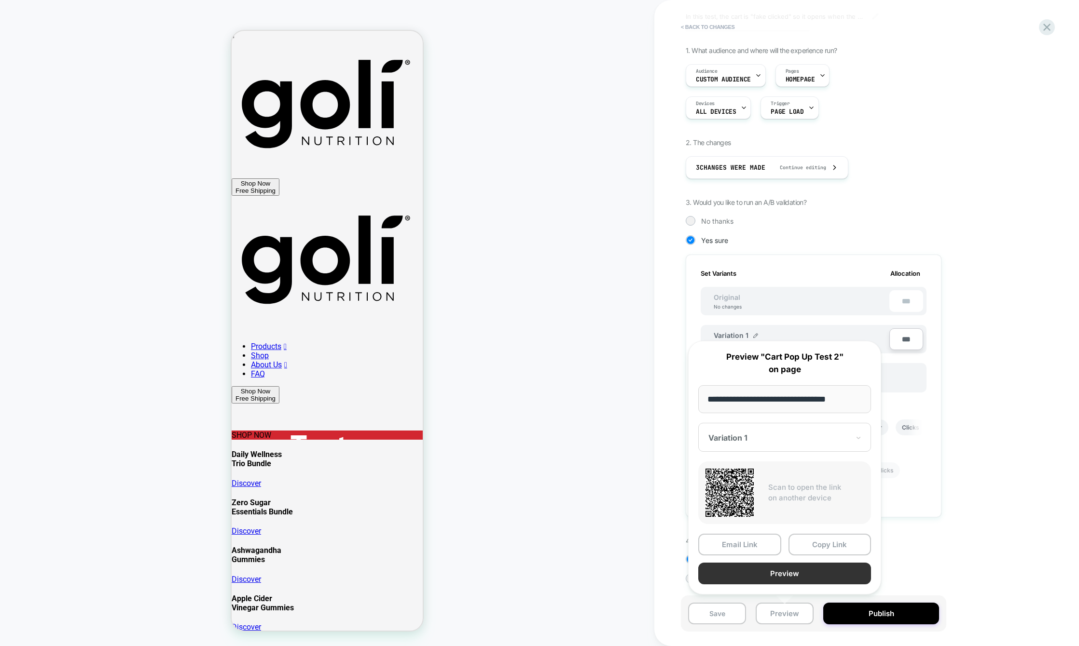
click at [823, 576] on button "Preview" at bounding box center [784, 574] width 173 height 22
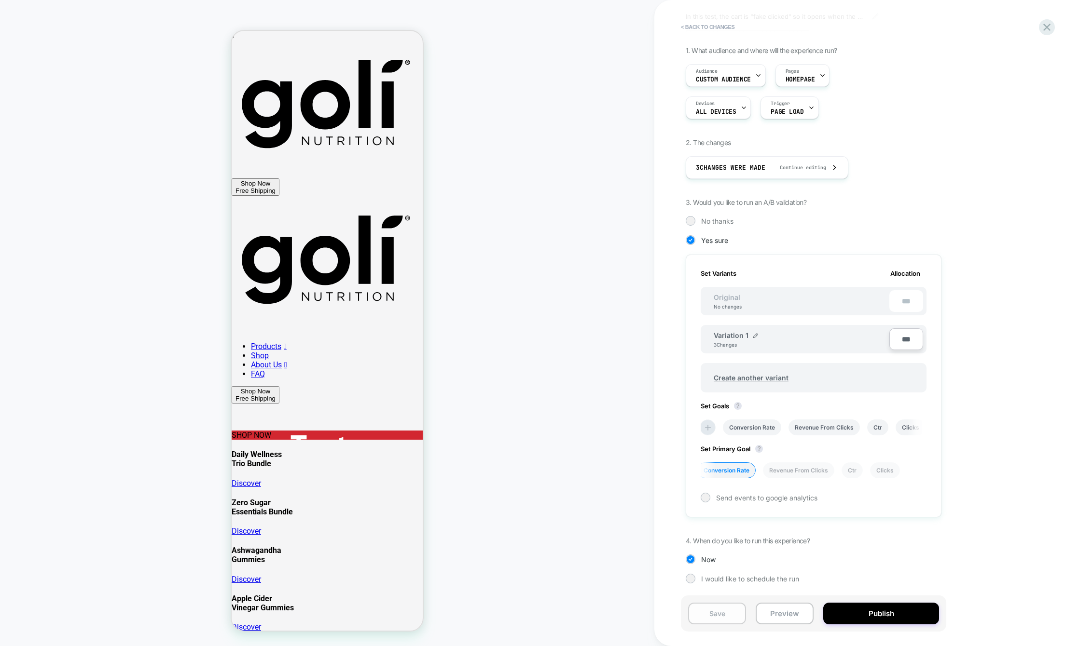
click at [714, 611] on button "Save" at bounding box center [717, 614] width 58 height 22
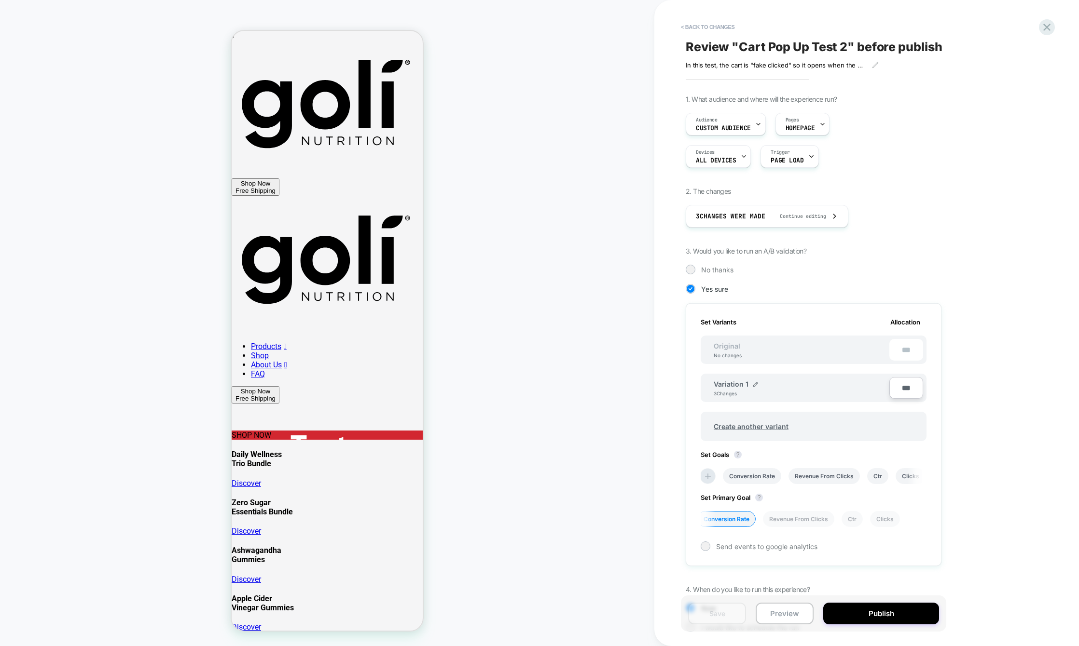
scroll to position [49, 0]
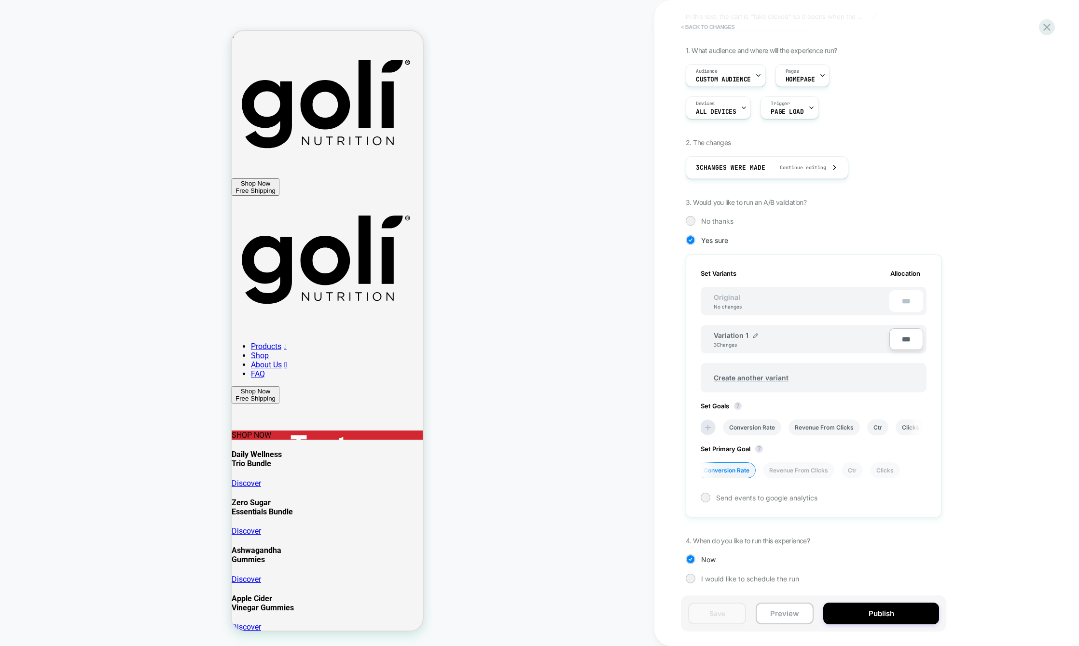
click at [711, 25] on button "< Back to changes" at bounding box center [708, 26] width 64 height 15
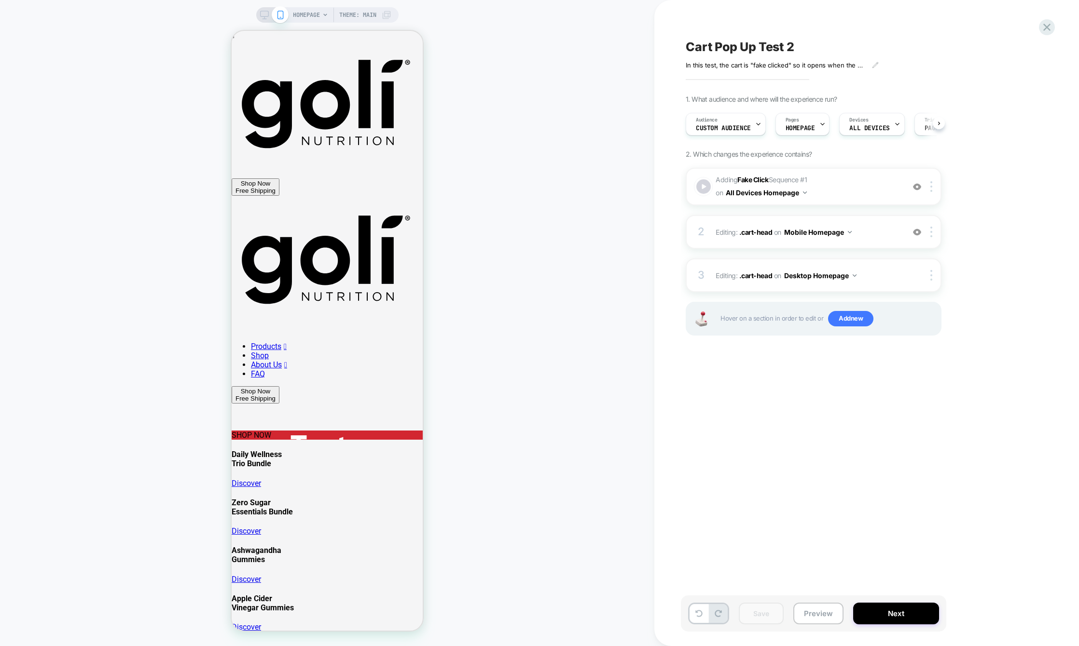
scroll to position [0, 0]
click at [779, 45] on span "Cart Pop Up Test 2" at bounding box center [740, 47] width 109 height 14
click at [785, 41] on textarea "**********" at bounding box center [765, 47] width 159 height 14
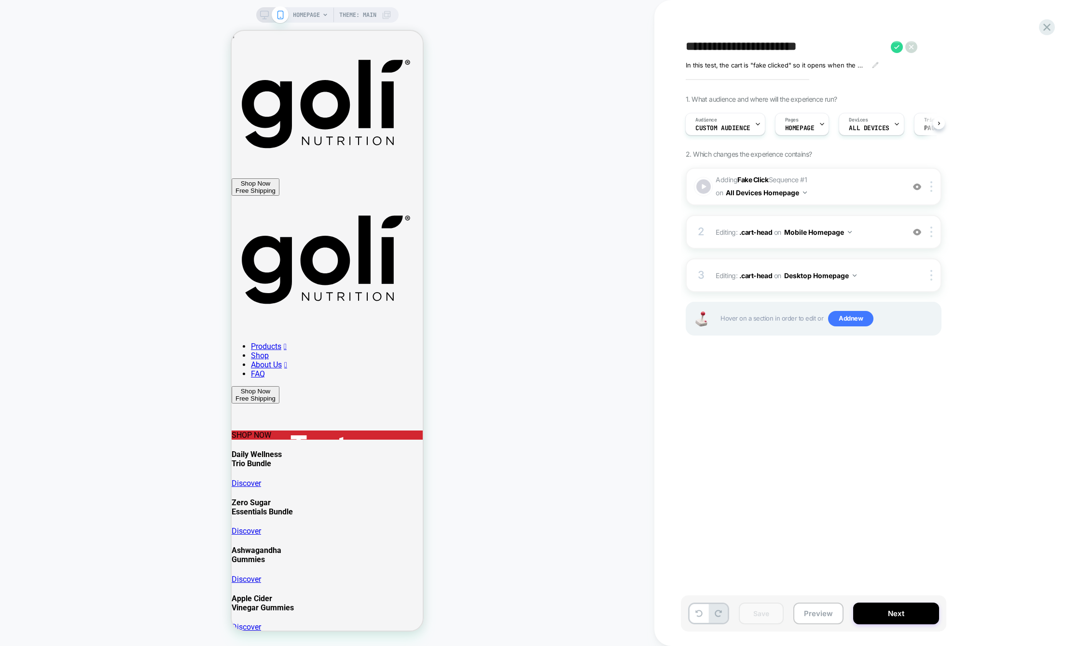
click at [750, 46] on textarea "**********" at bounding box center [786, 47] width 200 height 14
type textarea "**********"
click at [847, 440] on div "**********" at bounding box center [862, 323] width 362 height 627
click at [914, 50] on icon at bounding box center [913, 47] width 12 height 12
click at [883, 616] on button "Next" at bounding box center [896, 614] width 86 height 22
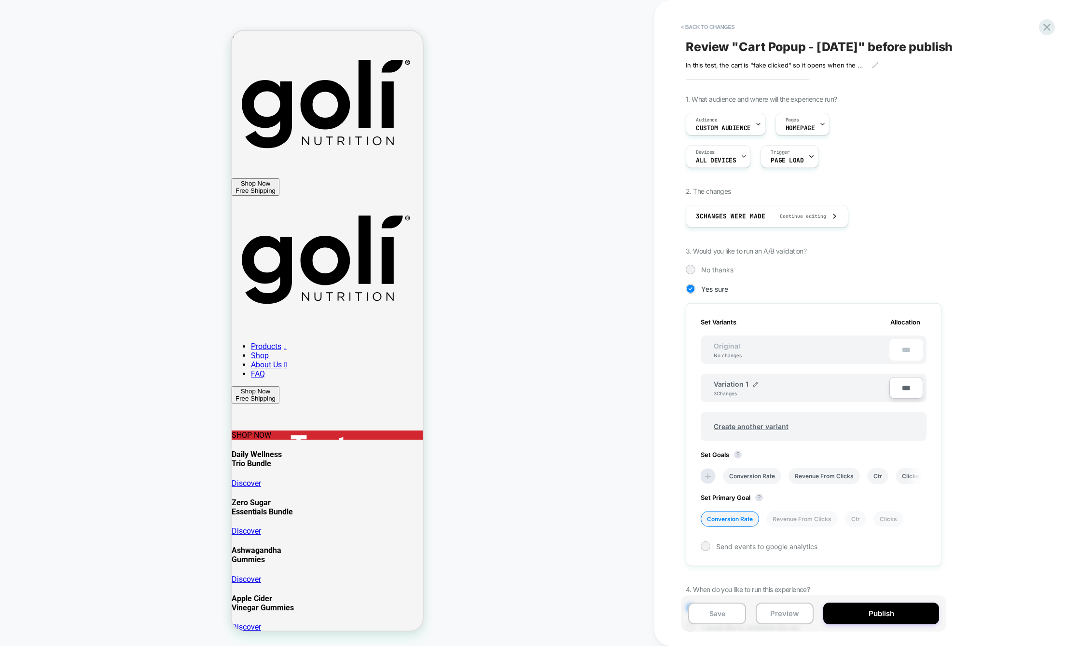
scroll to position [0, 1]
click at [883, 616] on button "Publish" at bounding box center [881, 614] width 116 height 22
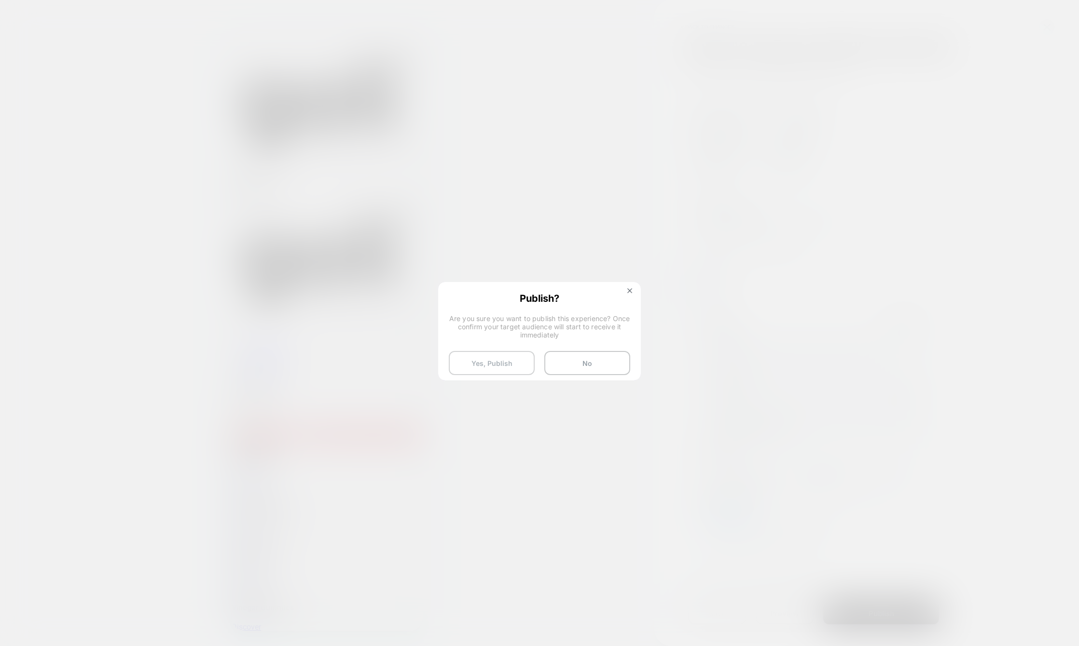
click at [502, 365] on button "Yes, Publish" at bounding box center [492, 363] width 86 height 24
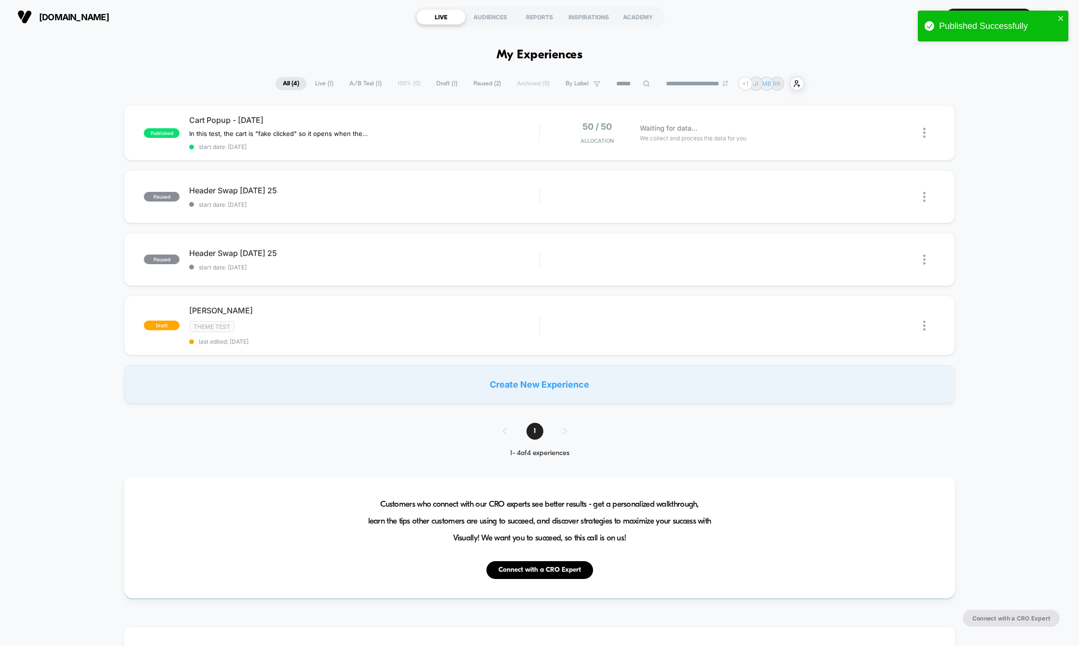
click at [83, 206] on div "published Cart Popup - Sept 22 2025 In this test, the cart is "fake clicked" so…" at bounding box center [539, 254] width 1079 height 299
click at [926, 133] on div at bounding box center [929, 133] width 12 height 23
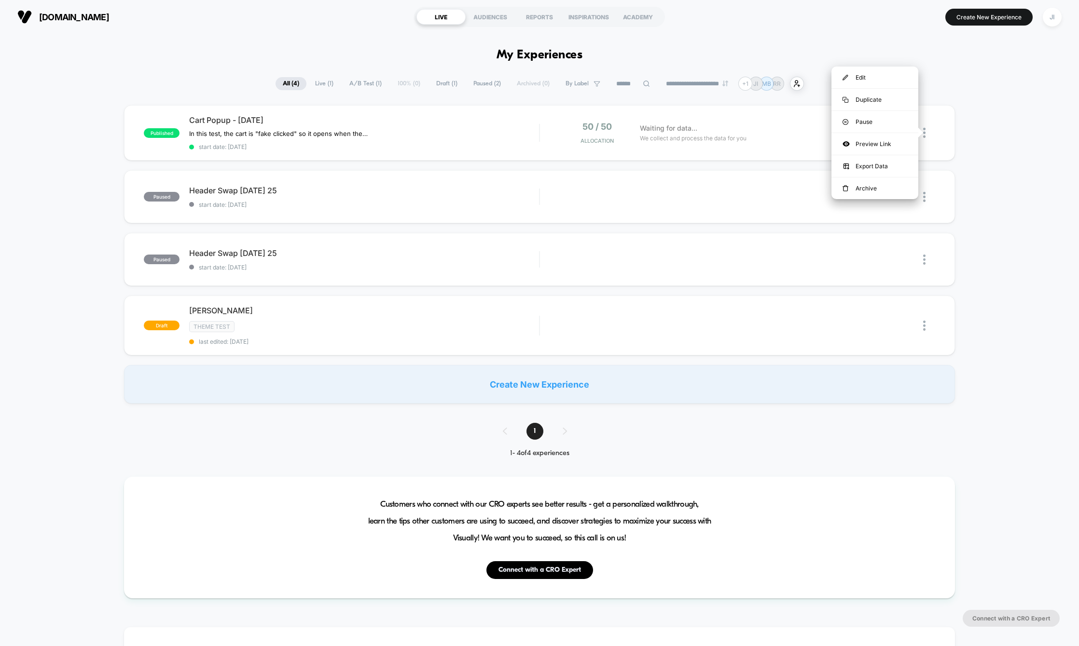
click at [76, 220] on div "published Cart Popup - Sept 22 2025 In this test, the cart is "fake clicked" so…" at bounding box center [539, 254] width 1079 height 299
click at [60, 219] on div "published Cart Popup - Sept 22 2025 In this test, the cart is "fake clicked" so…" at bounding box center [539, 254] width 1079 height 299
click at [60, 219] on div "published Cart Popup - [DATE] In this test, the cart is "fake clicked" so it op…" at bounding box center [539, 254] width 1079 height 299
click at [589, 19] on div "INSPIRATIONS" at bounding box center [588, 16] width 49 height 15
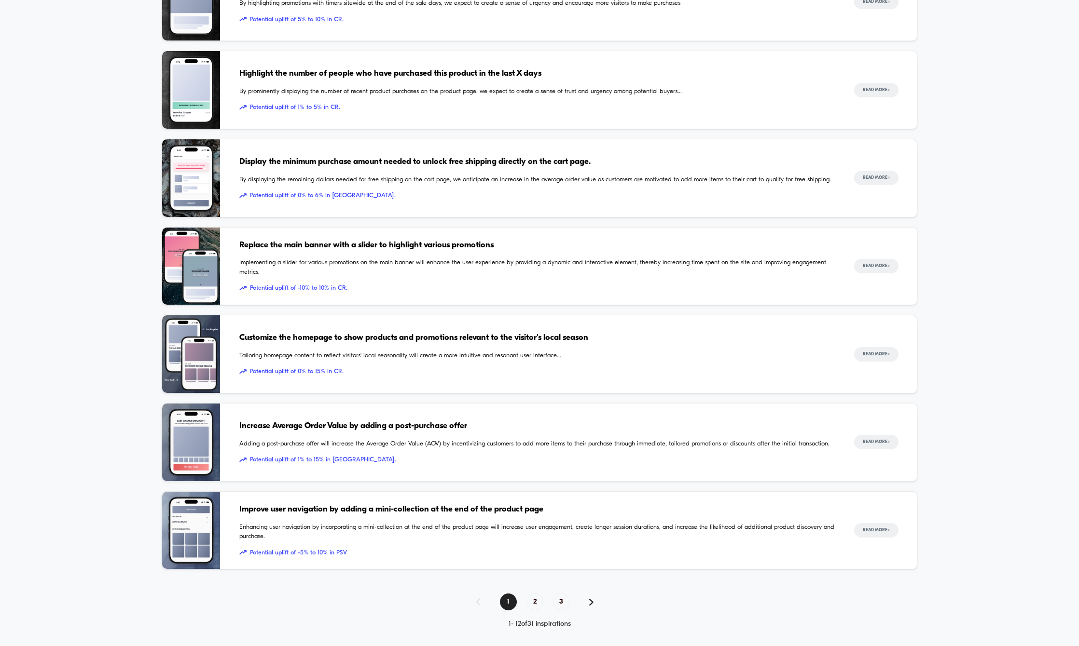
scroll to position [662, 0]
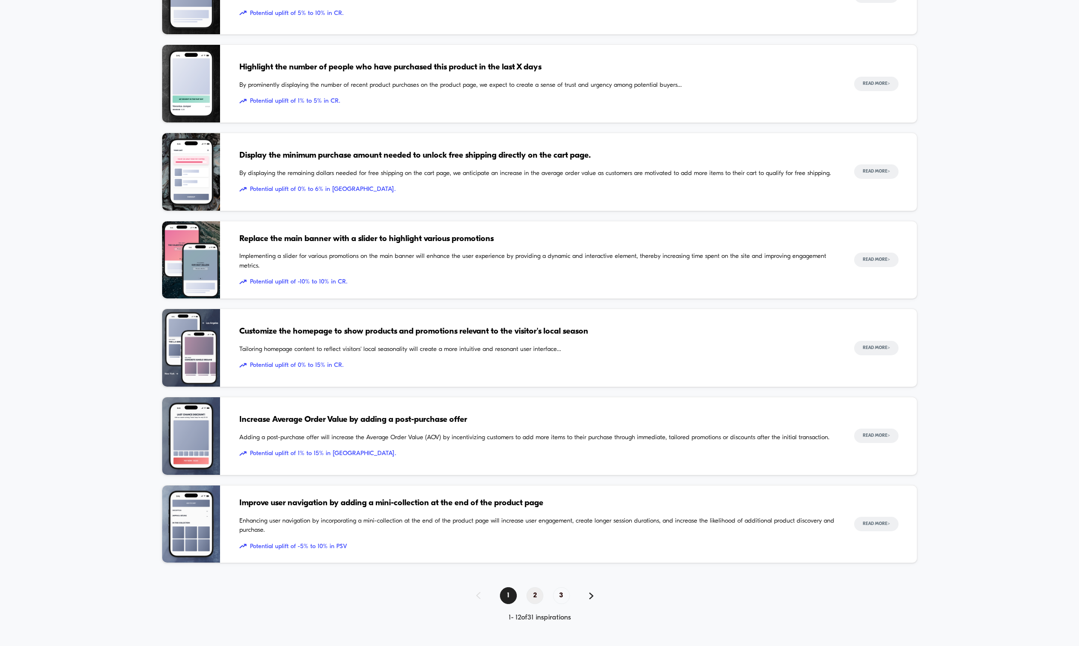
click at [535, 595] on span "2" at bounding box center [534, 596] width 17 height 17
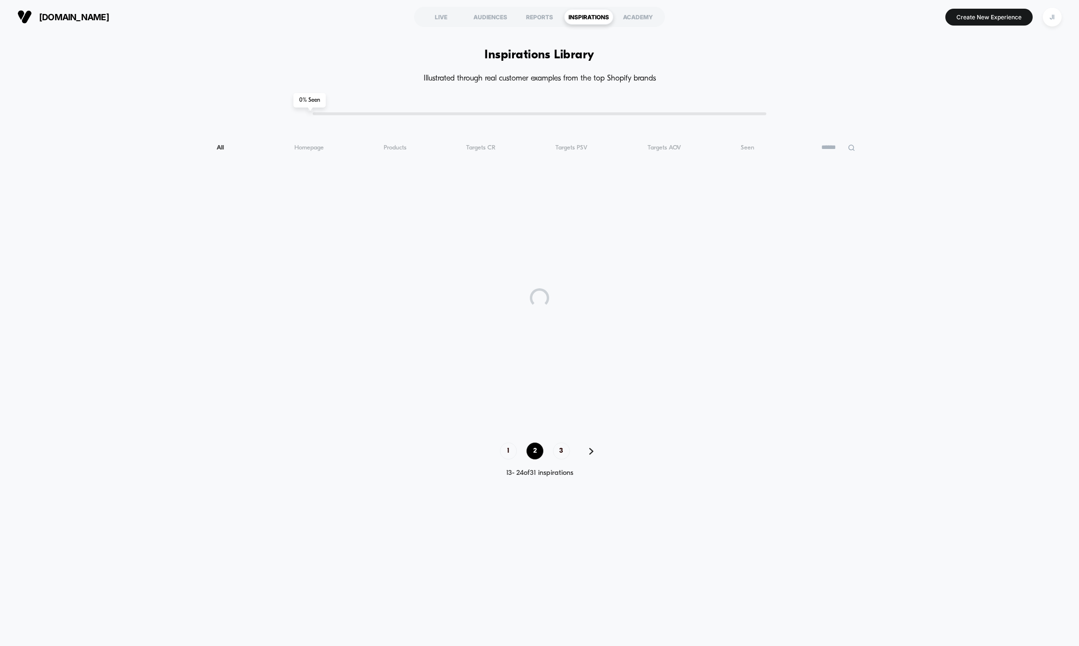
scroll to position [0, 0]
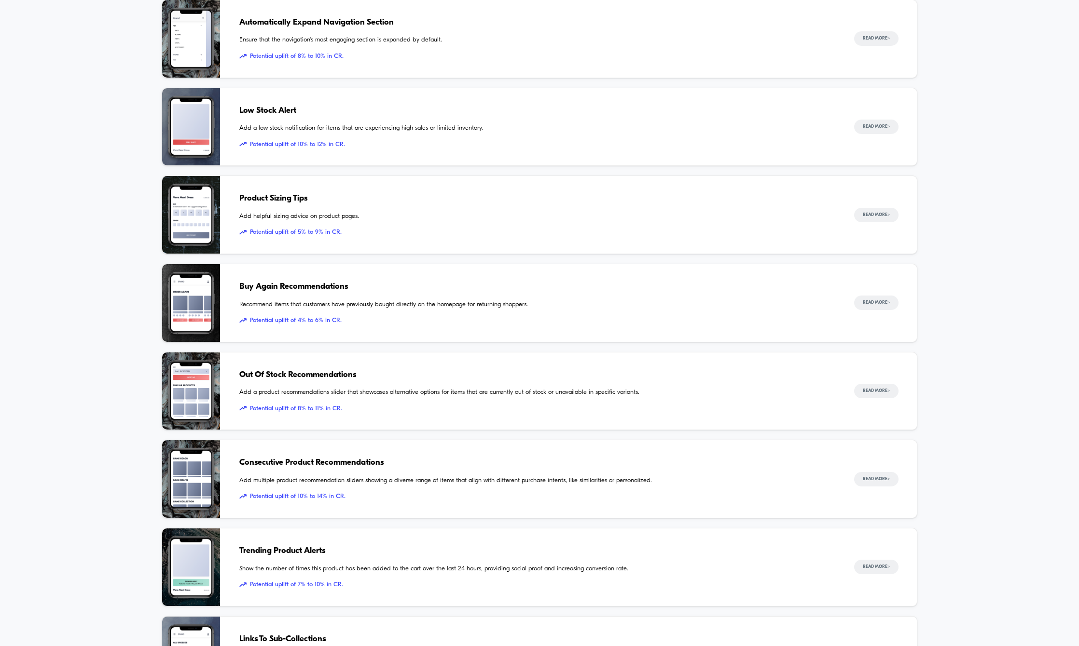
scroll to position [662, 0]
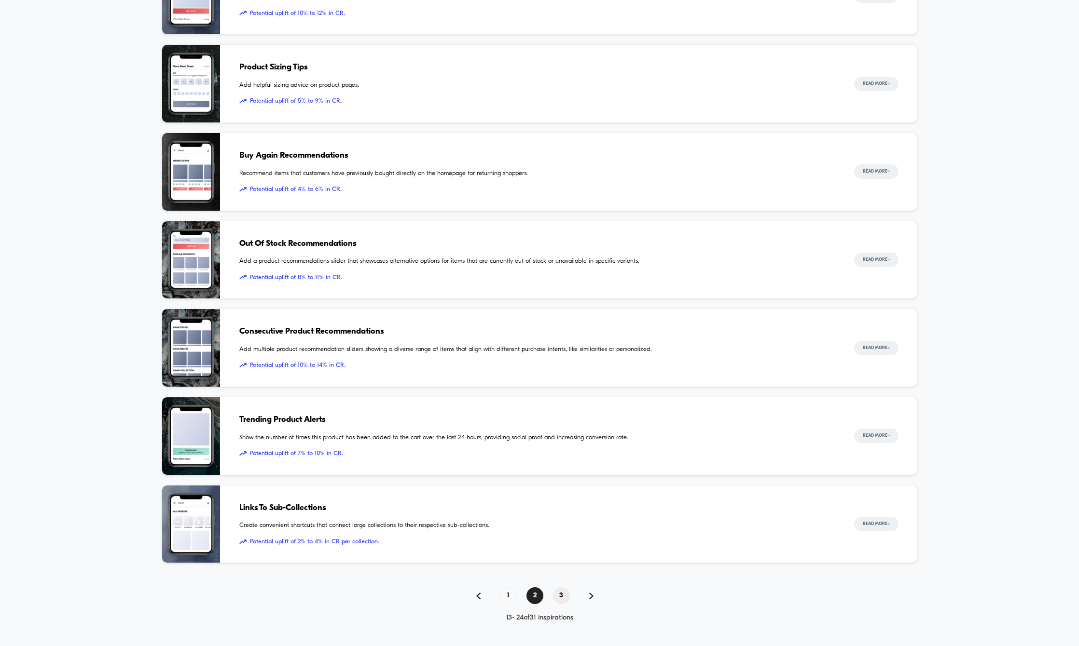
click at [561, 591] on span "3" at bounding box center [561, 596] width 17 height 17
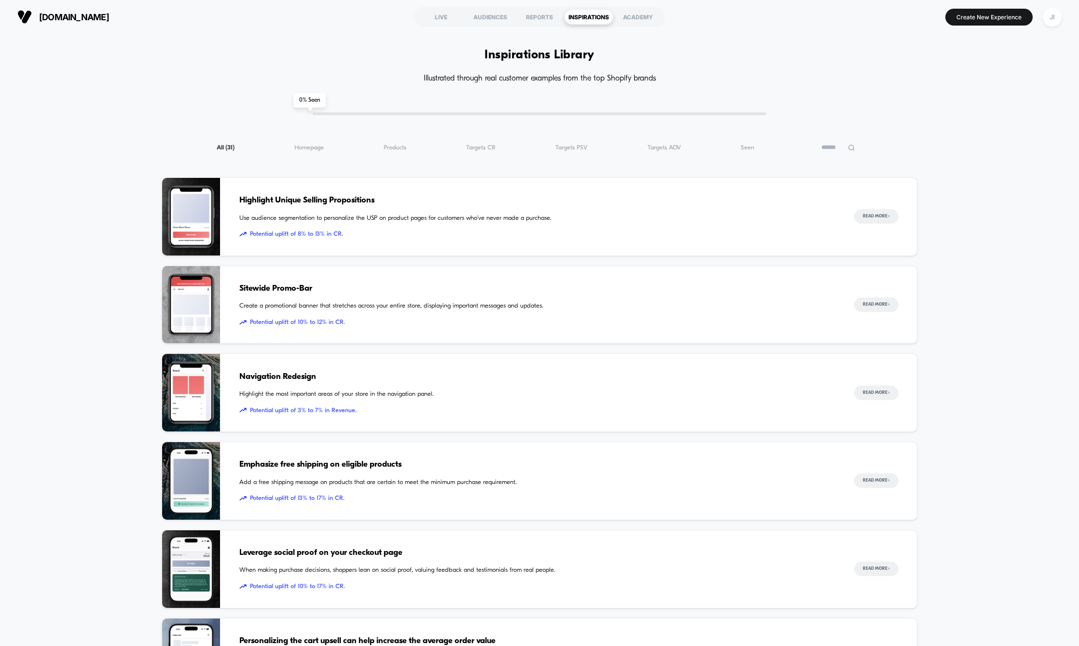
click at [115, 215] on div "Inspiration Library Illustrated through real customer examples from the top Sho…" at bounding box center [539, 460] width 1079 height 767
click at [107, 318] on div "Inspiration Library Illustrated through real customer examples from the top Sho…" at bounding box center [539, 460] width 1079 height 767
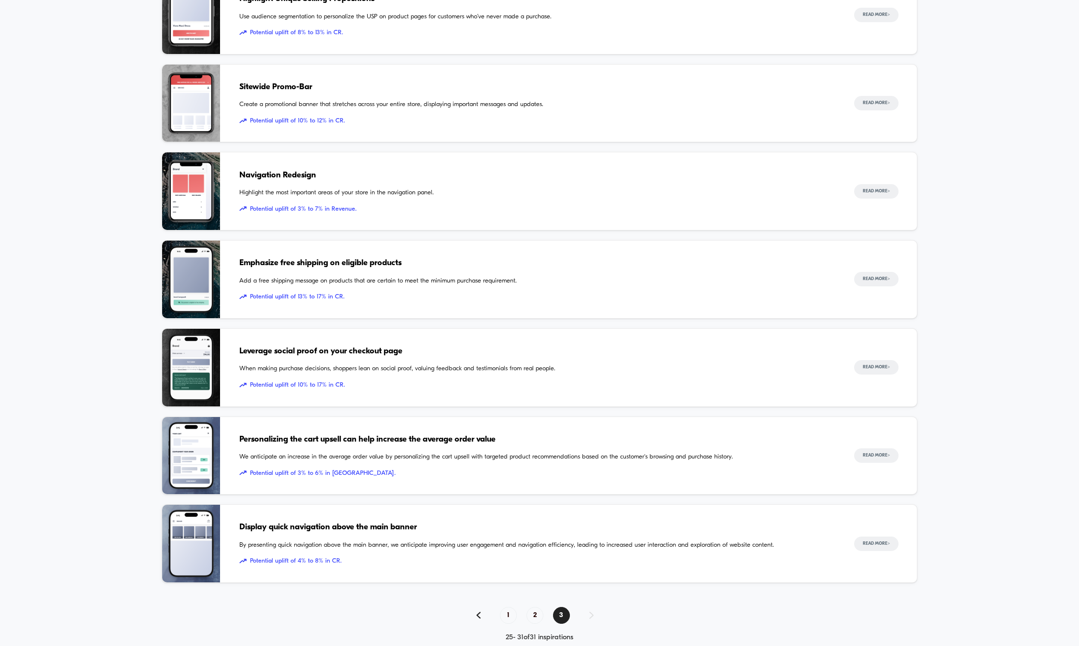
scroll to position [222, 0]
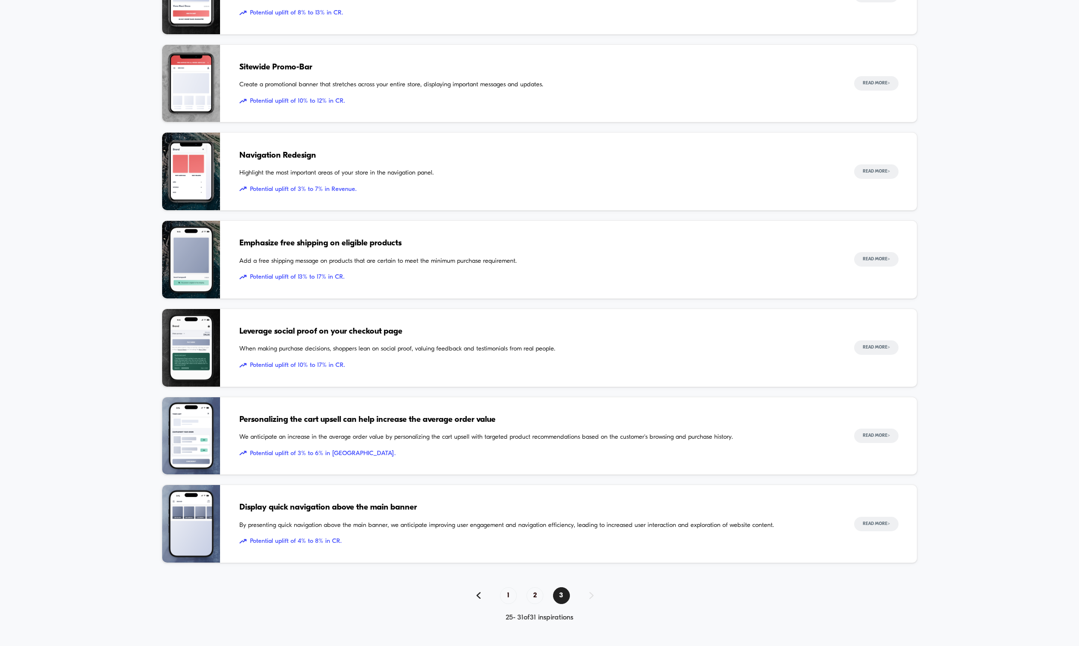
click at [110, 372] on div "Inspiration Library Illustrated through real customer examples from the top Sho…" at bounding box center [539, 238] width 1079 height 767
click at [512, 595] on span "1" at bounding box center [508, 596] width 17 height 17
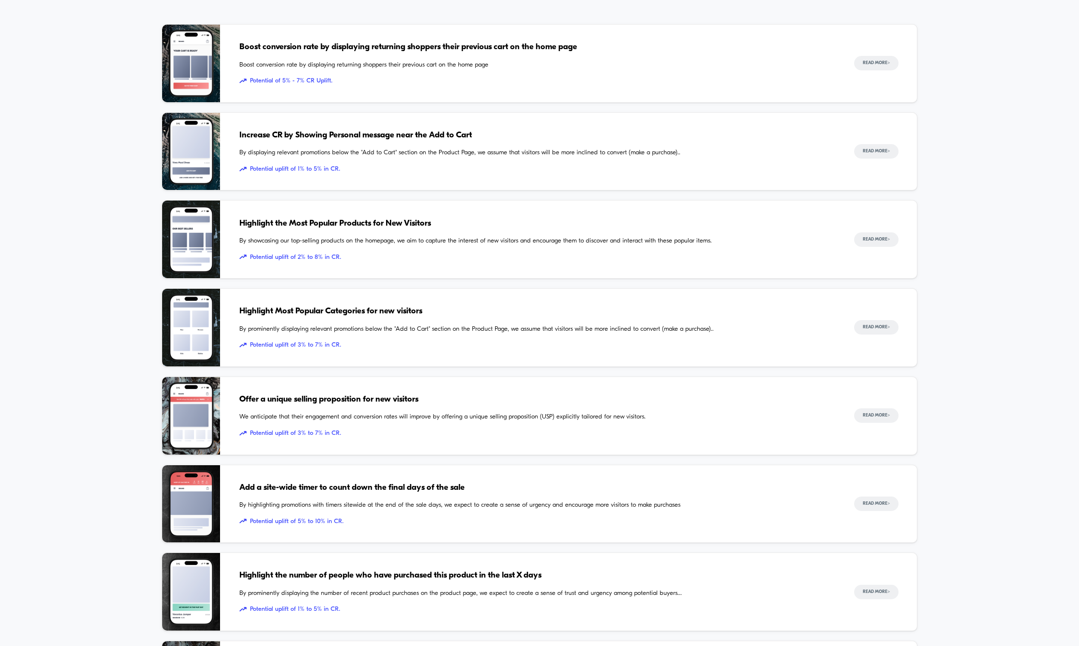
scroll to position [155, 0]
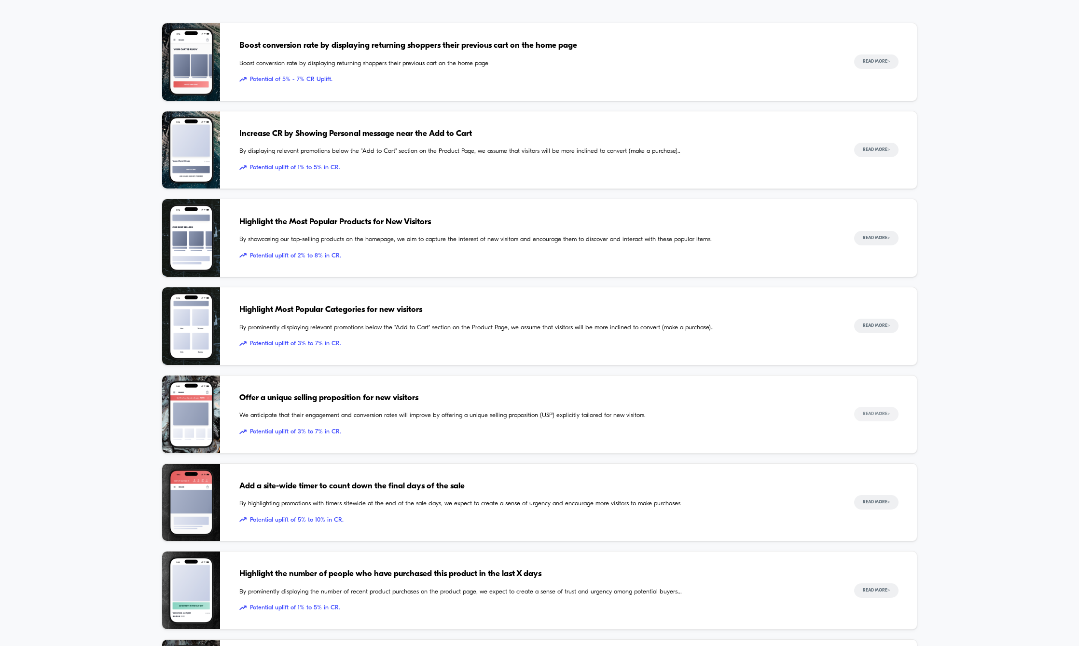
click at [886, 413] on button "Read More >" at bounding box center [876, 414] width 44 height 14
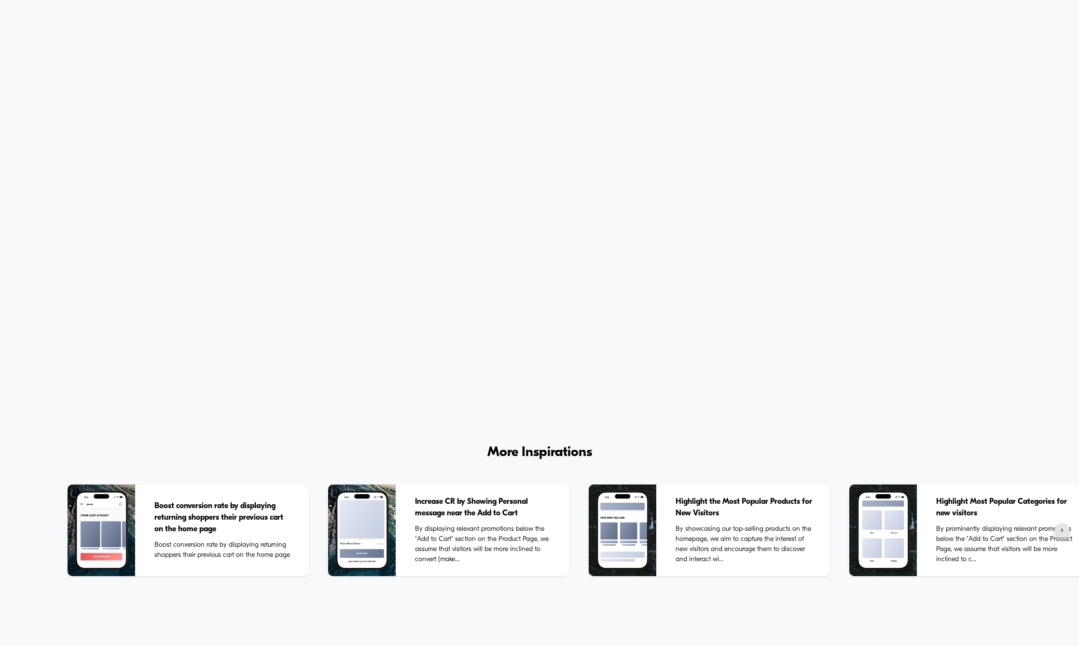
scroll to position [4010, 0]
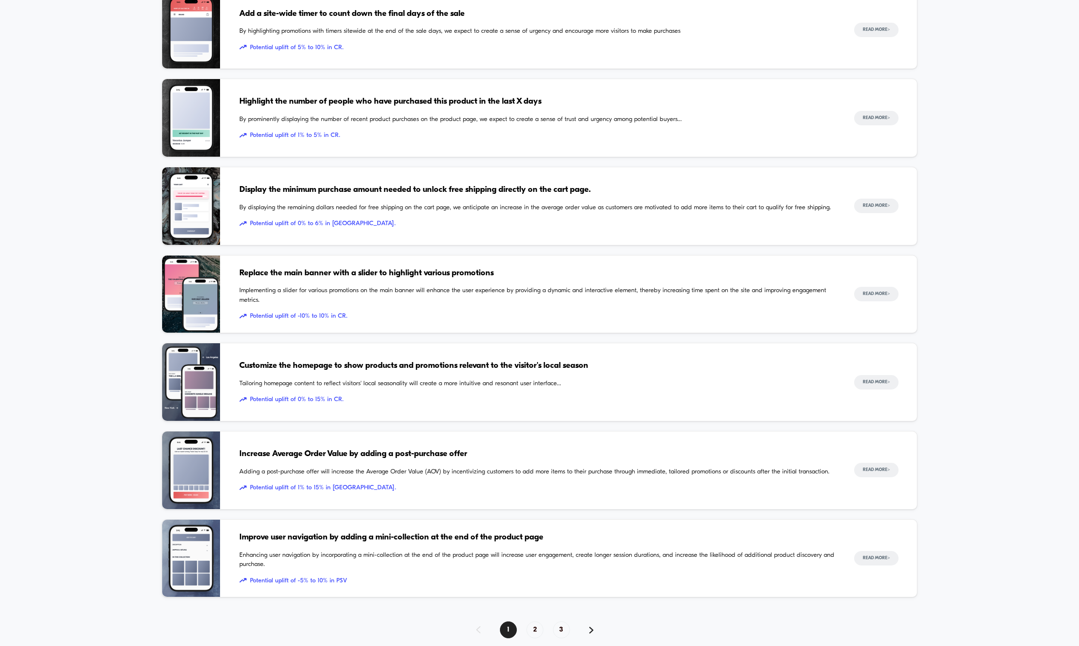
scroll to position [662, 0]
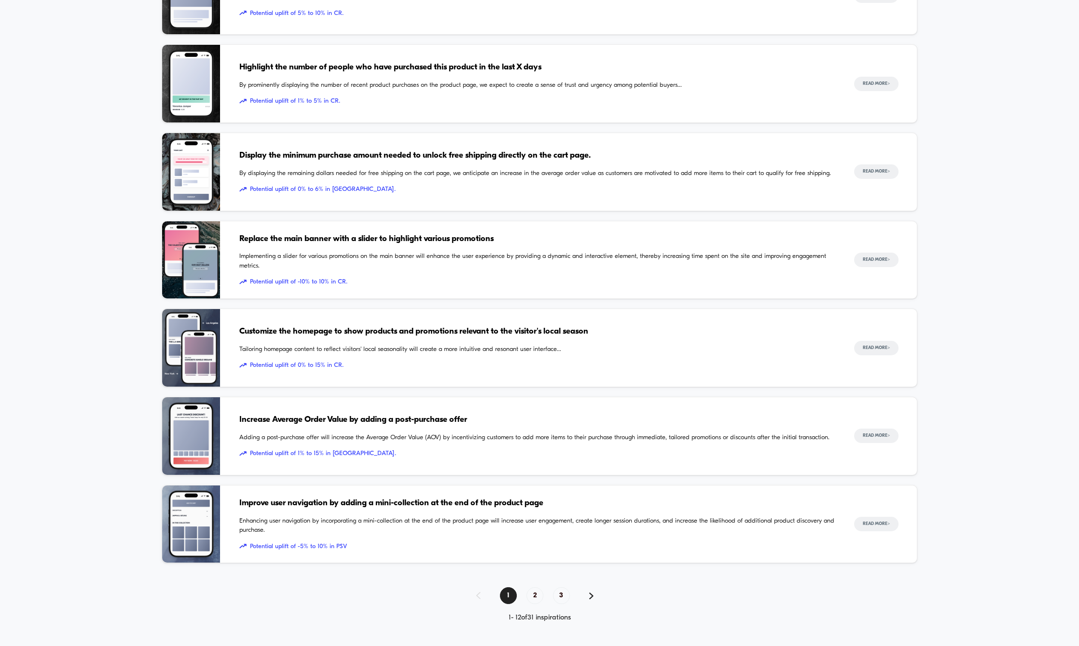
click at [81, 387] on div "Inspiration Library Illustrated through real customer examples from the top Sho…" at bounding box center [539, 18] width 1079 height 1207
